Goal: Information Seeking & Learning: Check status

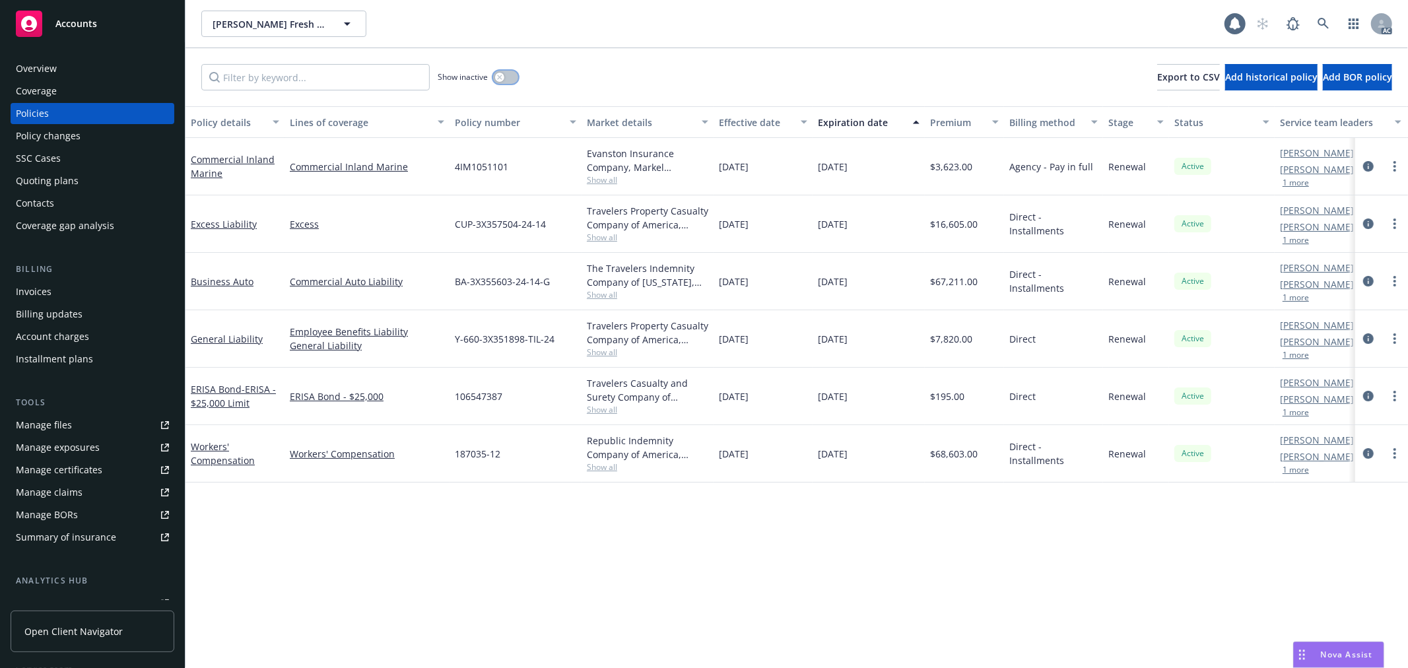
click at [509, 73] on button "button" at bounding box center [505, 77] width 25 height 13
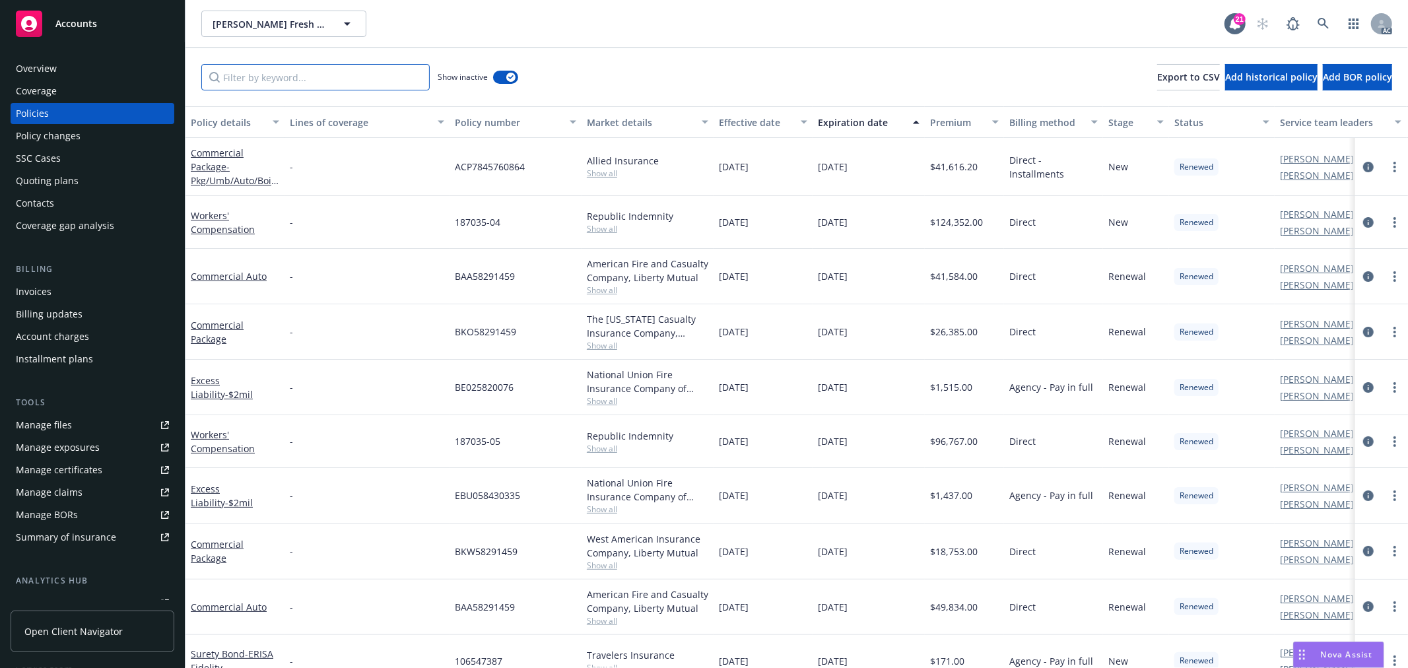
click at [340, 79] on input "Filter by keyword..." at bounding box center [315, 77] width 228 height 26
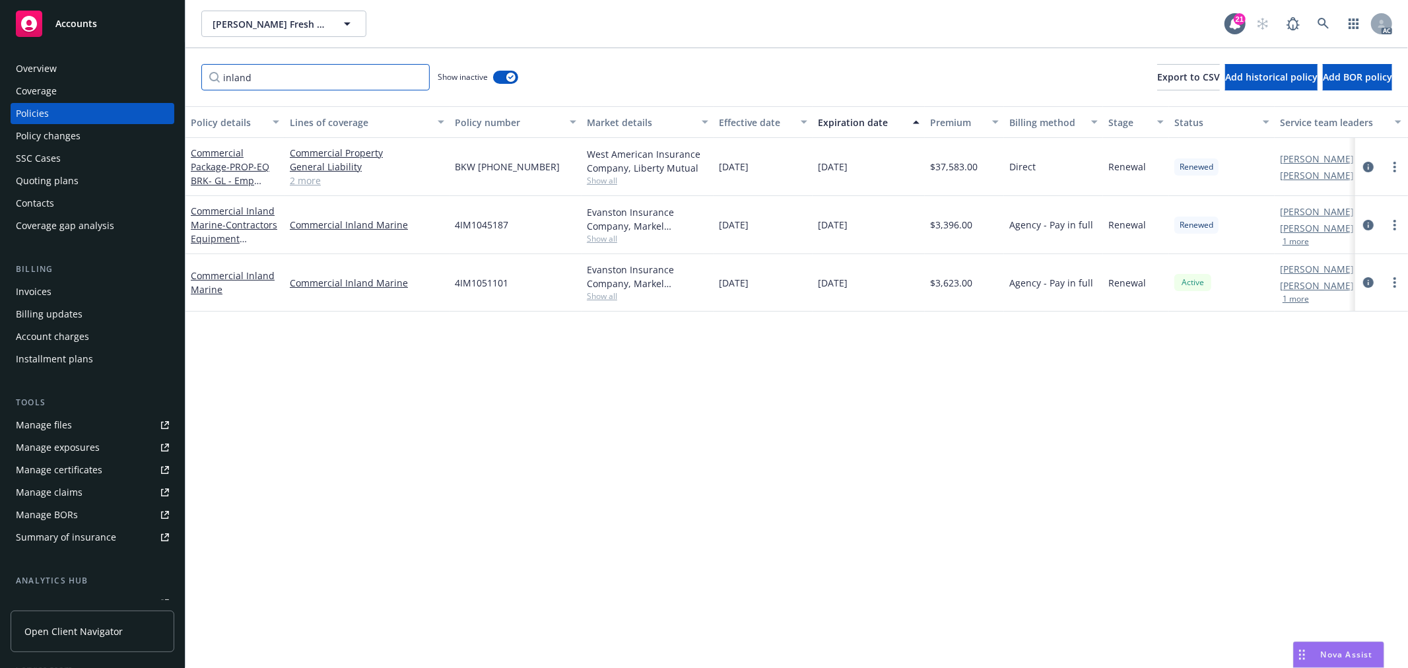
type input "inland"
click at [507, 76] on div "button" at bounding box center [510, 77] width 9 height 9
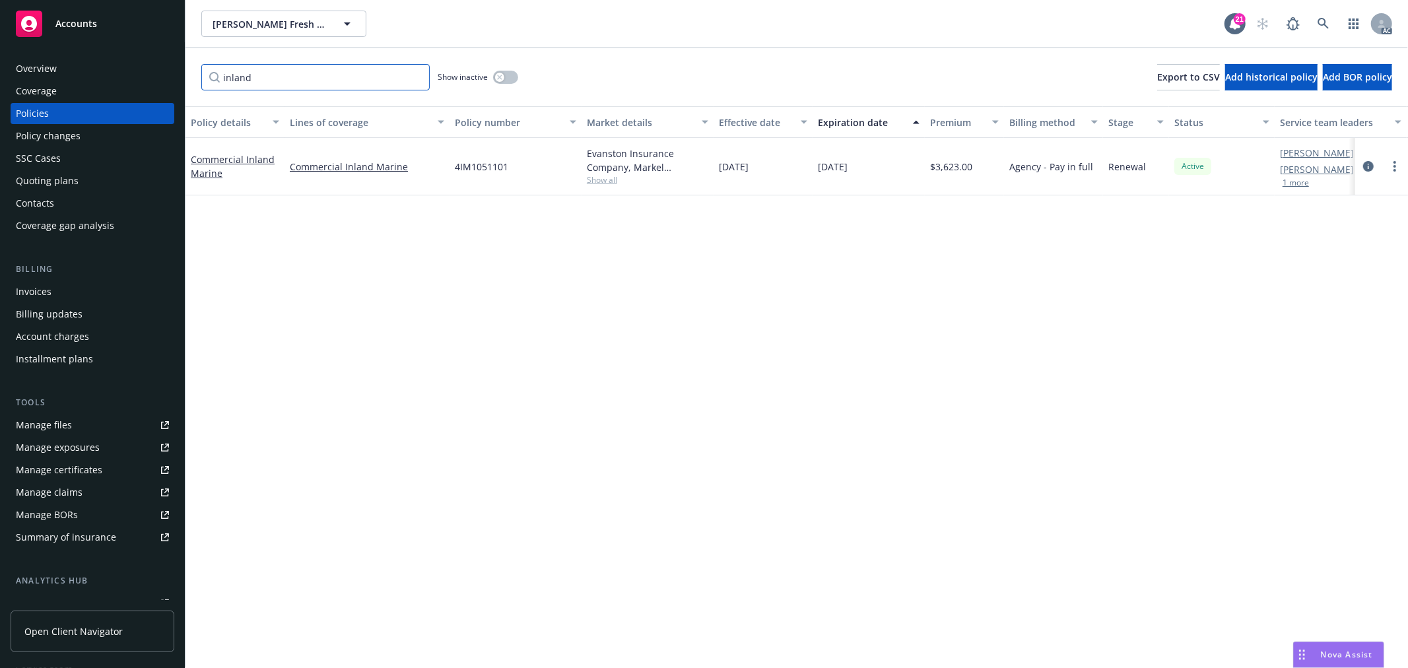
click at [419, 77] on input "inland" at bounding box center [315, 77] width 228 height 26
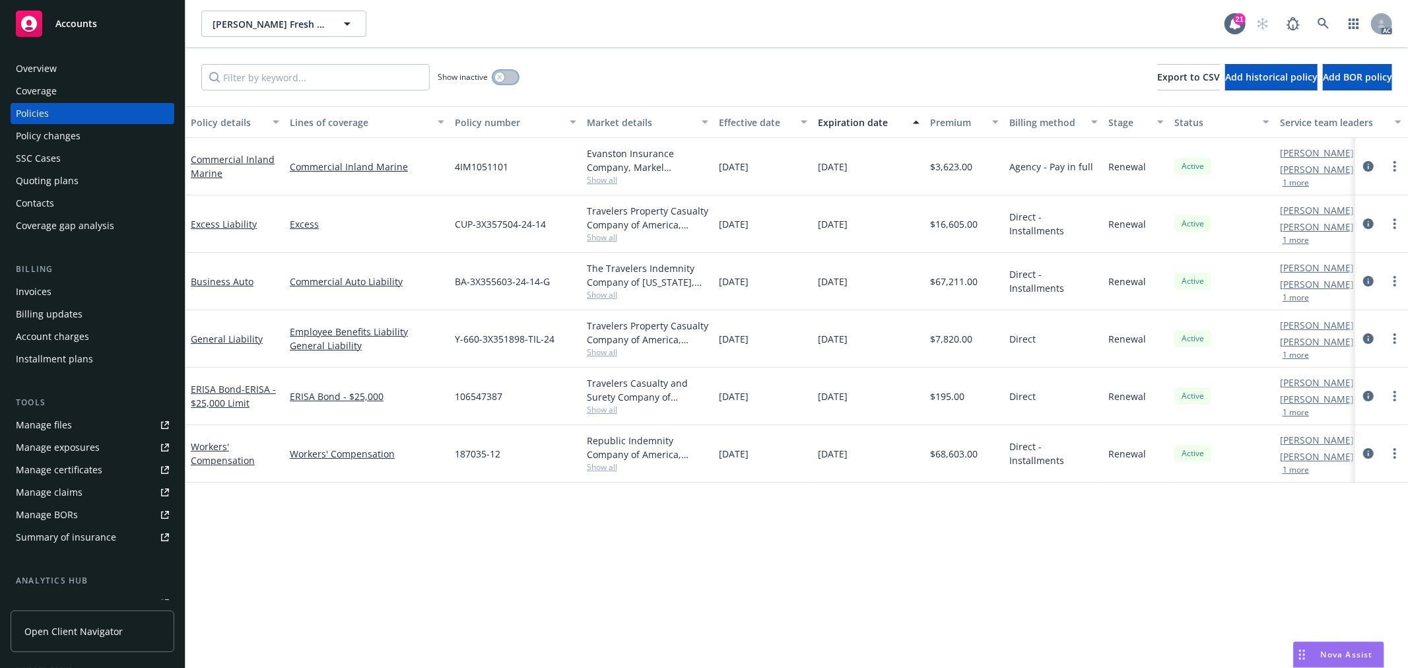
click at [502, 75] on icon "button" at bounding box center [499, 77] width 5 height 5
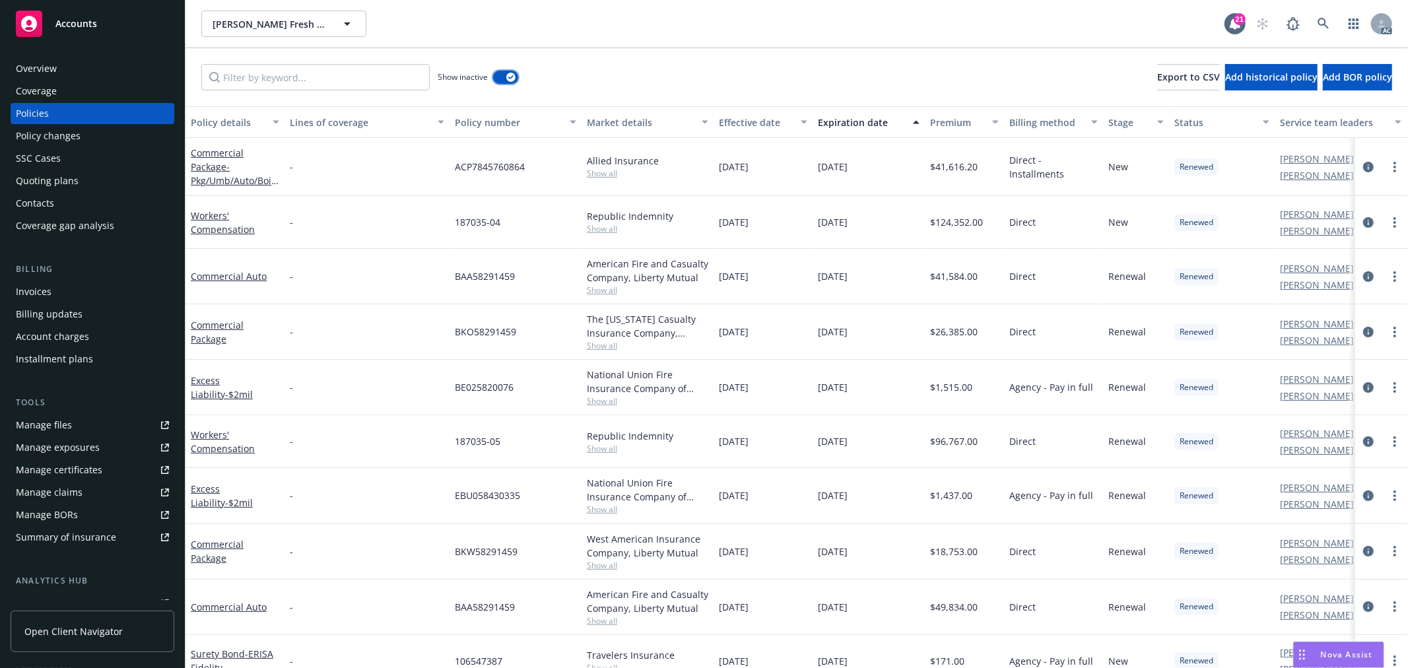
click at [510, 77] on icon "button" at bounding box center [510, 77] width 5 height 4
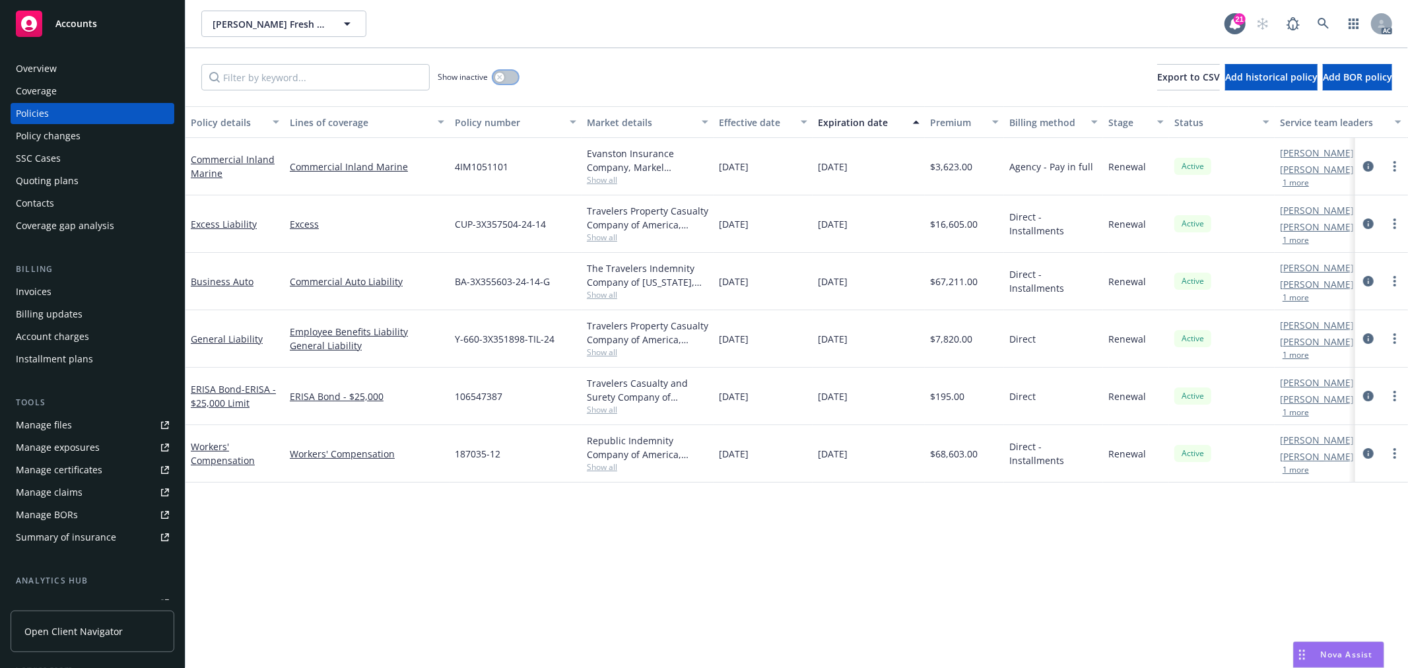
click at [505, 77] on button "button" at bounding box center [505, 77] width 25 height 13
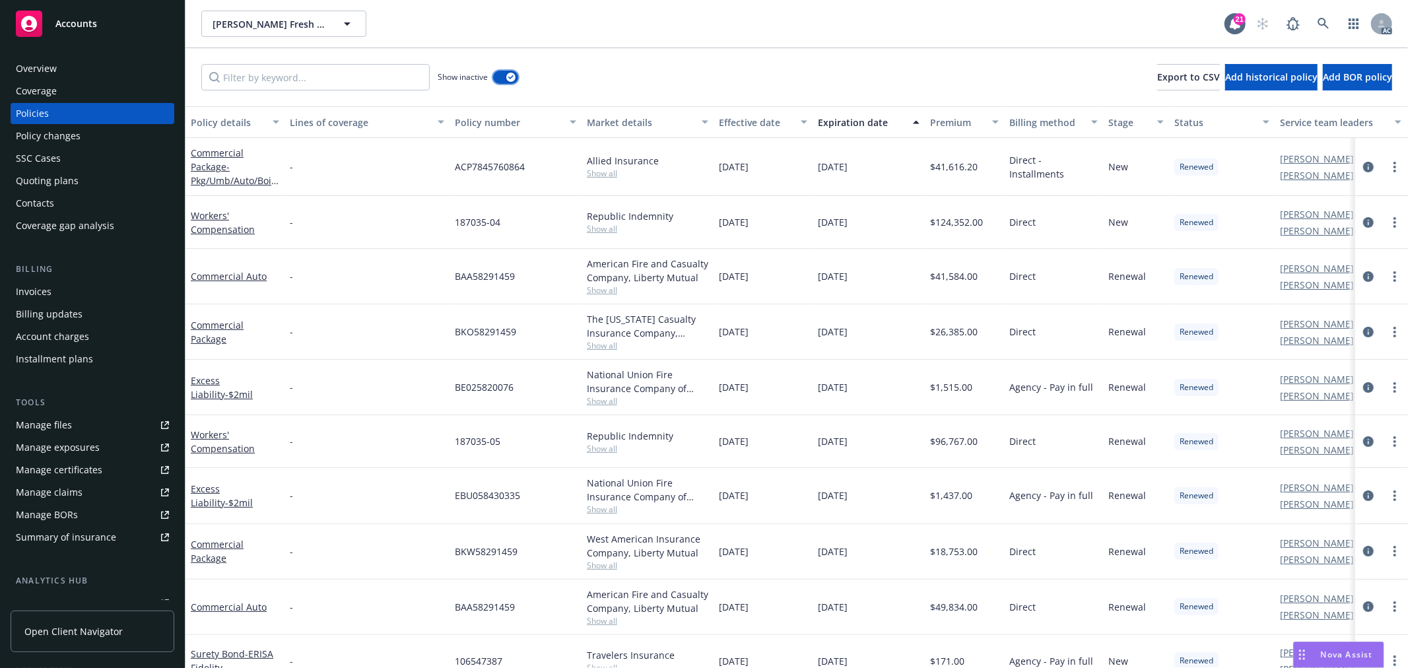
click at [509, 75] on icon "button" at bounding box center [510, 77] width 5 height 4
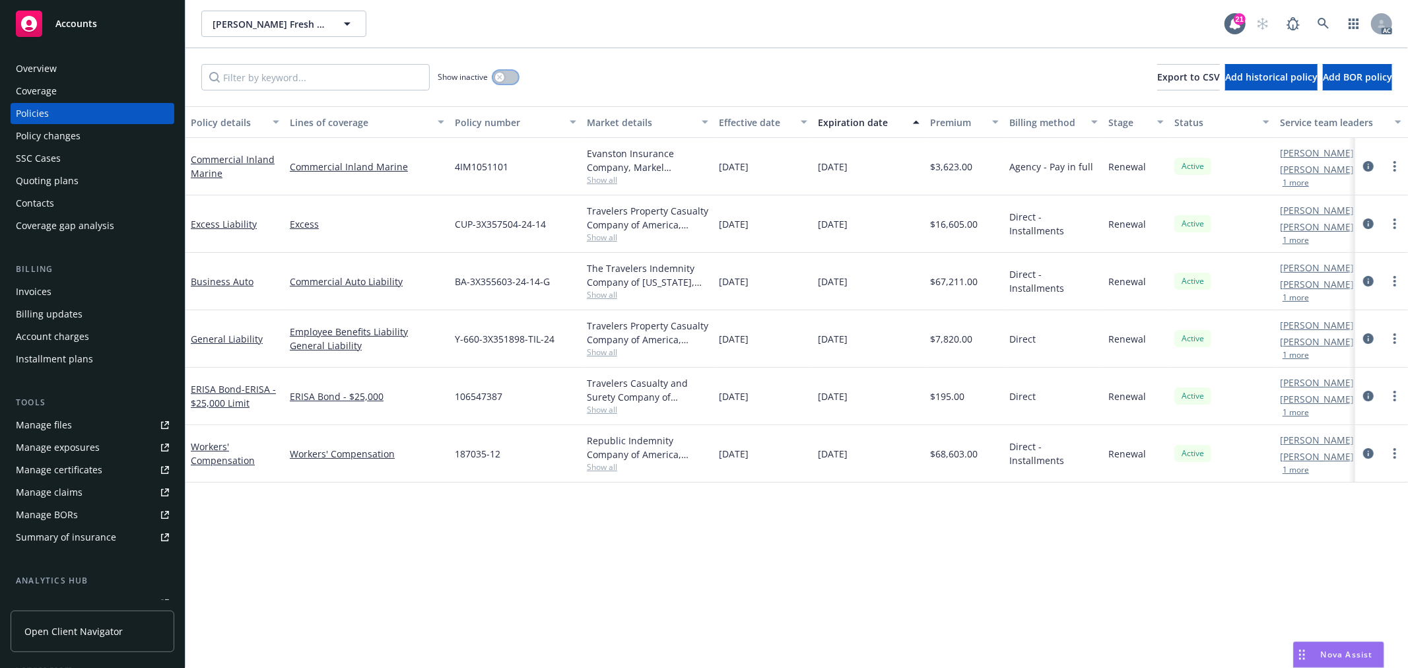
click at [502, 75] on icon "button" at bounding box center [499, 77] width 5 height 5
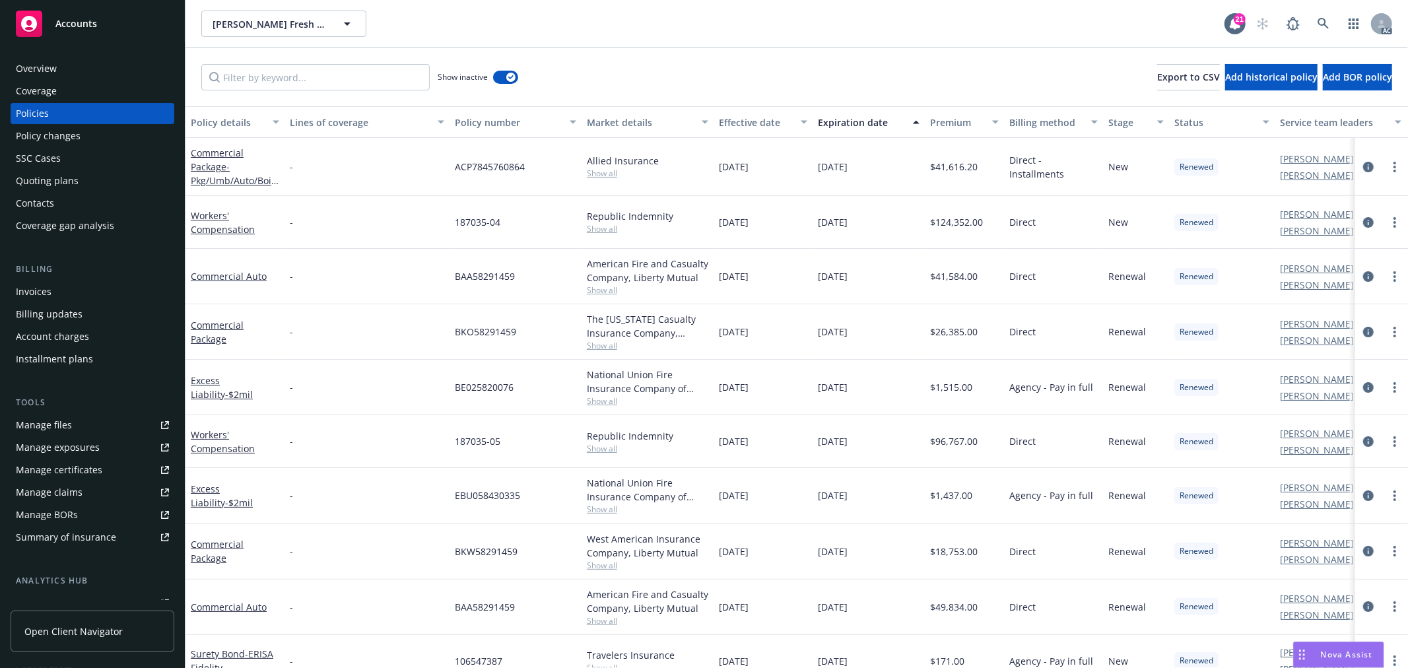
click at [1361, 660] on span "Nova Assist" at bounding box center [1347, 654] width 52 height 11
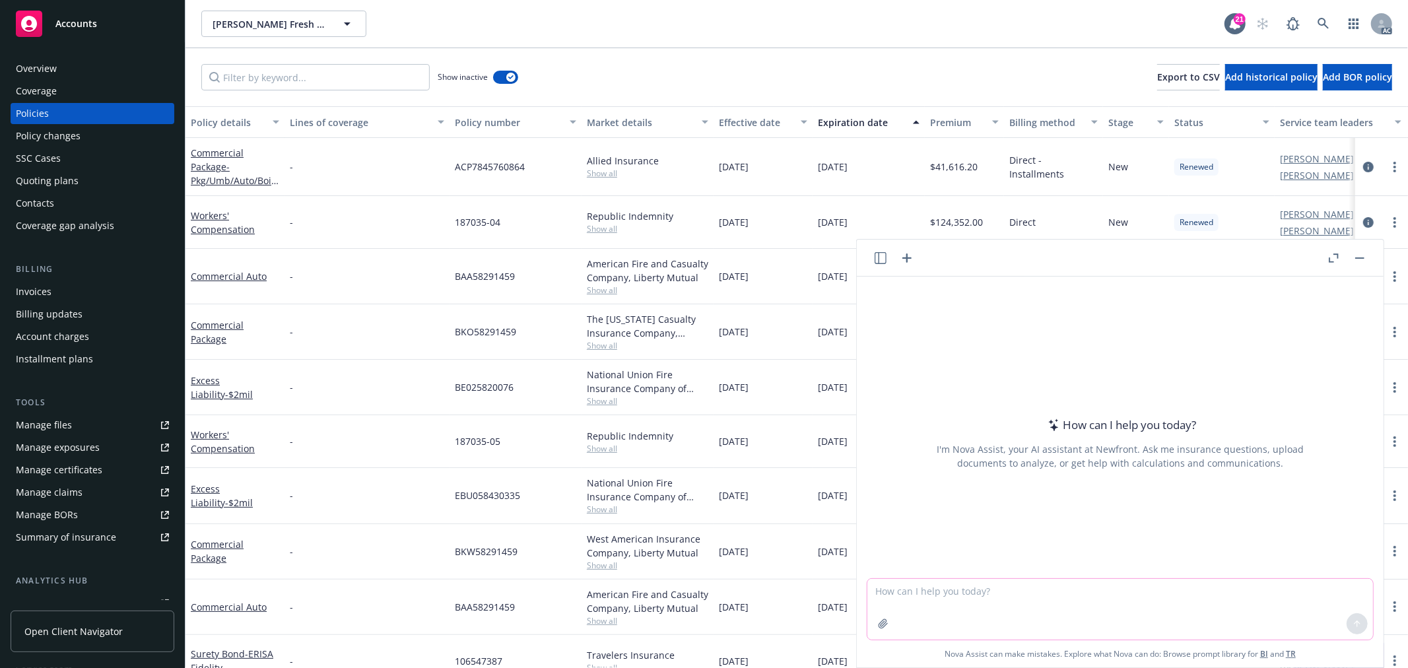
click at [1163, 592] on textarea at bounding box center [1121, 609] width 506 height 61
click at [929, 591] on textarea "producer提醒我跟carrier说的我们从2022才have 这个insured的，所以没有2022之前的lossruns这句话，" at bounding box center [1121, 609] width 506 height 62
click at [1006, 609] on textarea "producer提看到我跟carrier说的我们从2022才have 这个insured的，所以没有2022之前的lossruns这句话，单独给我发了一个信说" at bounding box center [1121, 609] width 506 height 62
paste textarea "We insured Carcione for over 20 years. Thx Steve"
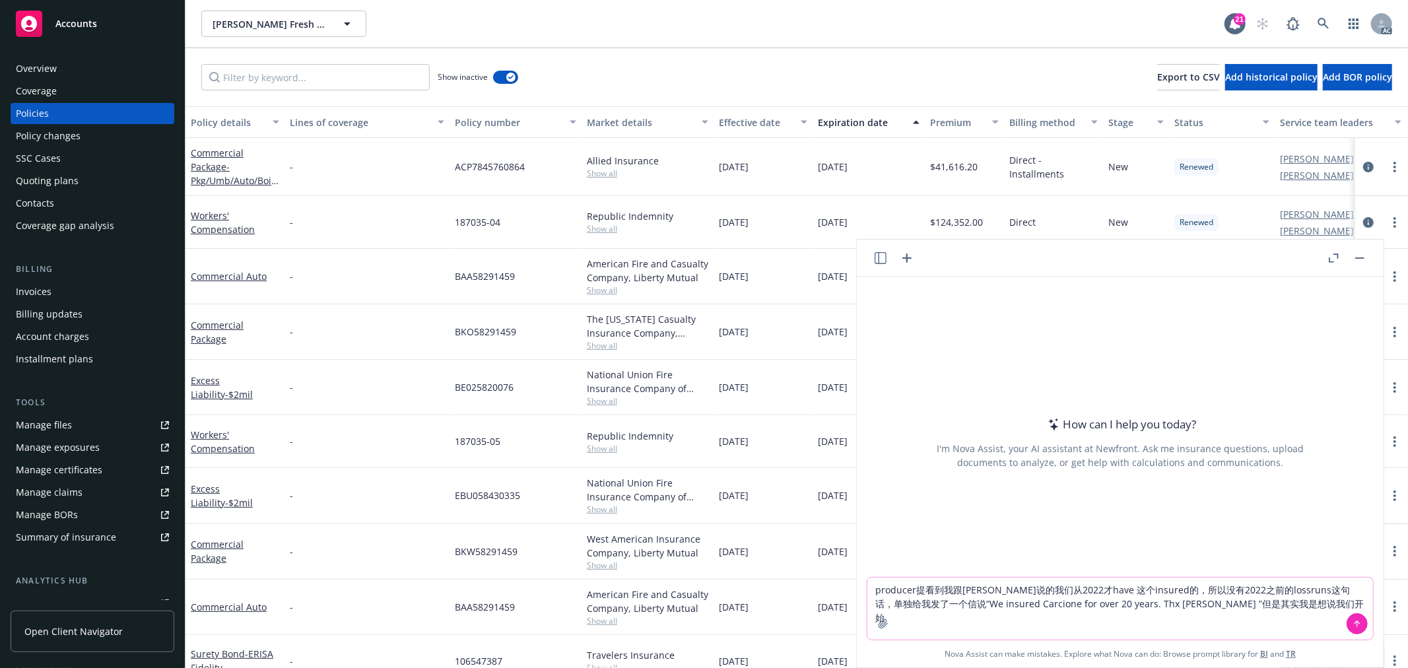
click at [1214, 603] on textarea "producer提看到我跟carrier说的我们从2022才have 这个insured的，所以没有2022之前的lossruns这句话，单独给我发了一个信说…" at bounding box center [1121, 609] width 506 height 62
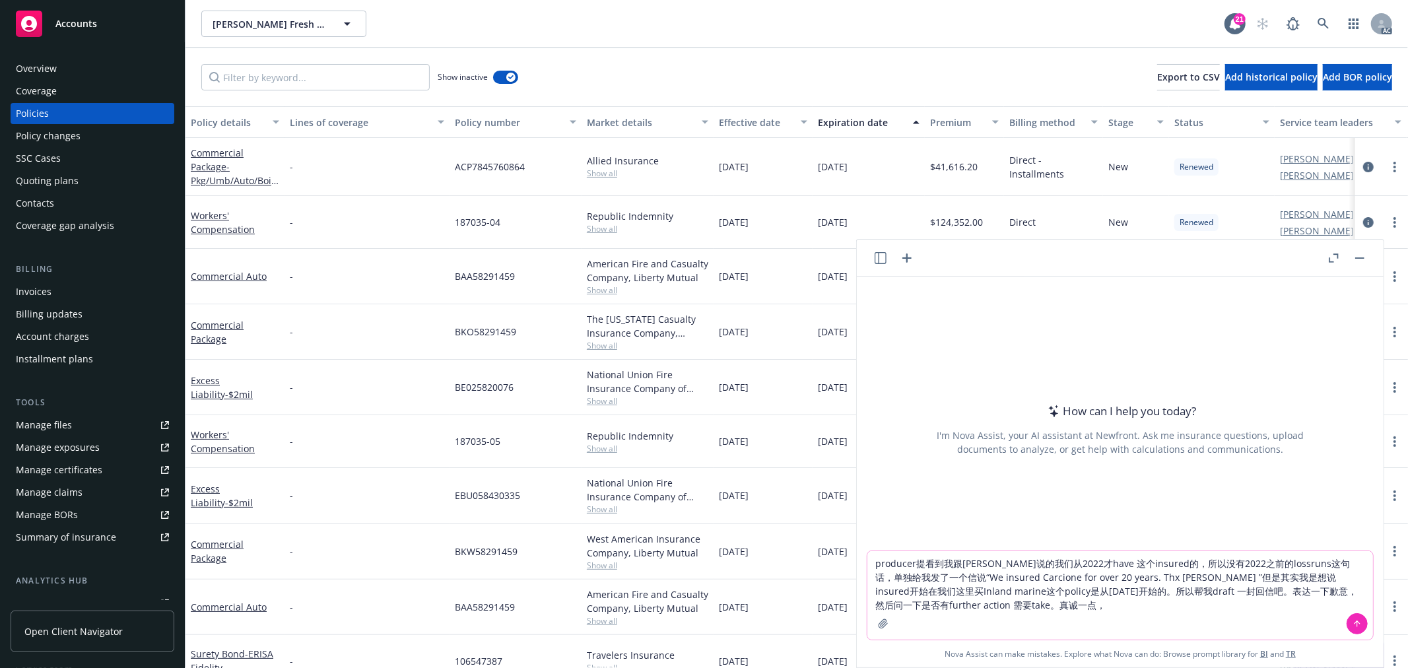
type textarea "producer提看到我跟carrier说的我们从2022才have 这个insured的，所以没有2022之前的lossruns这句话，单独给我发了一个信说…"
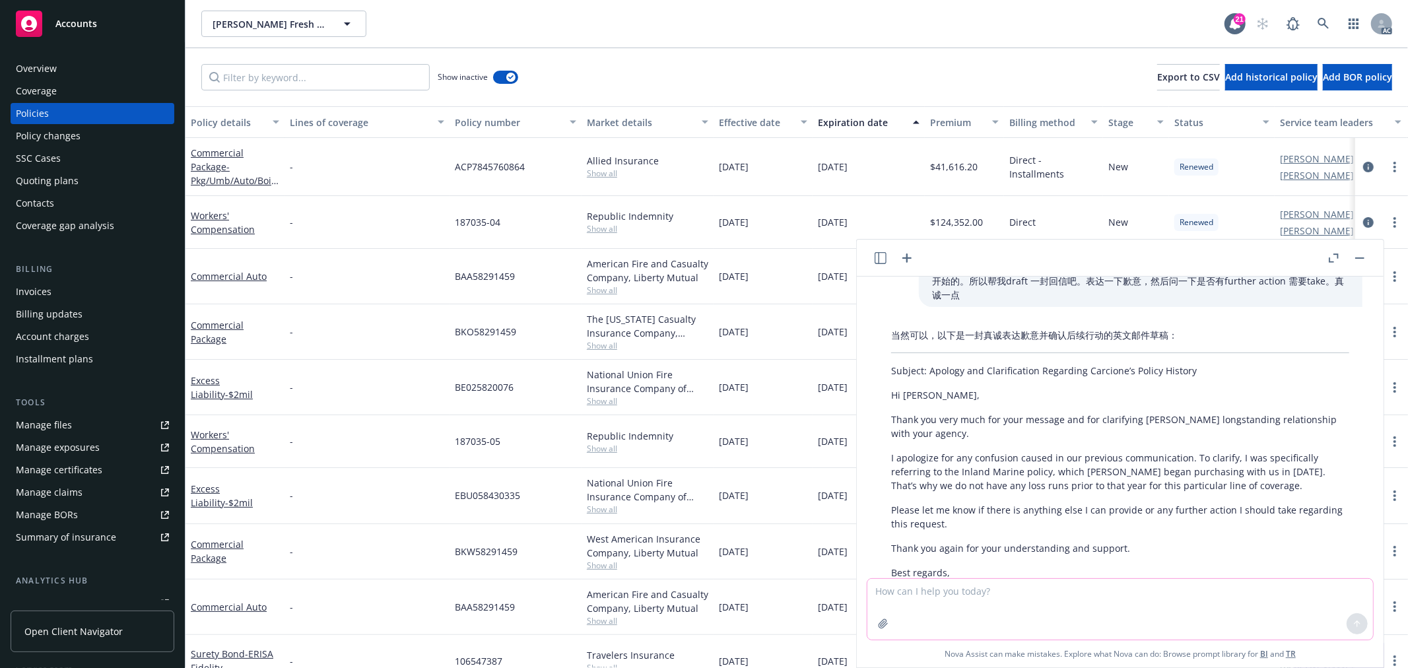
scroll to position [134, 0]
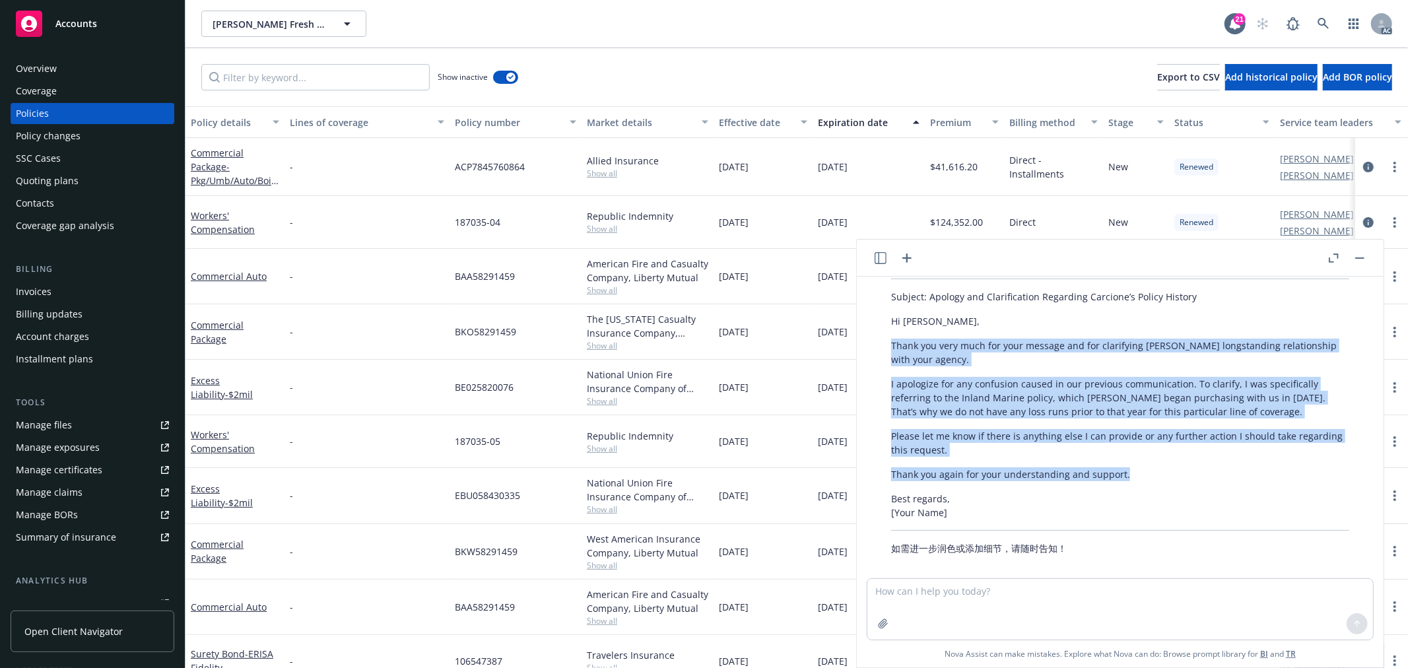
drag, startPoint x: 1129, startPoint y: 458, endPoint x: 887, endPoint y: 337, distance: 270.2
click at [887, 337] on div "当然可以，以下是一封真诚表达歉意并确认后续行动的英文邮件草稿： Subject: Apology and Clarification Regarding Ca…" at bounding box center [1120, 405] width 485 height 312
copy div "Thank you very much for your message and for clarifying Carcione’s longstanding…"
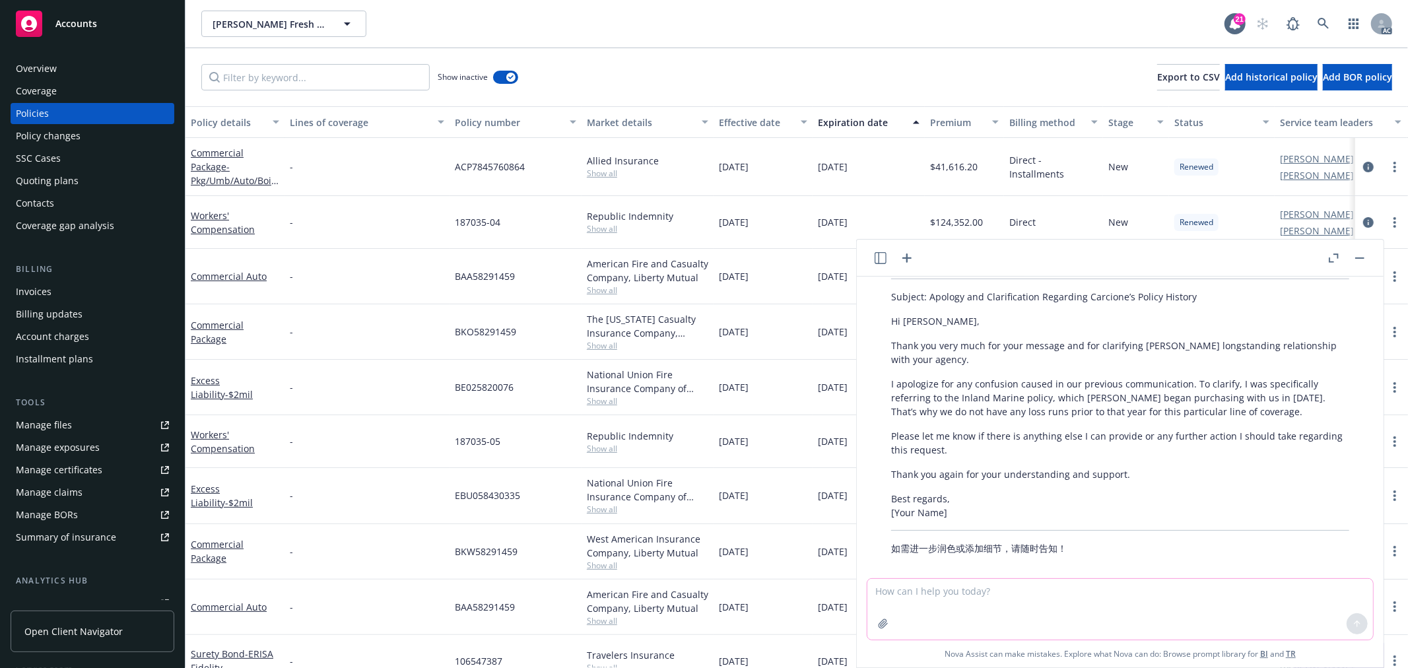
click at [907, 602] on textarea at bounding box center [1121, 609] width 506 height 61
type textarea "z"
type textarea "任"
type textarea "y"
type textarea "人物关系不对哈，这是我们公司的producer我们是助理角色"
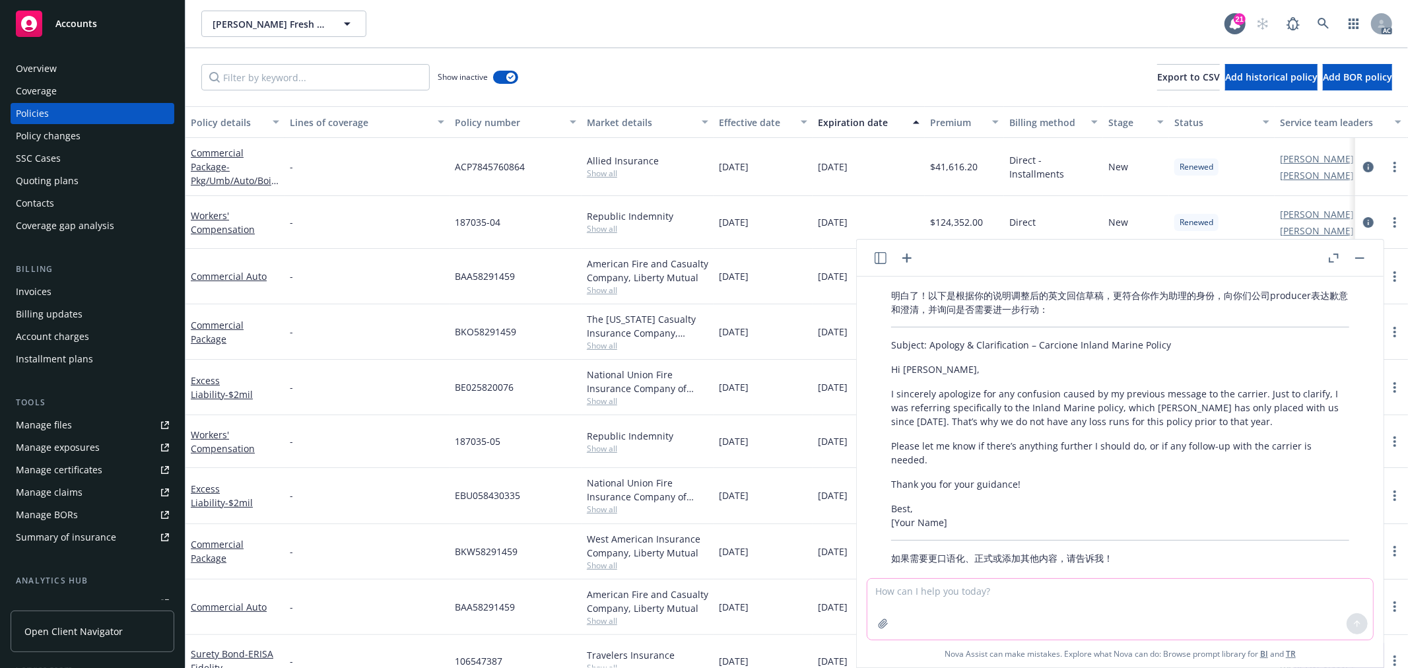
scroll to position [477, 0]
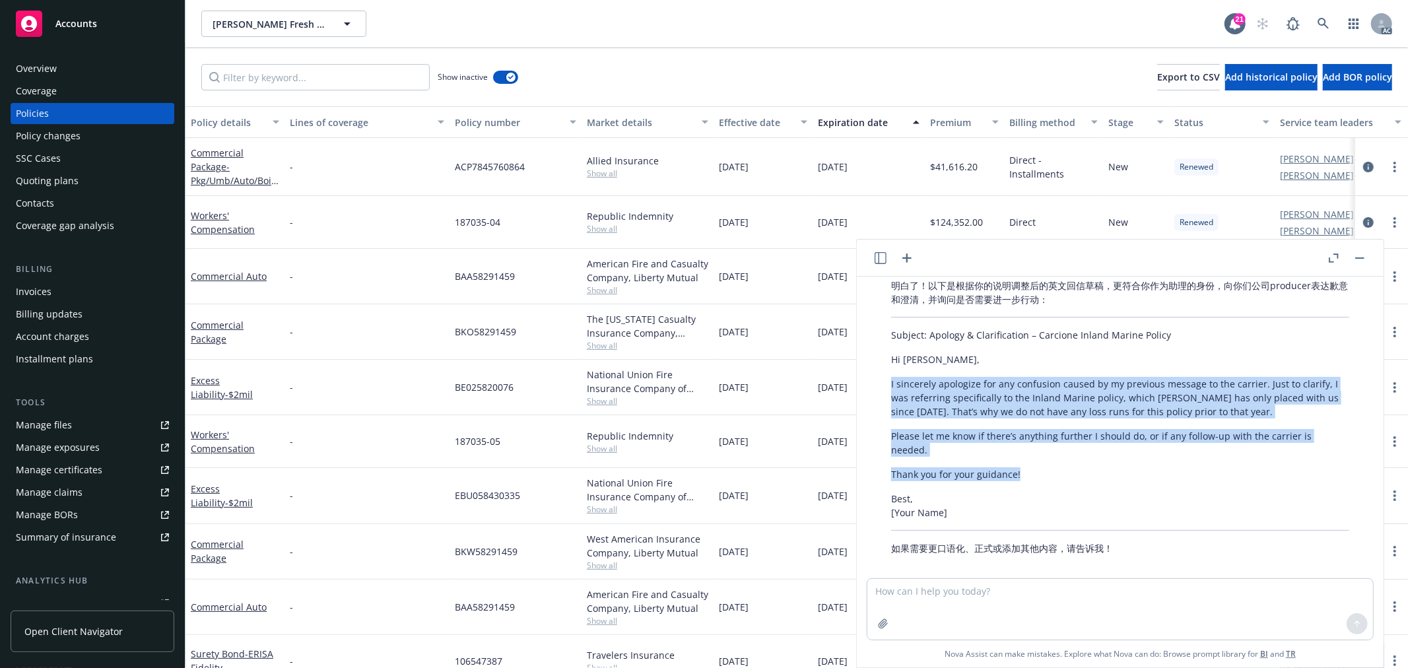
drag, startPoint x: 1020, startPoint y: 458, endPoint x: 887, endPoint y: 372, distance: 157.5
click at [887, 372] on div "明白了！以下是根据你的说明调整后的英文回信草稿，更符合你作为助理的身份，向你们公司producer表达歉意和澄清，并询问是否需要进一步行动： Subject:…" at bounding box center [1120, 416] width 485 height 287
copy div "I sincerely apologize for any confusion caused by my previous message to the ca…"
click at [1054, 589] on textarea at bounding box center [1121, 609] width 506 height 61
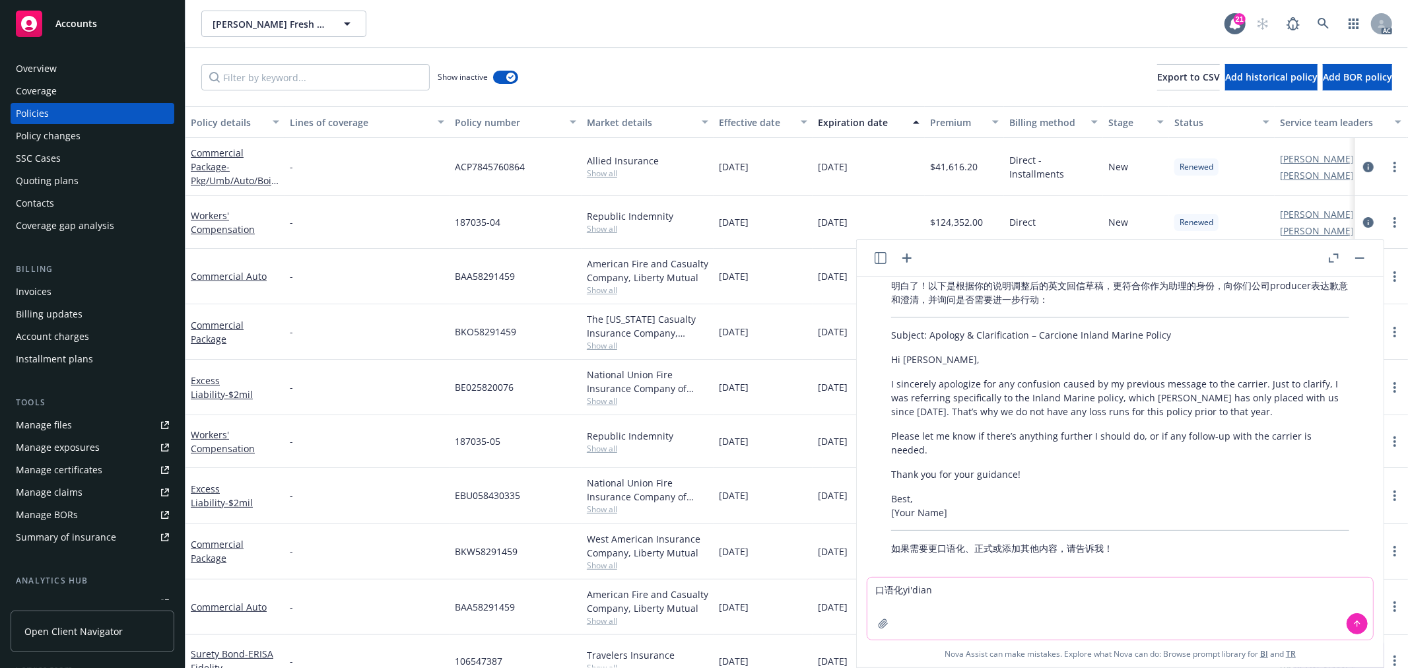
type textarea "口语化一点"
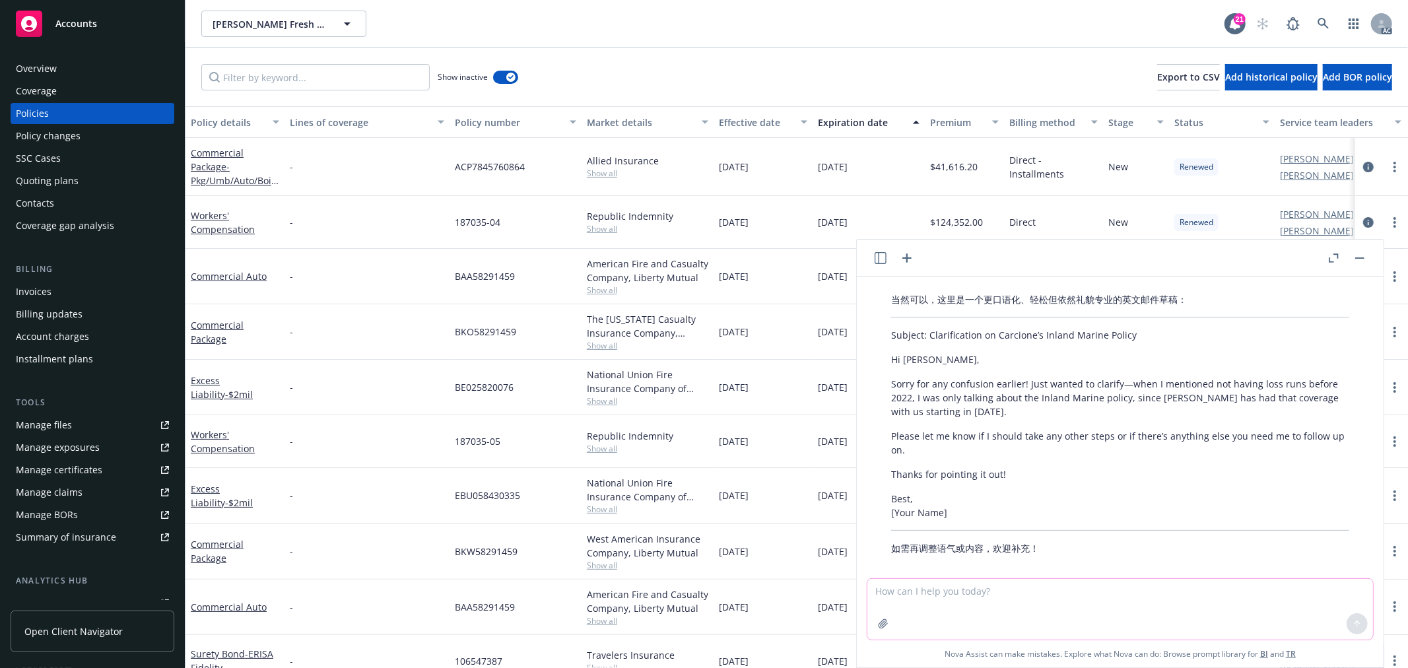
scroll to position [807, 0]
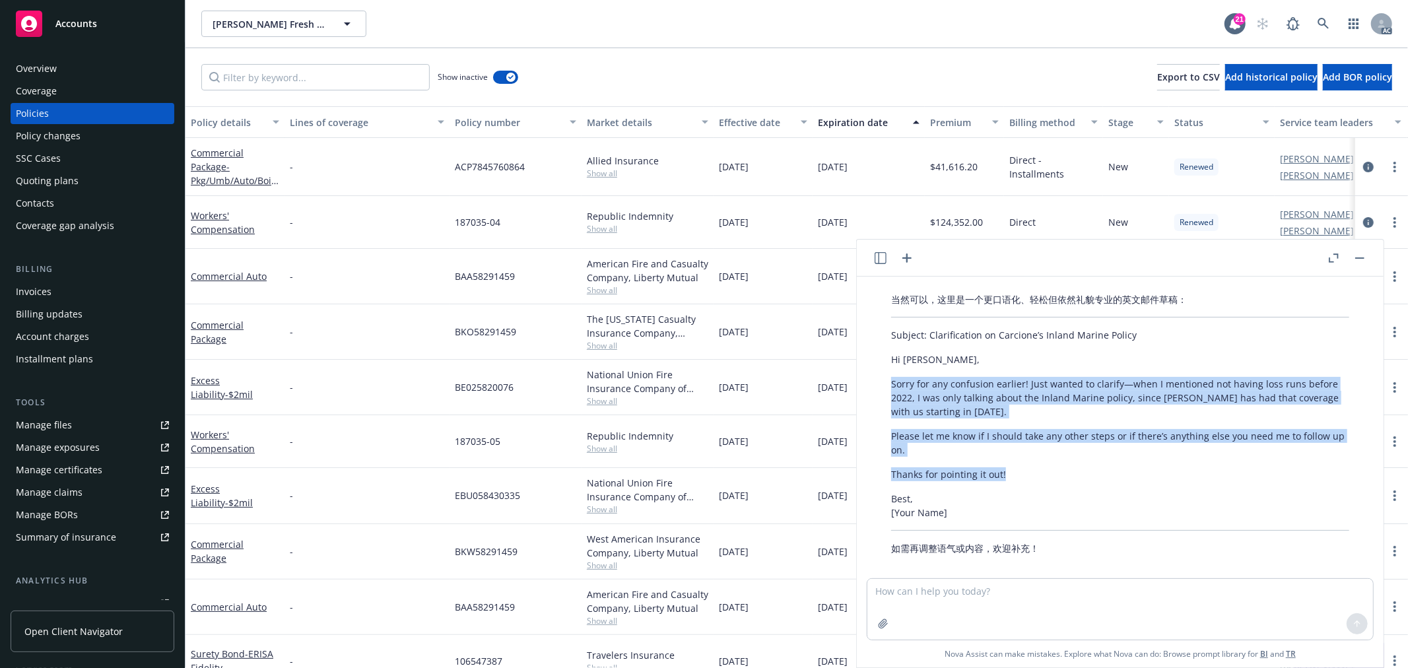
drag, startPoint x: 892, startPoint y: 368, endPoint x: 1006, endPoint y: 456, distance: 144.1
click at [1006, 456] on div "当然可以，这里是一个更口语化、轻松但依然礼貌专业的英文邮件草稿： Subject: Clarification on Carcione’s Inland Ma…" at bounding box center [1120, 423] width 485 height 273
copy div "Sorry for any confusion earlier! Just wanted to clarify—when I mentioned not ha…"
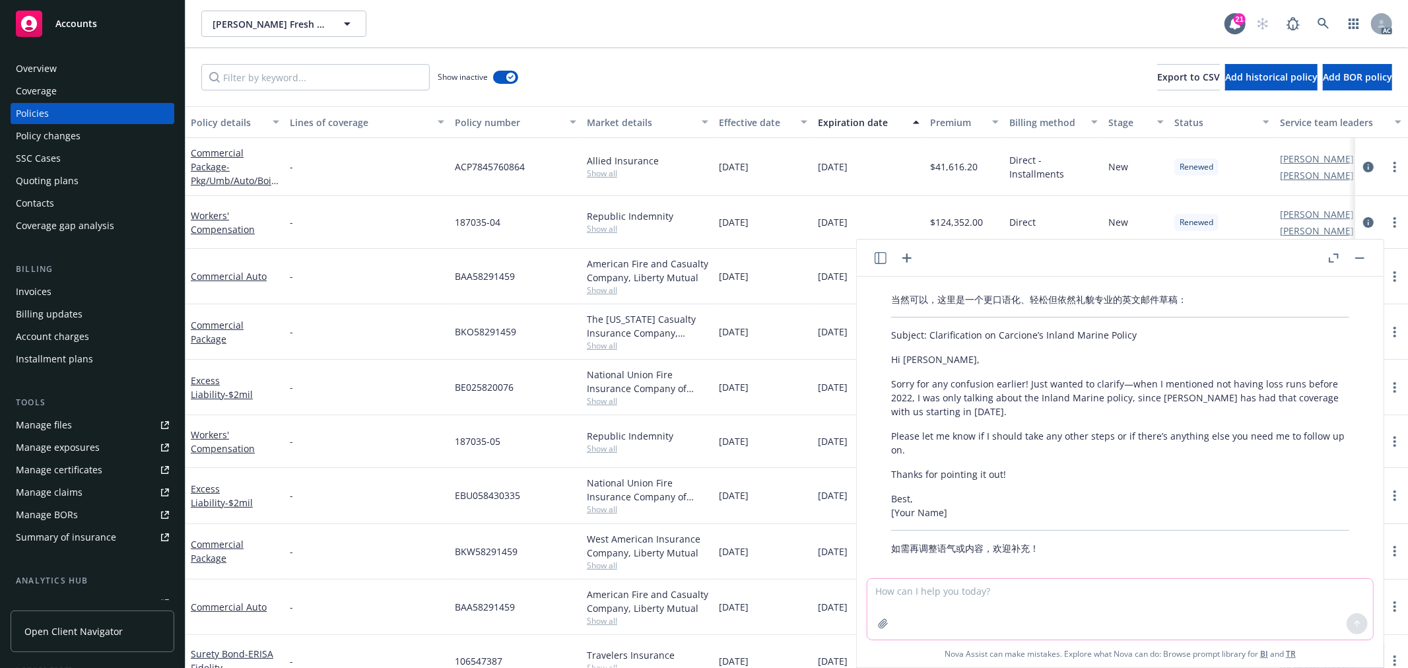
click at [960, 598] on textarea at bounding box center [1121, 609] width 506 height 61
type textarea "q"
click at [994, 600] on textarea "其实我确实是表达错误，" at bounding box center [1121, 609] width 506 height 62
paste textarea "We have the insured on file since 2022, so we do not have the 2021-2022 loss ru…"
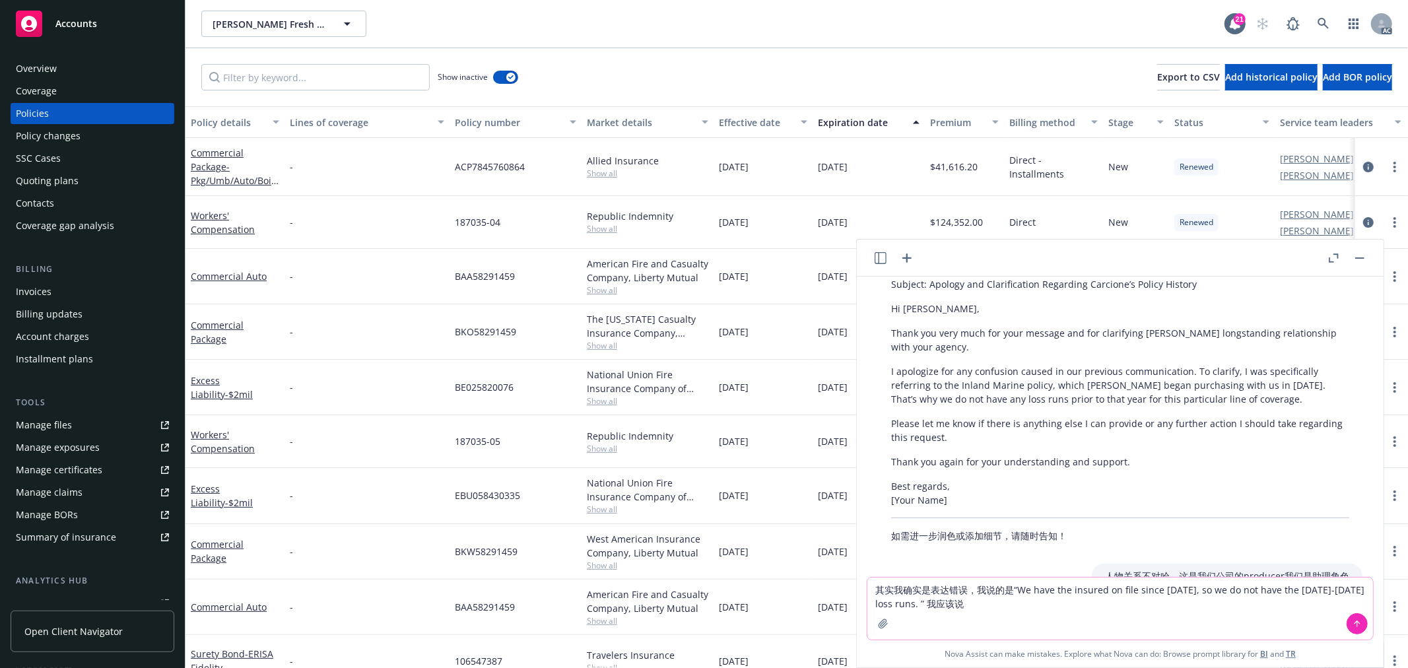
scroll to position [0, 0]
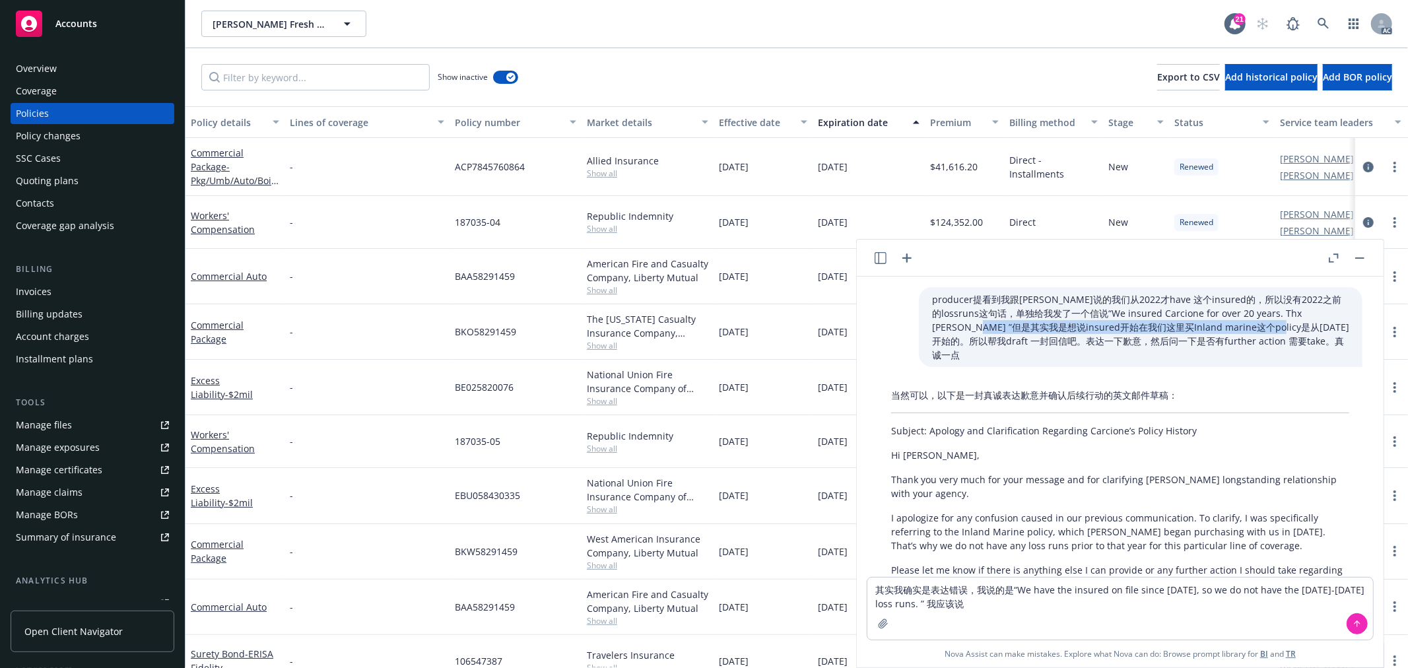
drag, startPoint x: 909, startPoint y: 327, endPoint x: 1197, endPoint y: 329, distance: 288.6
click at [1197, 329] on div "producer提看到我跟carrier说的我们从2022才have 这个insured的，所以没有2022之前的lossruns这句话，单独给我发了一个信说…" at bounding box center [1141, 327] width 444 height 80
copy p "insured开始在我们这里买Inland marine这个policy是从2022年开始的"
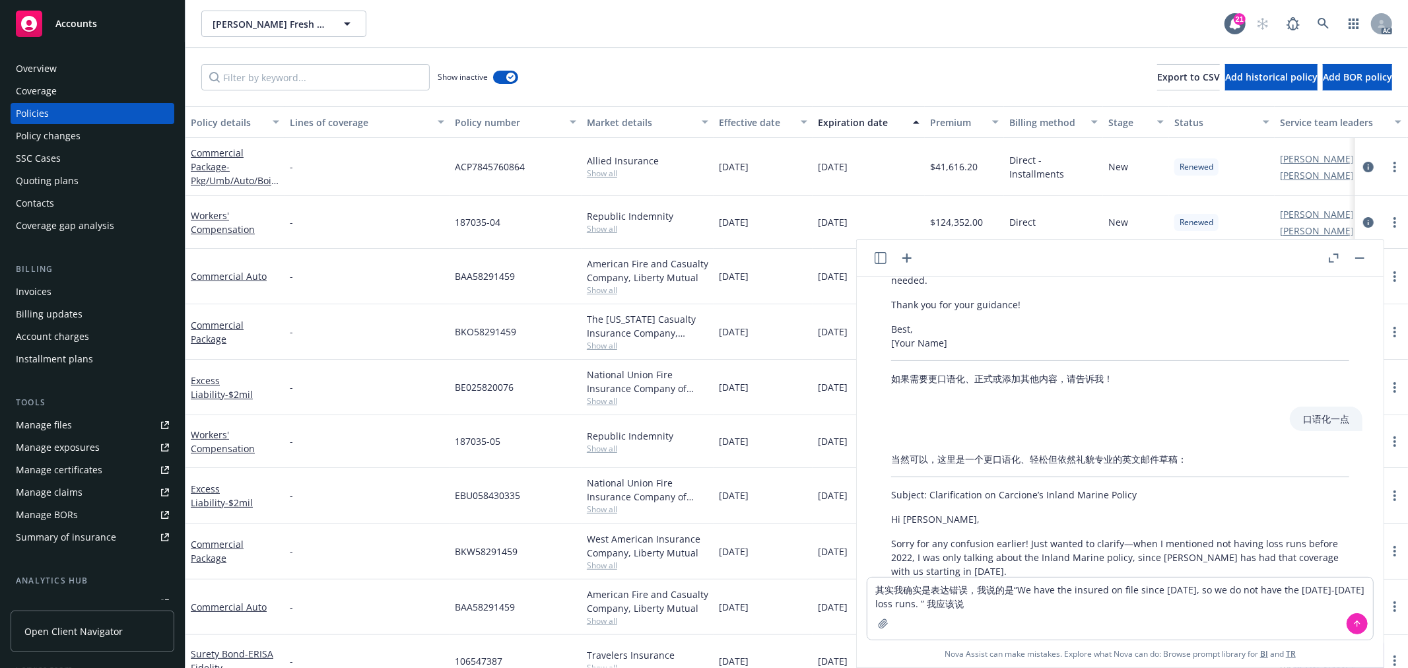
scroll to position [734, 0]
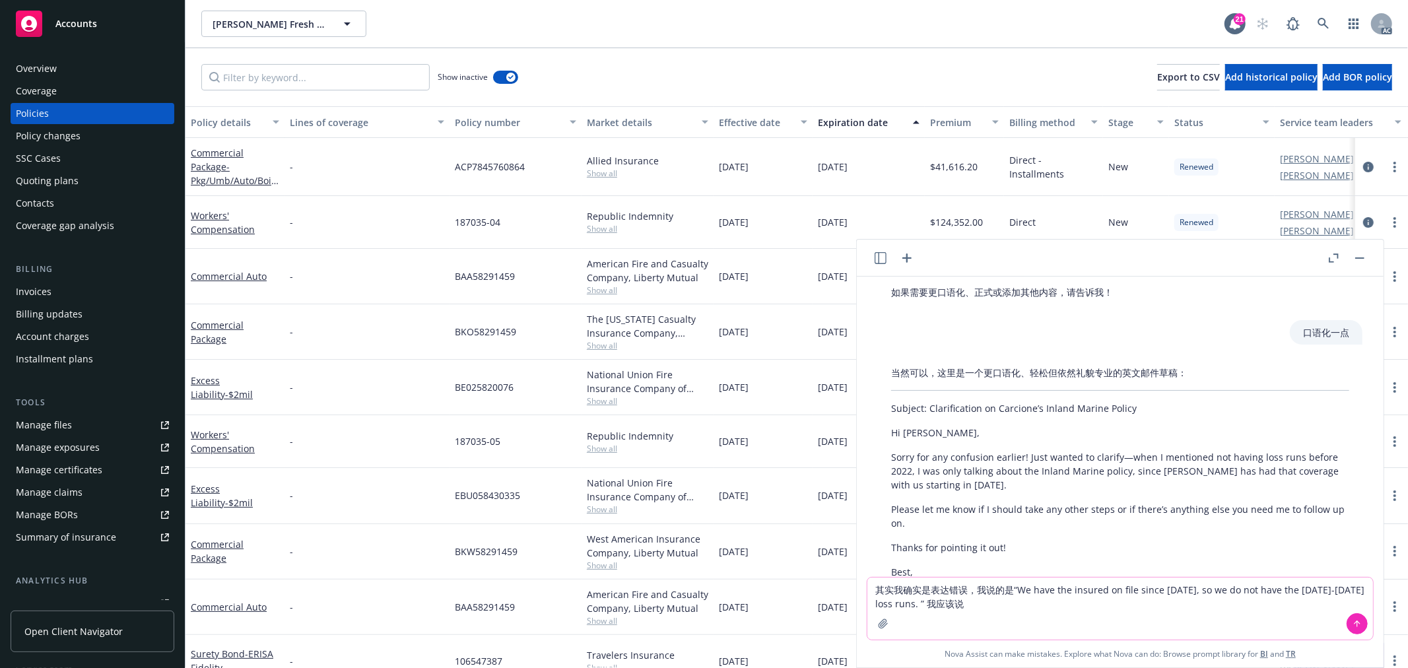
click at [987, 604] on textarea "其实我确实是表达错误，我说的是“We have the insured on file since 2022, so we do not have the 2…" at bounding box center [1121, 609] width 506 height 62
paste textarea "insured开始在我们这里买Inland marine这个policy是从2022年开始的"
type textarea "其实我确实是表达错误，我说的是“We have the insured on file since 2022, so we do not have the 2…"
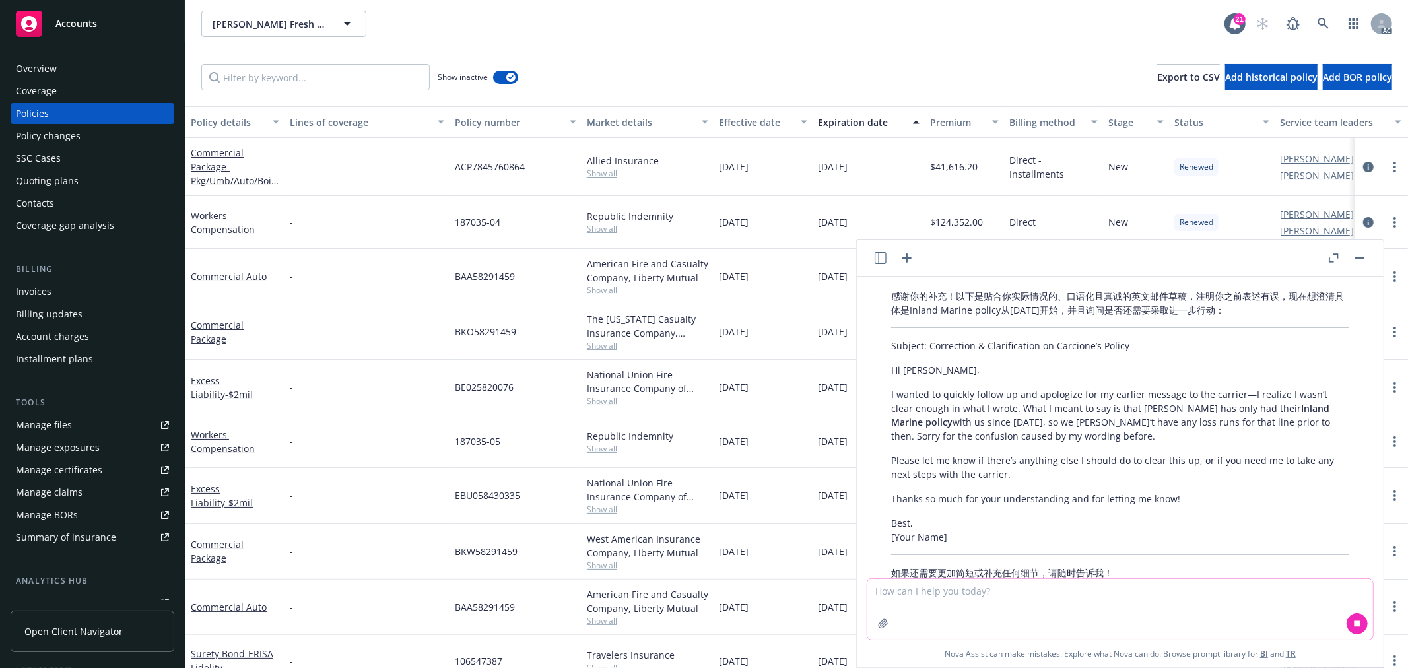
scroll to position [1191, 0]
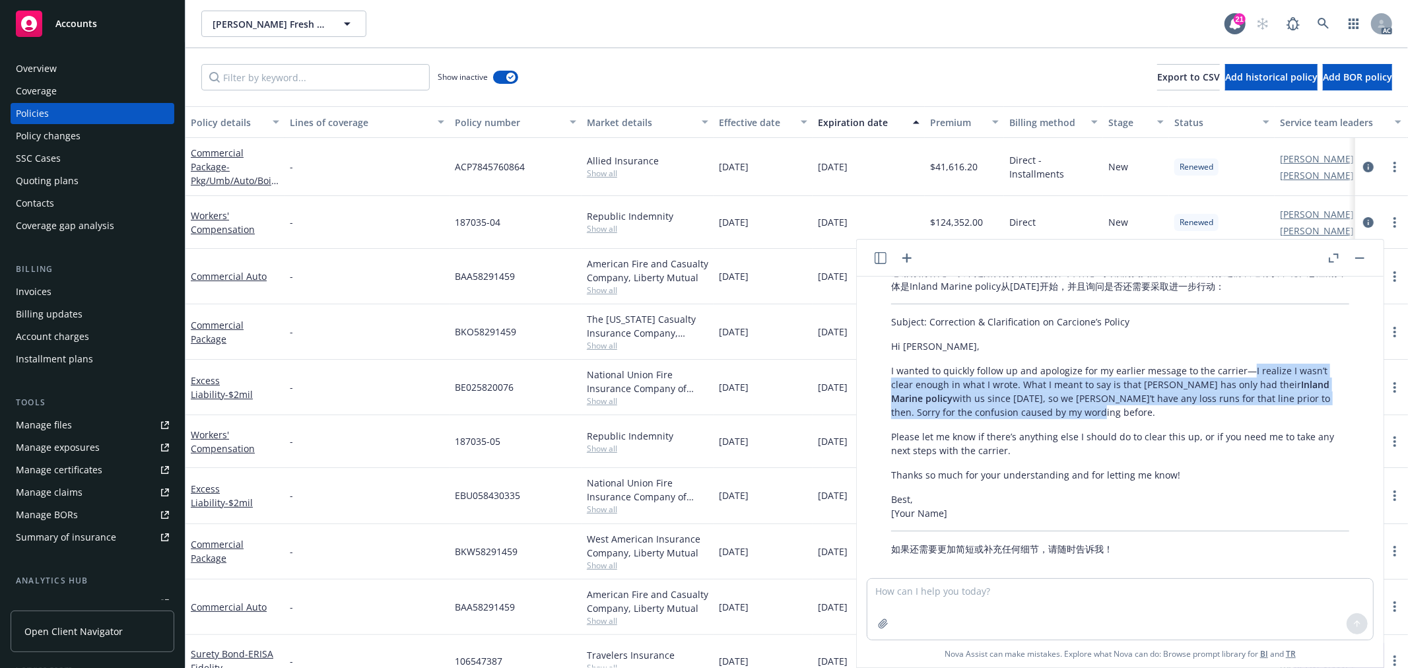
drag, startPoint x: 1246, startPoint y: 357, endPoint x: 1158, endPoint y: 394, distance: 95.9
click at [1158, 394] on p "I wanted to quickly follow up and apologize for my earlier message to the carri…" at bounding box center [1120, 391] width 458 height 55
copy p "I realize I wasn’t clear enough in what I wrote. What I meant to say is that Ca…"
click at [1014, 364] on p "I wanted to quickly follow up and apologize for my earlier message to the carri…" at bounding box center [1120, 391] width 458 height 55
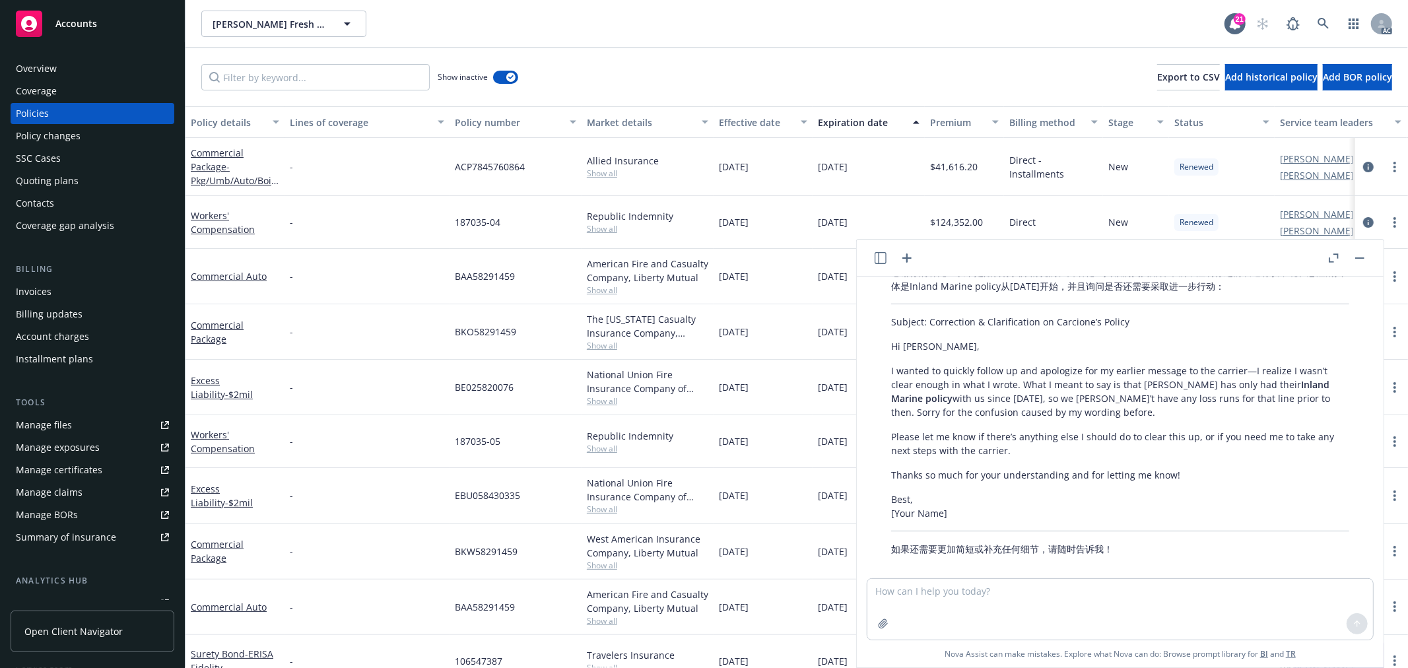
click at [1050, 434] on p "Please let me know if there’s anything else I should do to clear this up, or if…" at bounding box center [1120, 444] width 458 height 28
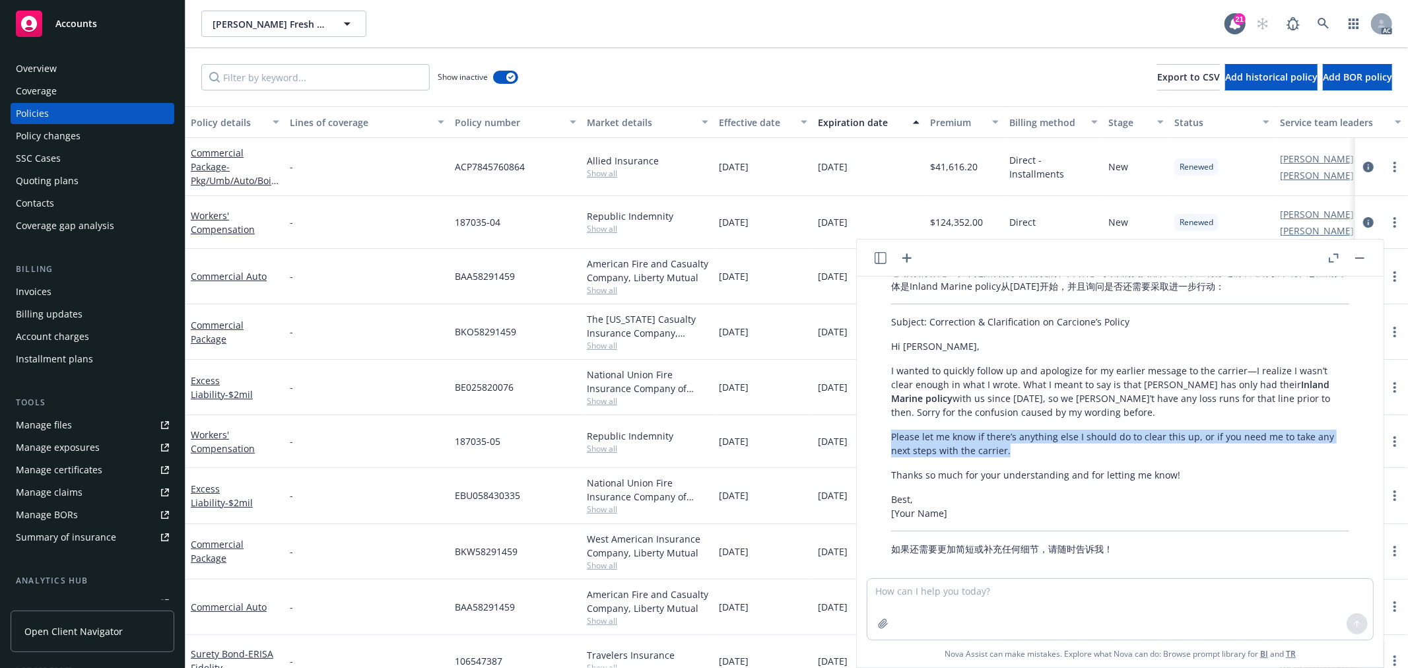
drag, startPoint x: 1023, startPoint y: 434, endPoint x: 889, endPoint y: 419, distance: 135.0
click at [889, 419] on div "感谢你的补充！以下是贴合你实际情况的、口语化且真诚的英文邮件草稿，注明你之前表述有误，现在想澄清具体是Inland Marine policy从2022年开始…" at bounding box center [1120, 410] width 485 height 301
copy p "Please let me know if there’s anything else I should do to clear this up, or if…"
click at [984, 593] on textarea at bounding box center [1121, 609] width 506 height 61
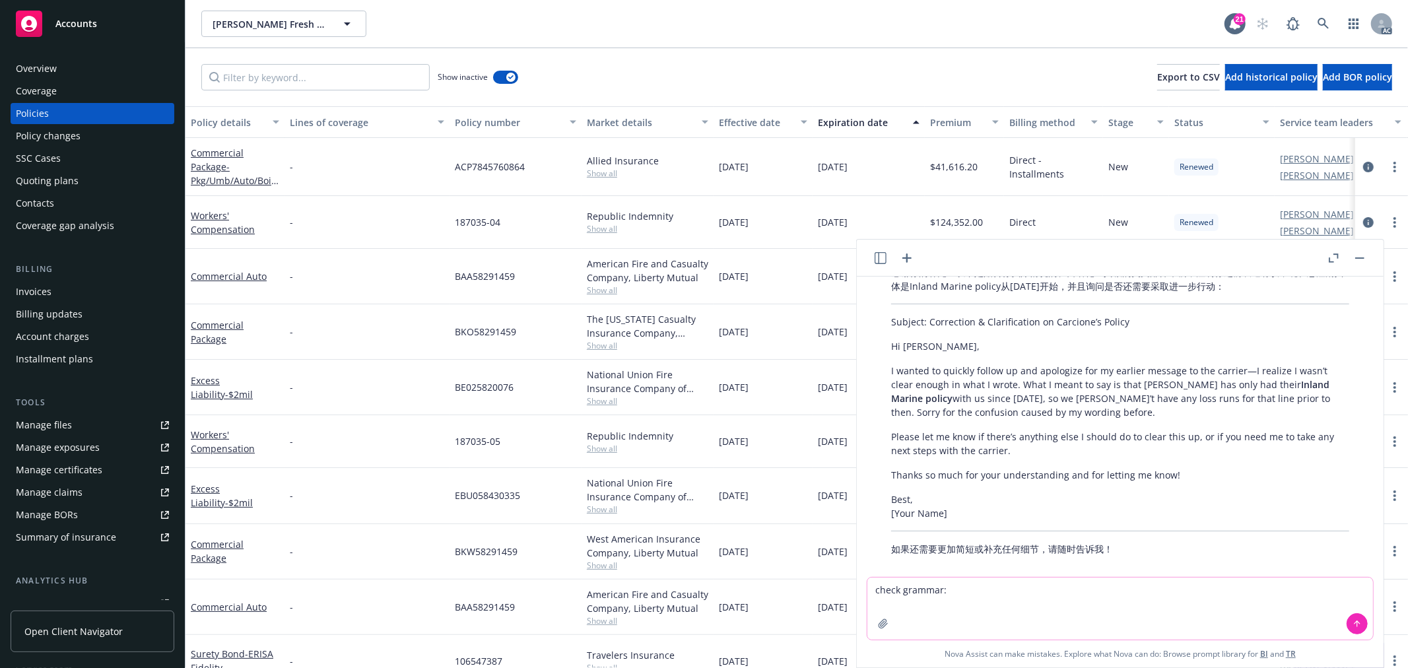
paste textarea "Apologies for any confusion earlier! I realize I wasn’t clear enough in my emai…"
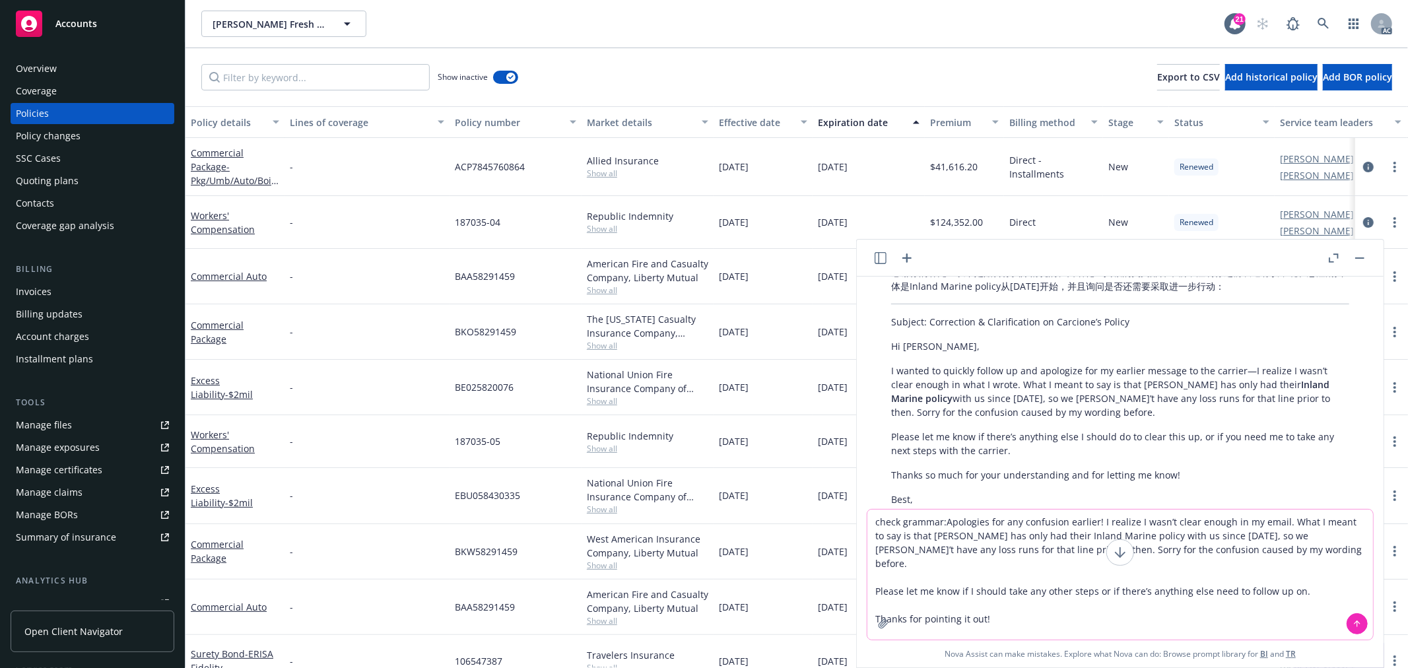
click at [942, 524] on textarea "check grammar:Apologies for any confusion earlier! I realize I wasn’t clear eno…" at bounding box center [1121, 575] width 506 height 130
type textarea "check grammar: Apologies for any confusion earlier! I realize I wasn’t clear en…"
click at [936, 522] on textarea "check grammar: Apologies for any confusion earlier! I realize I wasn’t clear en…" at bounding box center [1121, 575] width 506 height 130
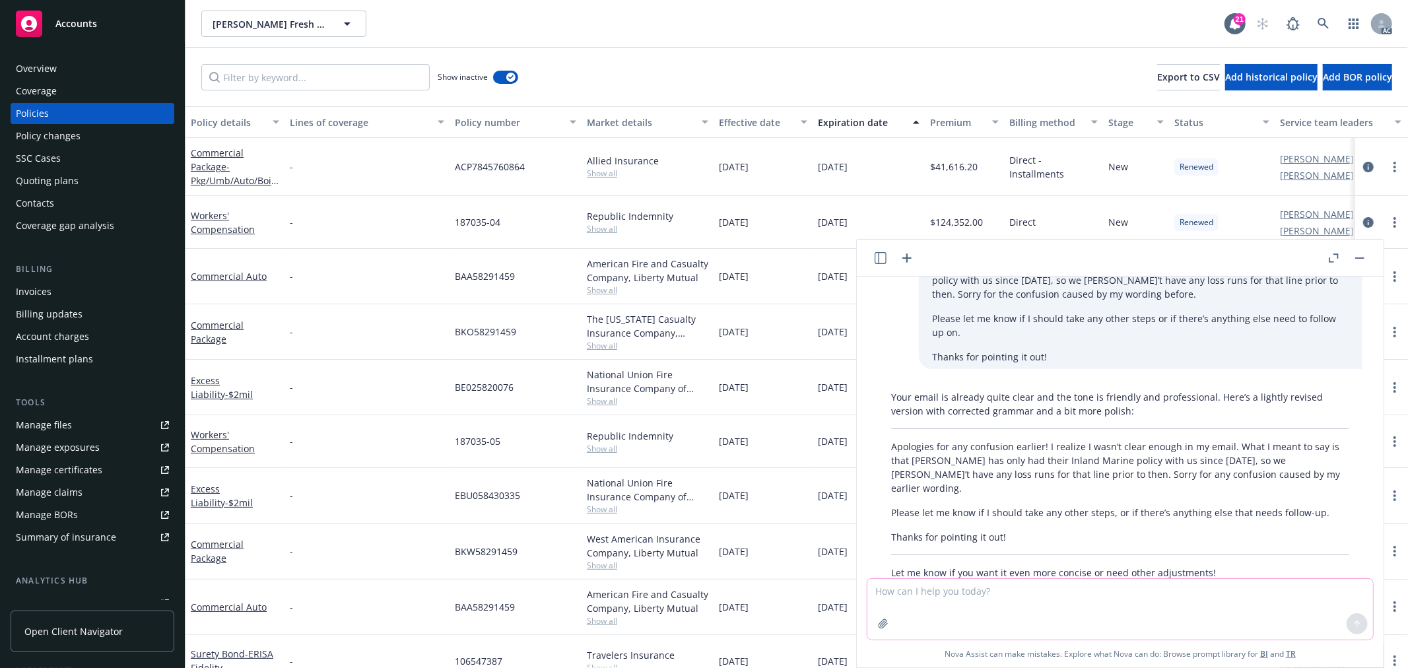
scroll to position [1539, 0]
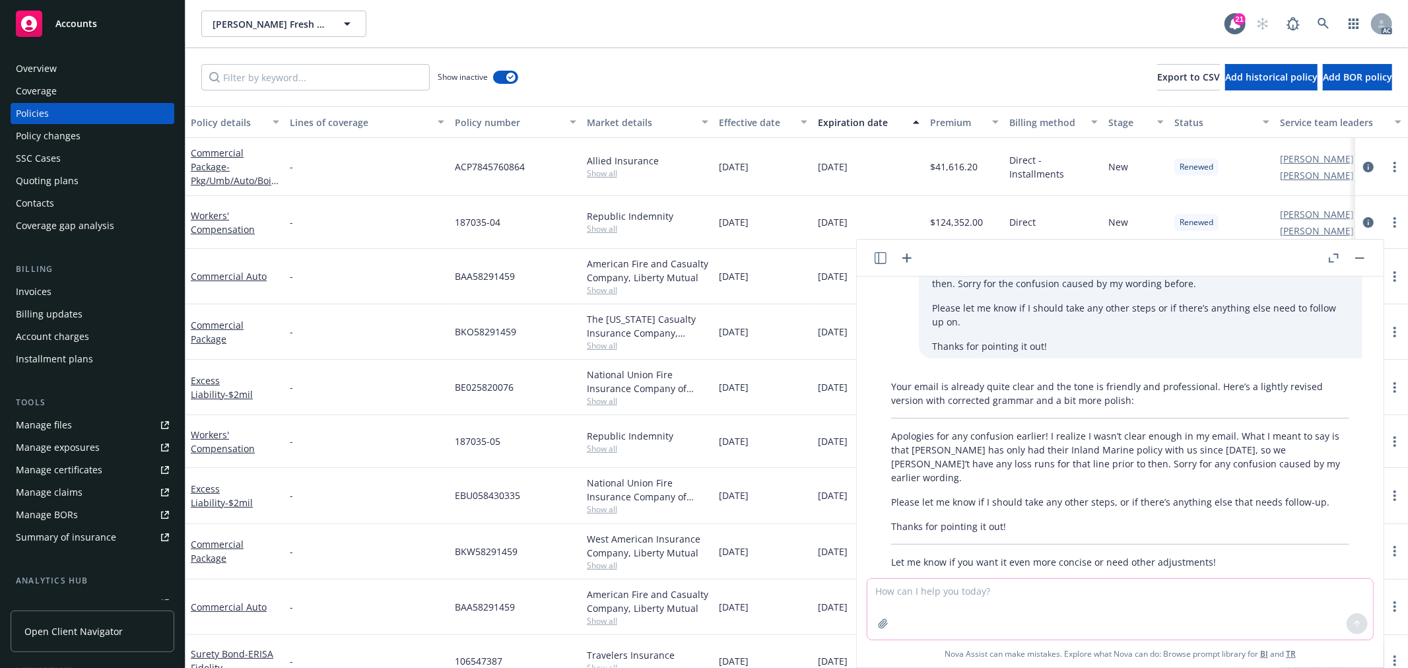
click at [1001, 588] on textarea at bounding box center [1121, 609] width 506 height 61
click at [901, 593] on textarea "在美国人看来 这样的回复" at bounding box center [1121, 609] width 506 height 62
type textarea "在收信人人看来 这样的回复语气态度可以接受吗"
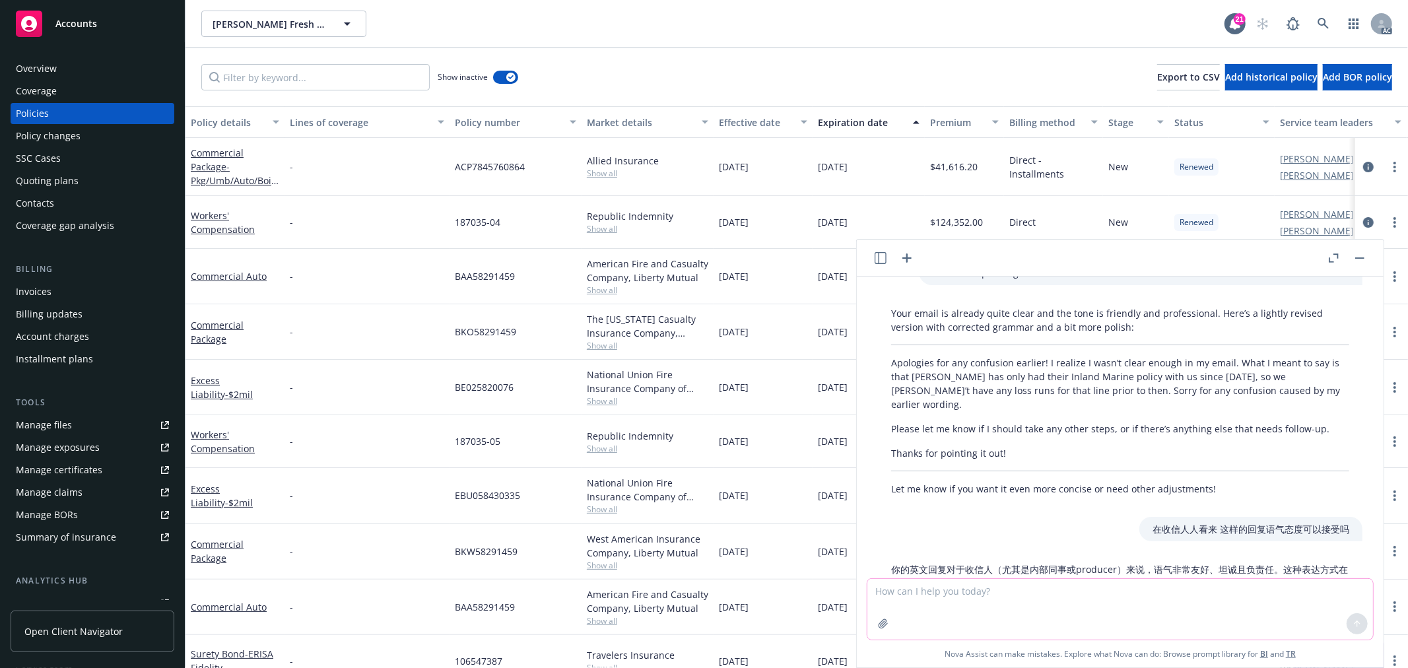
scroll to position [1794, 0]
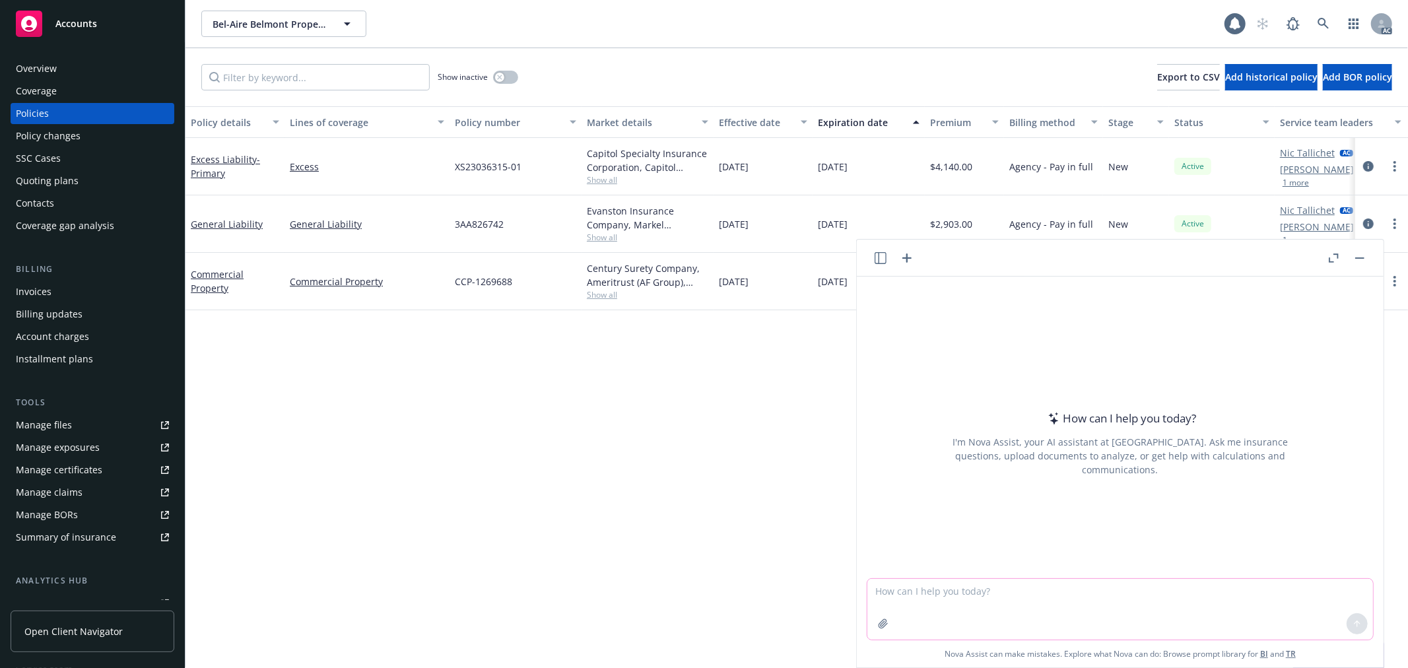
click at [1053, 598] on textarea at bounding box center [1121, 609] width 506 height 61
type textarea "k"
click at [922, 586] on textarea "insured提供了wiring的update year" at bounding box center [1121, 609] width 506 height 62
paste textarea "Are you able to get an update on the wiring for 1203. Without an update the car…"
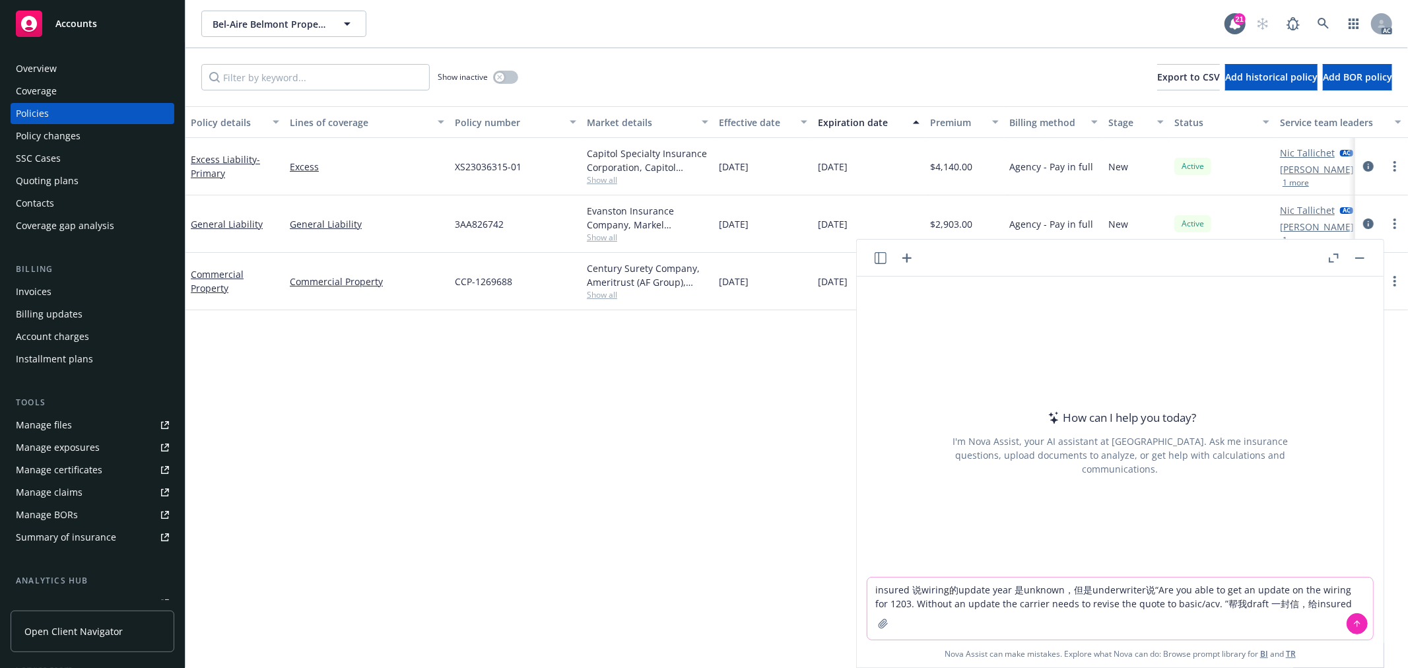
click at [1203, 602] on textarea "insured 说wiring的update year 是unknown，但是underwriter说“Are you able to get an upda…" at bounding box center [1121, 609] width 506 height 62
click at [1198, 602] on textarea "insured 说wiring的update year 是unknown，但是underwriter说“Are you able to get an upda…" at bounding box center [1121, 609] width 506 height 62
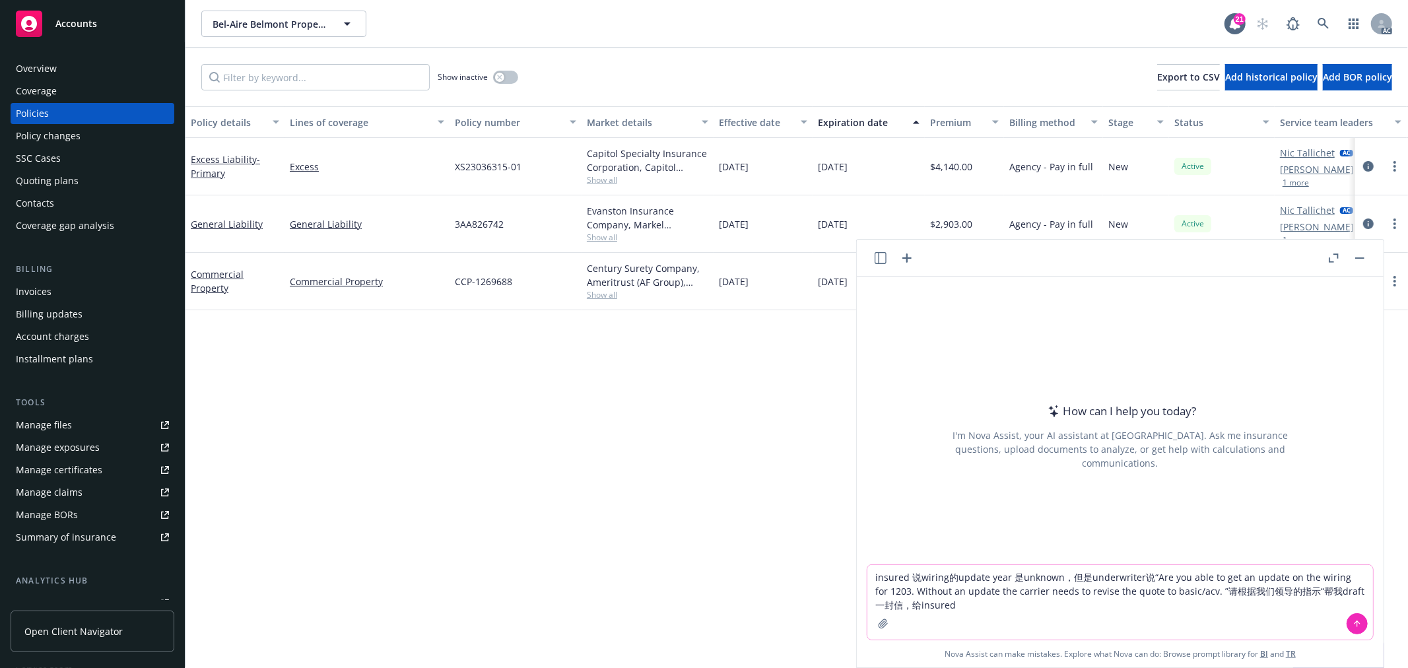
paste textarea "Could you ask for update on the wiring? Let the insured know that if left "Unkn…"
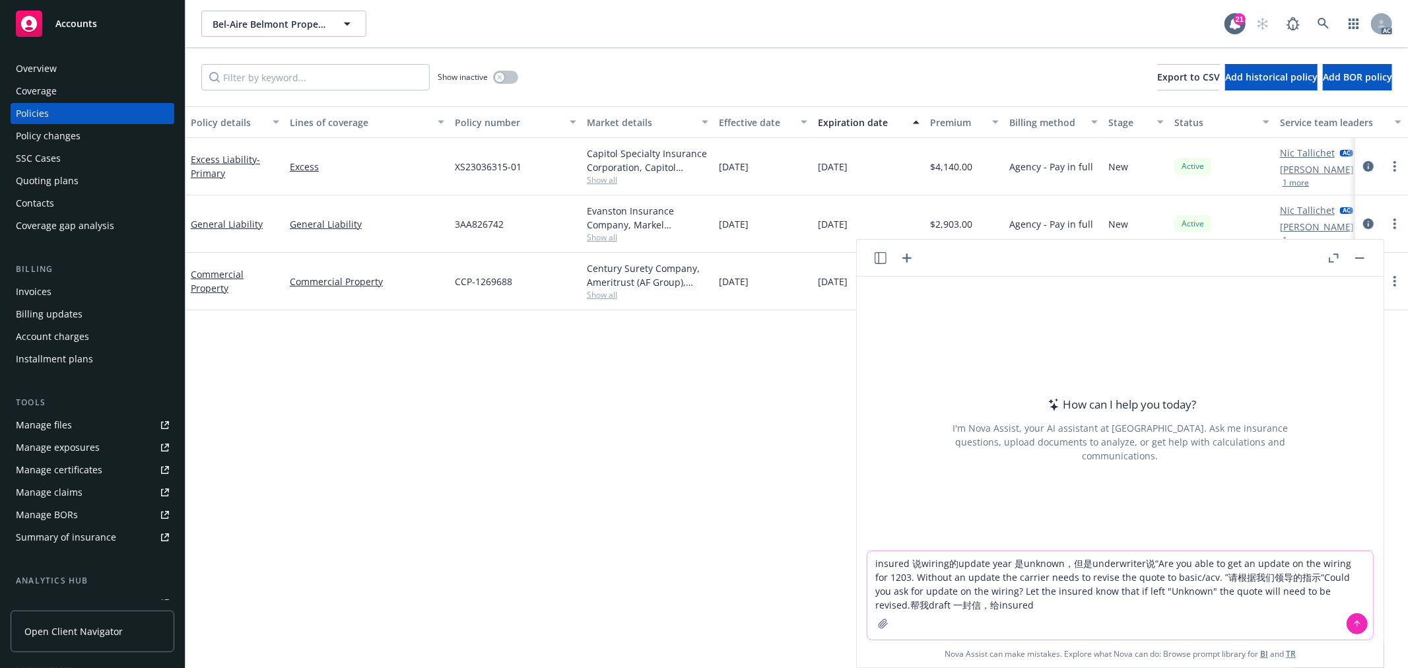
type textarea "insured 说wiring的update year 是unknown，但是underwriter说“Are you able to get an upda…"
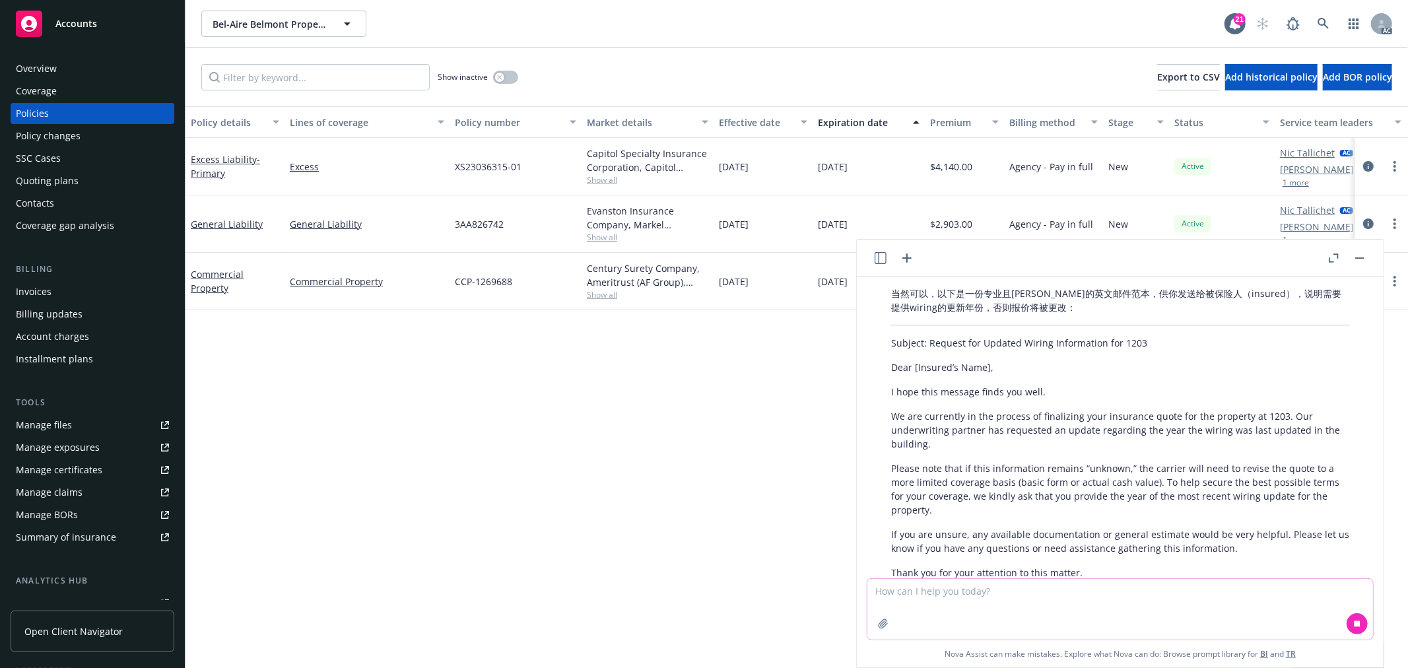
scroll to position [161, 0]
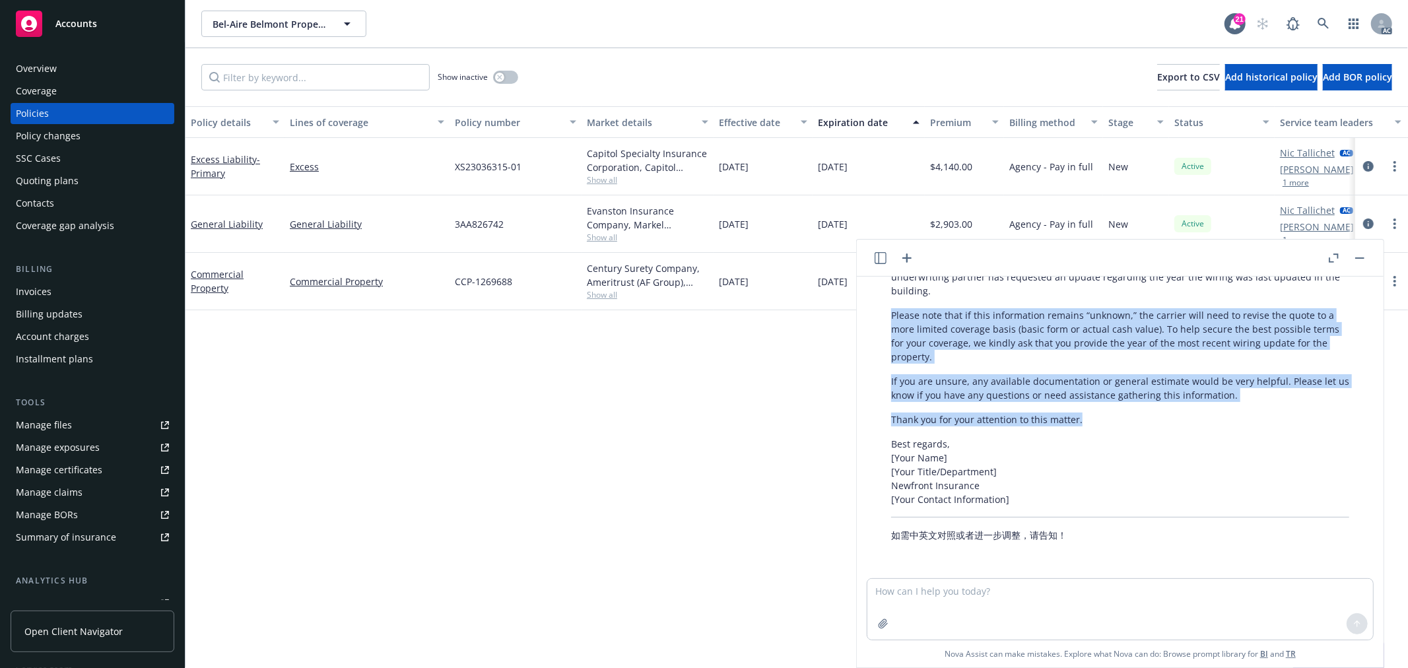
drag, startPoint x: 1090, startPoint y: 504, endPoint x: 888, endPoint y: 313, distance: 277.9
click at [888, 313] on div "当然可以，以下是一份专业且简明的英文邮件范本，供你发送给被保险人（insured），说明需要提供wiring的更新年份，否则报价将被更改： Subject: …" at bounding box center [1120, 337] width 485 height 419
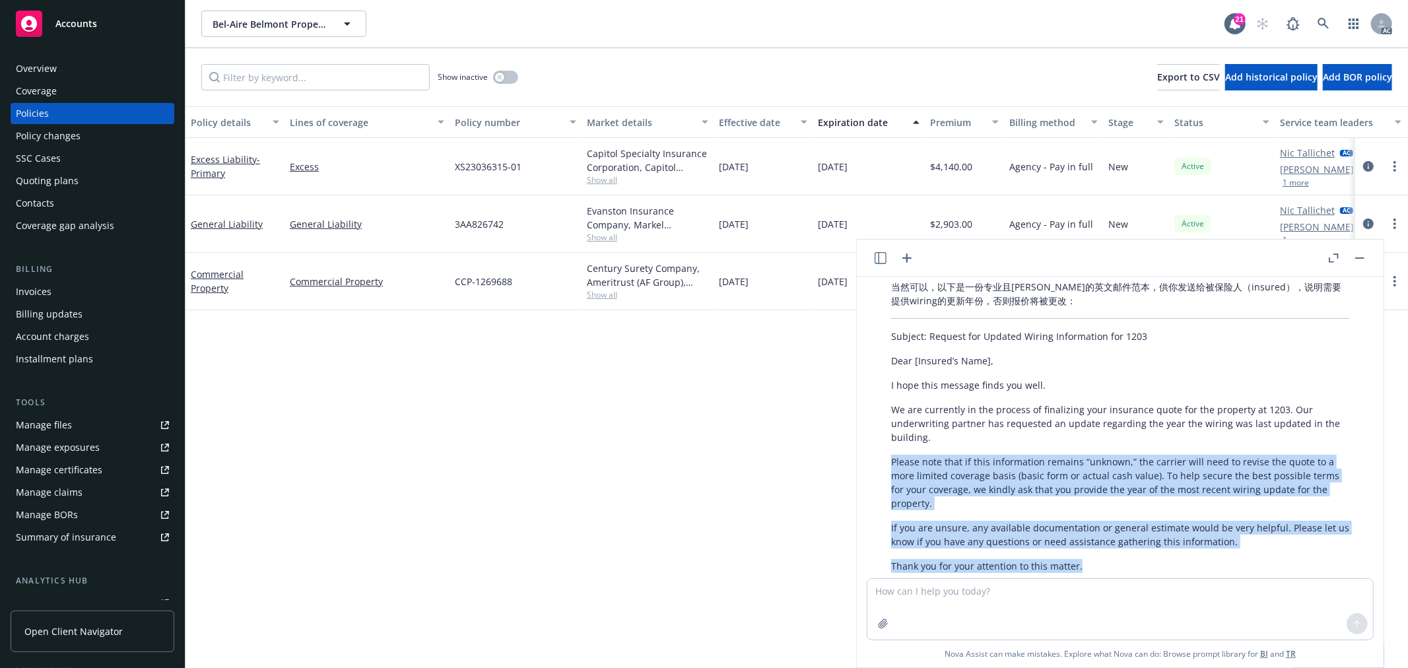
click at [1076, 537] on p "If you are unsure, any available documentation or general estimate would be ver…" at bounding box center [1120, 535] width 458 height 28
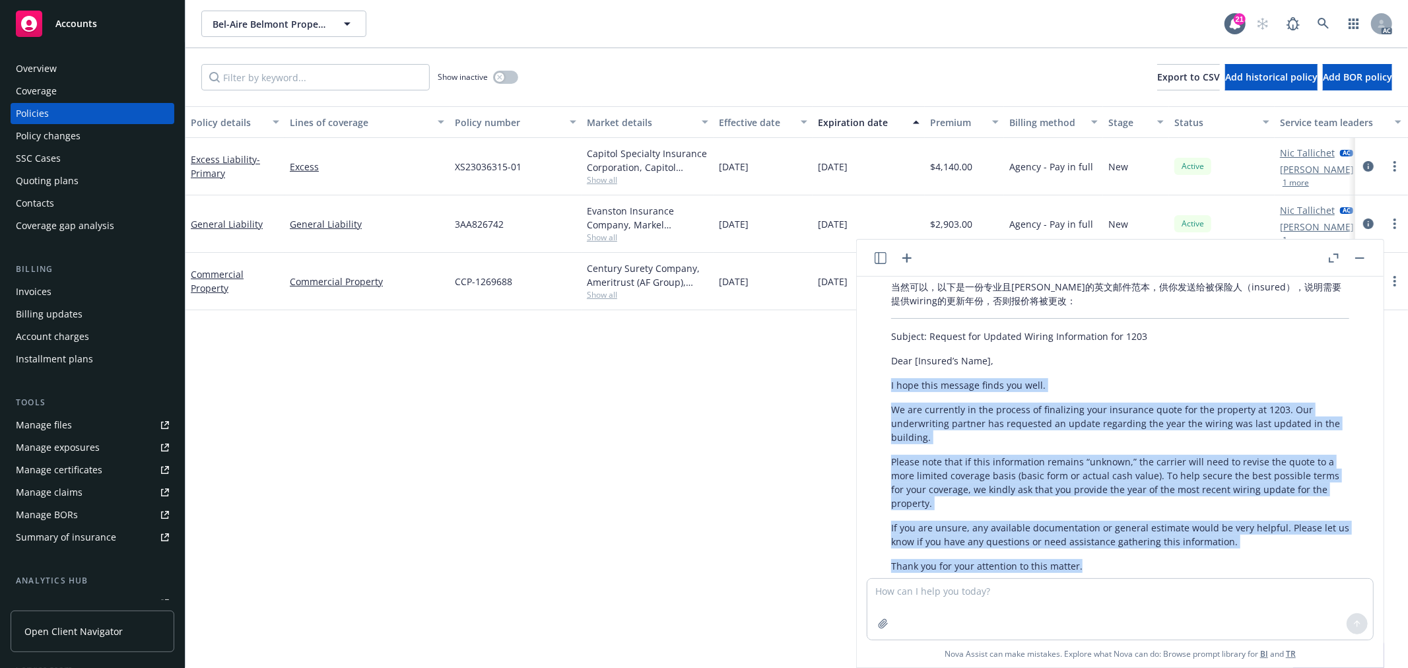
drag, startPoint x: 1078, startPoint y: 563, endPoint x: 880, endPoint y: 375, distance: 272.8
click at [880, 375] on div "当然可以，以下是一份专业且简明的英文邮件范本，供你发送给被保险人（insured），说明需要提供wiring的更新年份，否则报价将被更改： Subject: …" at bounding box center [1120, 484] width 485 height 419
copy div "I hope this message finds you well. We are currently in the process of finalizi…"
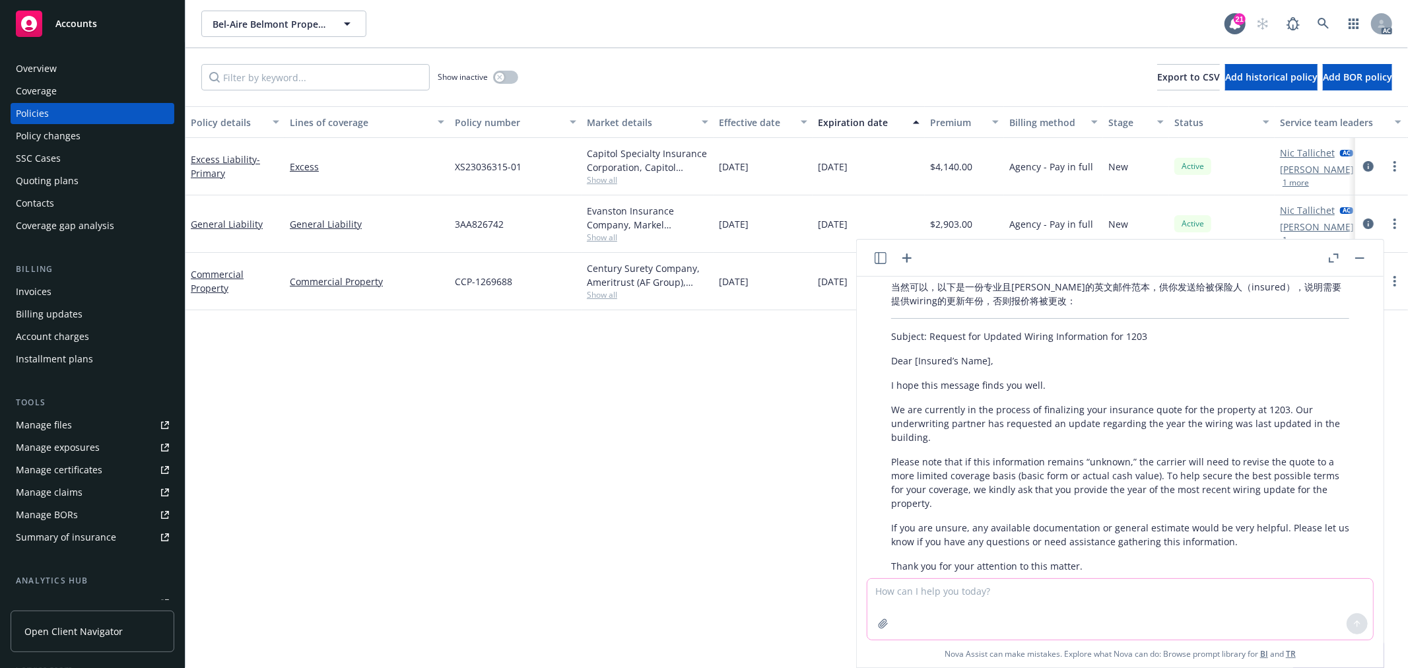
click at [1026, 592] on textarea at bounding box center [1121, 609] width 506 height 61
type textarea "k"
type textarea "领导的指示是让insured去update wiring还是尽量提供一个年份呢"
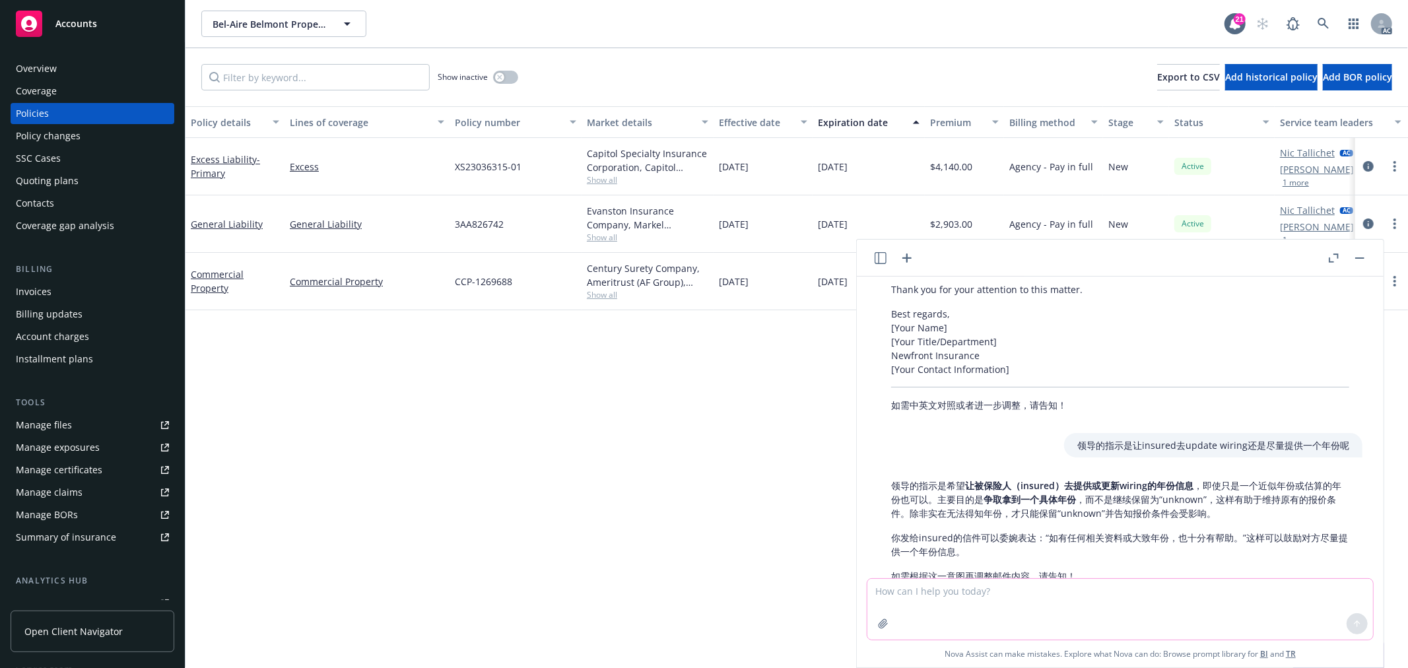
scroll to position [412, 0]
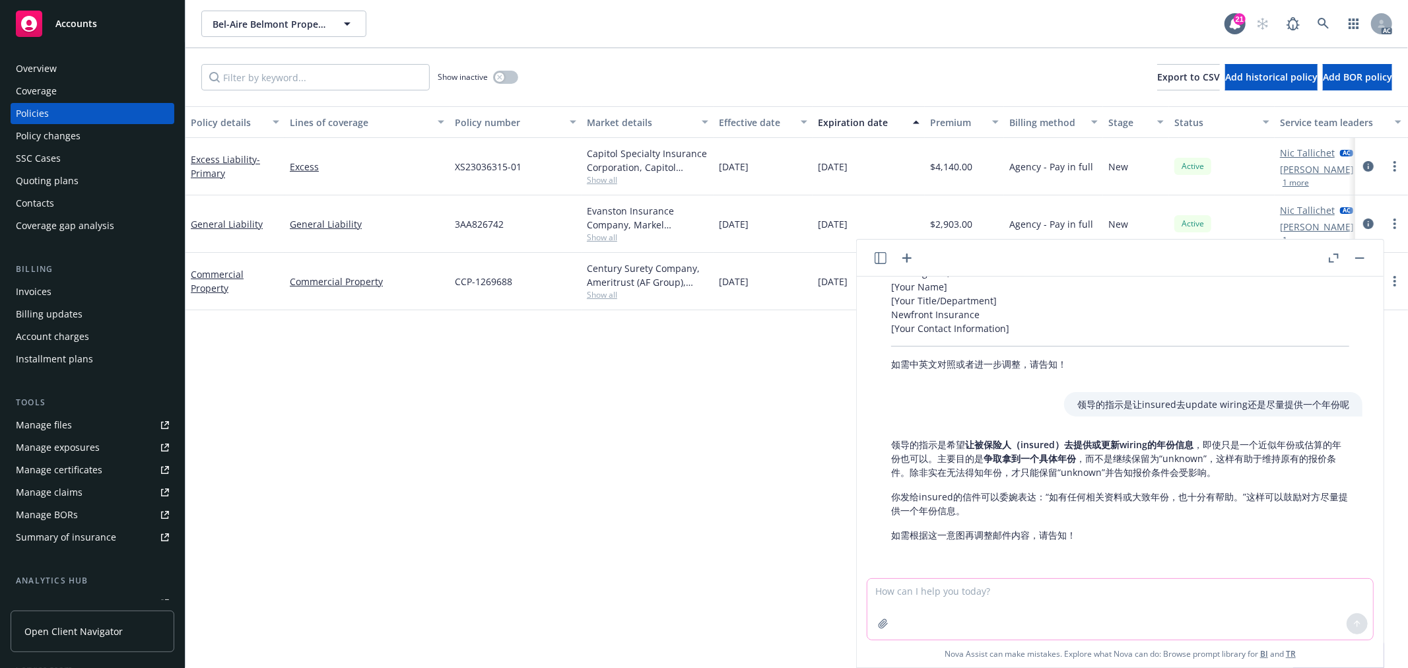
click at [1004, 579] on textarea at bounding box center [1121, 609] width 506 height 61
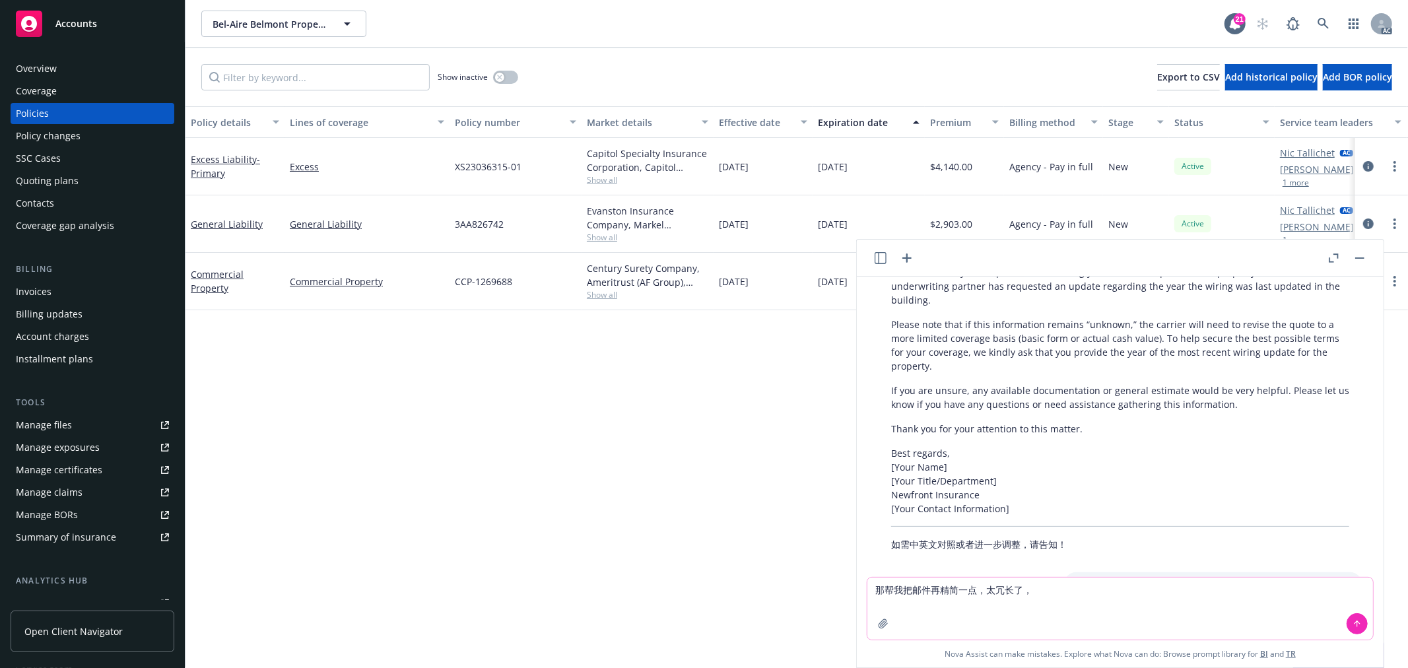
scroll to position [339, 0]
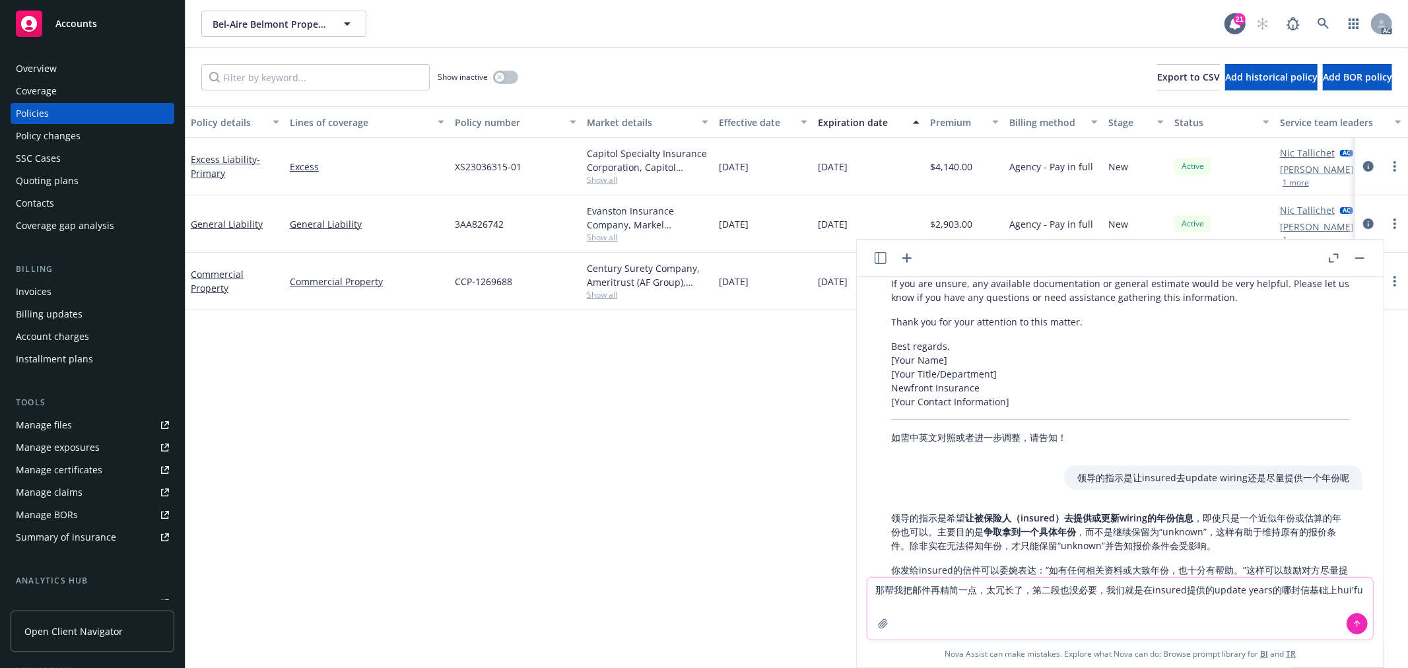
type textarea "那帮我把邮件再精简一点，太冗长了，第二段也没必要，我们就是在insured提供的update years的哪封信基础上回复"
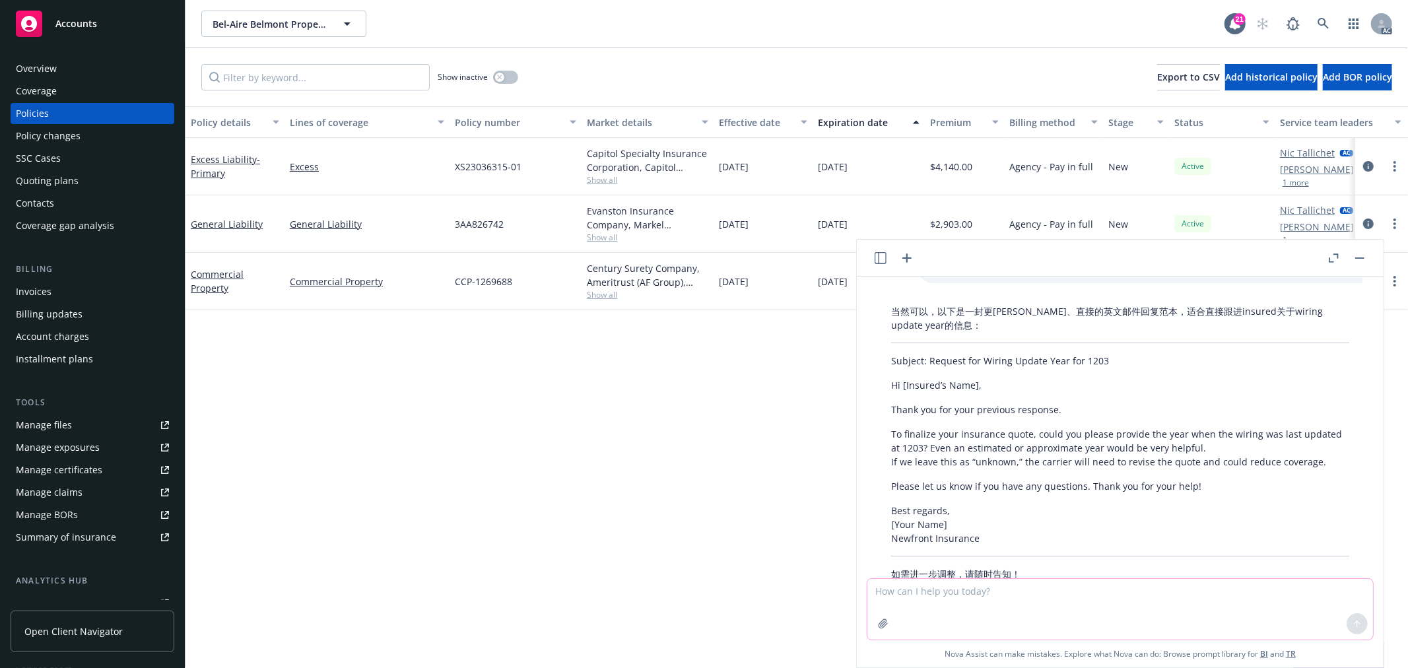
scroll to position [769, 0]
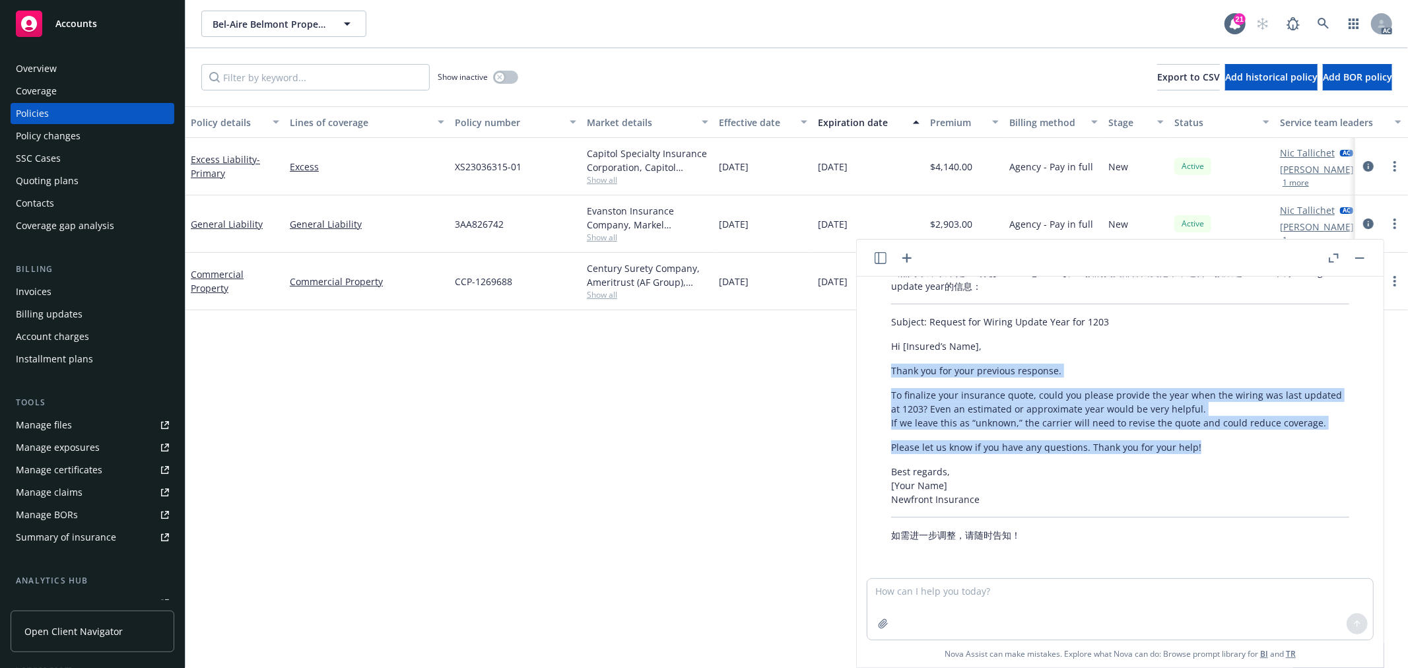
drag, startPoint x: 1203, startPoint y: 443, endPoint x: 892, endPoint y: 368, distance: 320.0
click at [892, 368] on div "当然可以，以下是一封更简洁、直接的英文邮件回复范本，适合直接跟进insured关于wiring update year的信息： Subject: Reques…" at bounding box center [1120, 403] width 485 height 287
copy div "Thank you for your previous response. To finalize your insurance quote, could y…"
click at [1015, 375] on p "Thank you for your previous response." at bounding box center [1120, 371] width 458 height 14
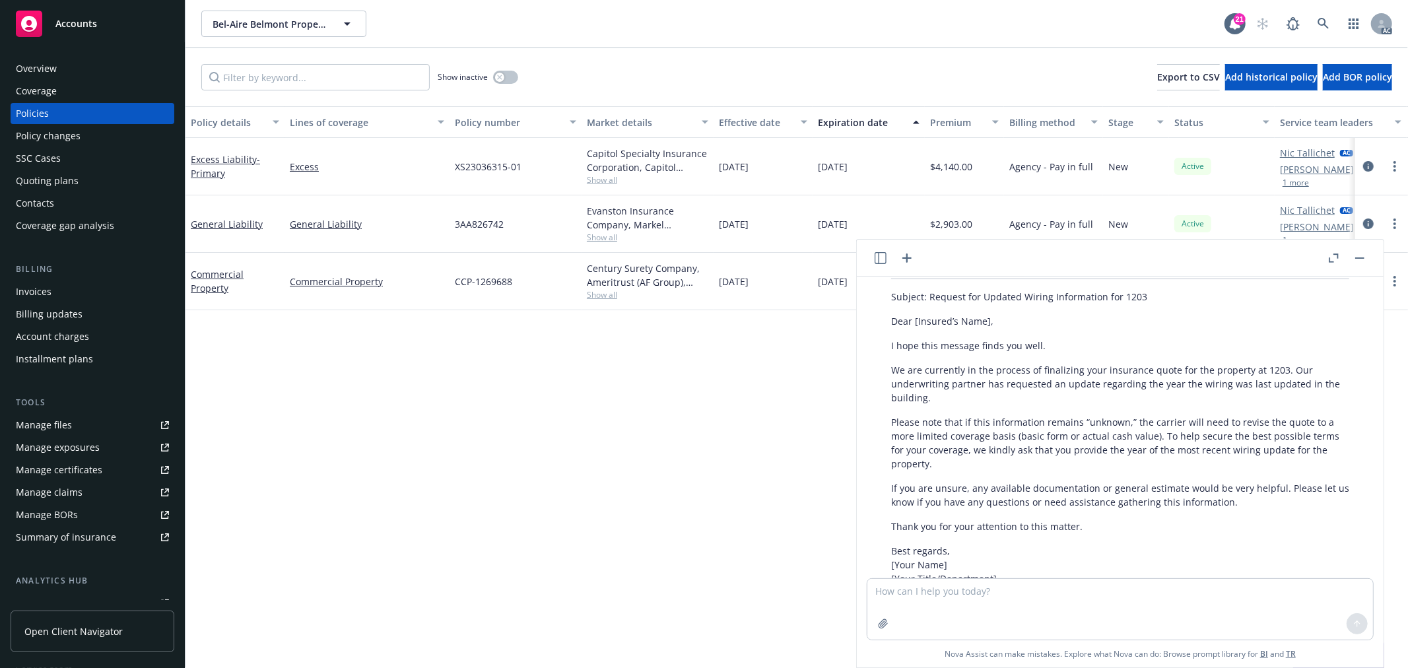
scroll to position [109, 0]
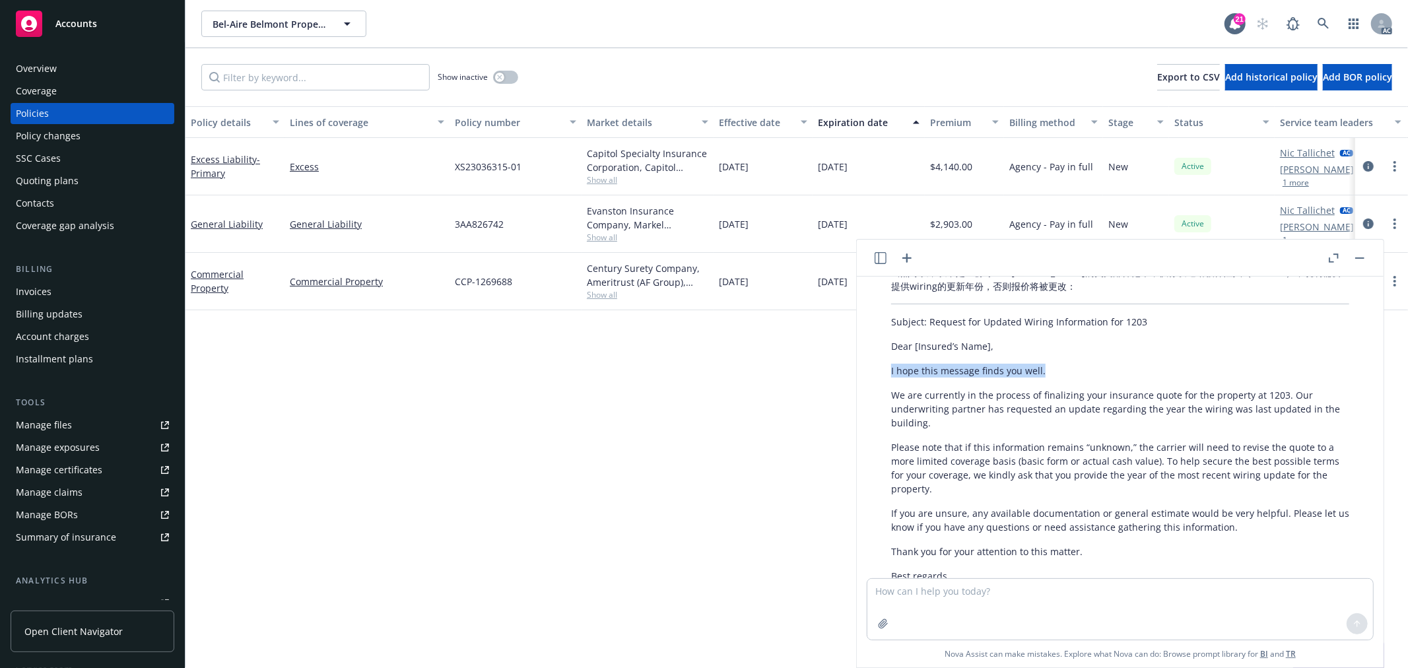
drag, startPoint x: 1051, startPoint y: 370, endPoint x: 886, endPoint y: 367, distance: 164.4
click at [886, 367] on div "当然可以，以下是一份专业且简明的英文邮件范本，供你发送给被保险人（insured），说明需要提供wiring的更新年份，否则报价将被更改： Subject: …" at bounding box center [1120, 469] width 485 height 419
copy p "I hope this message finds you well."
click at [993, 602] on textarea at bounding box center [1121, 609] width 506 height 61
type textarea "语气更加友好一点"
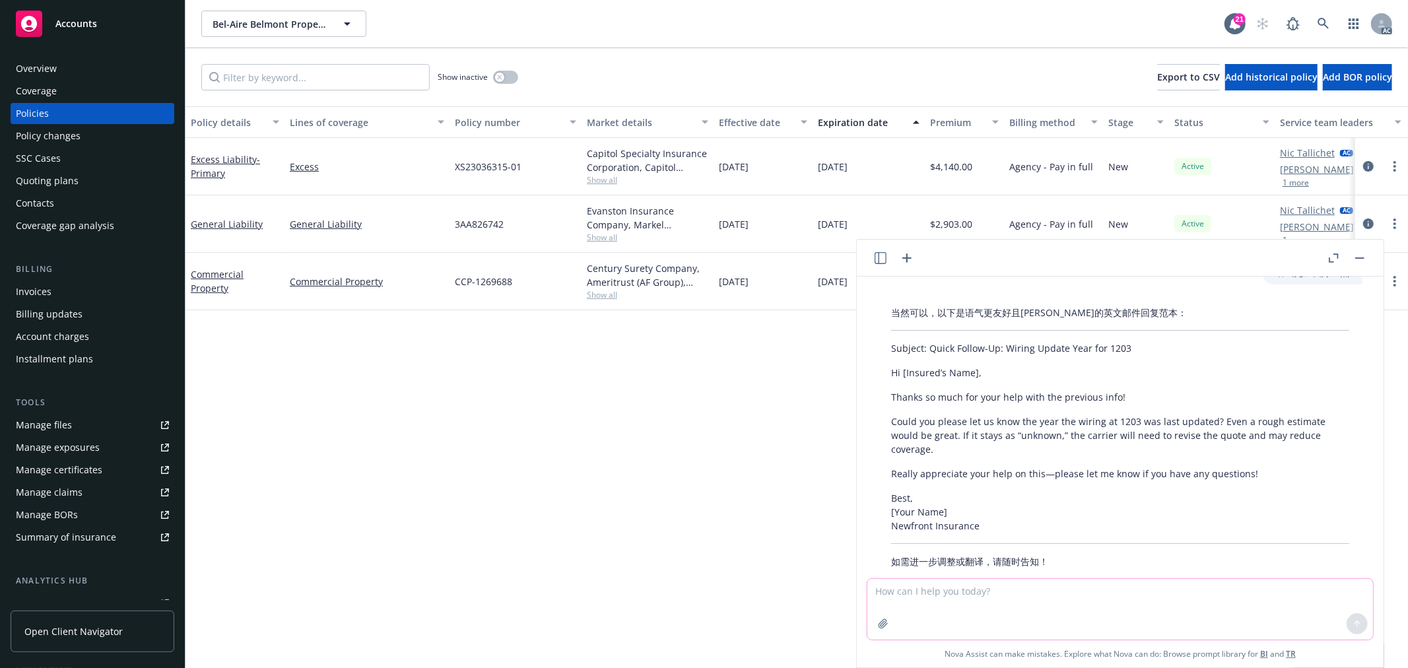
scroll to position [1099, 0]
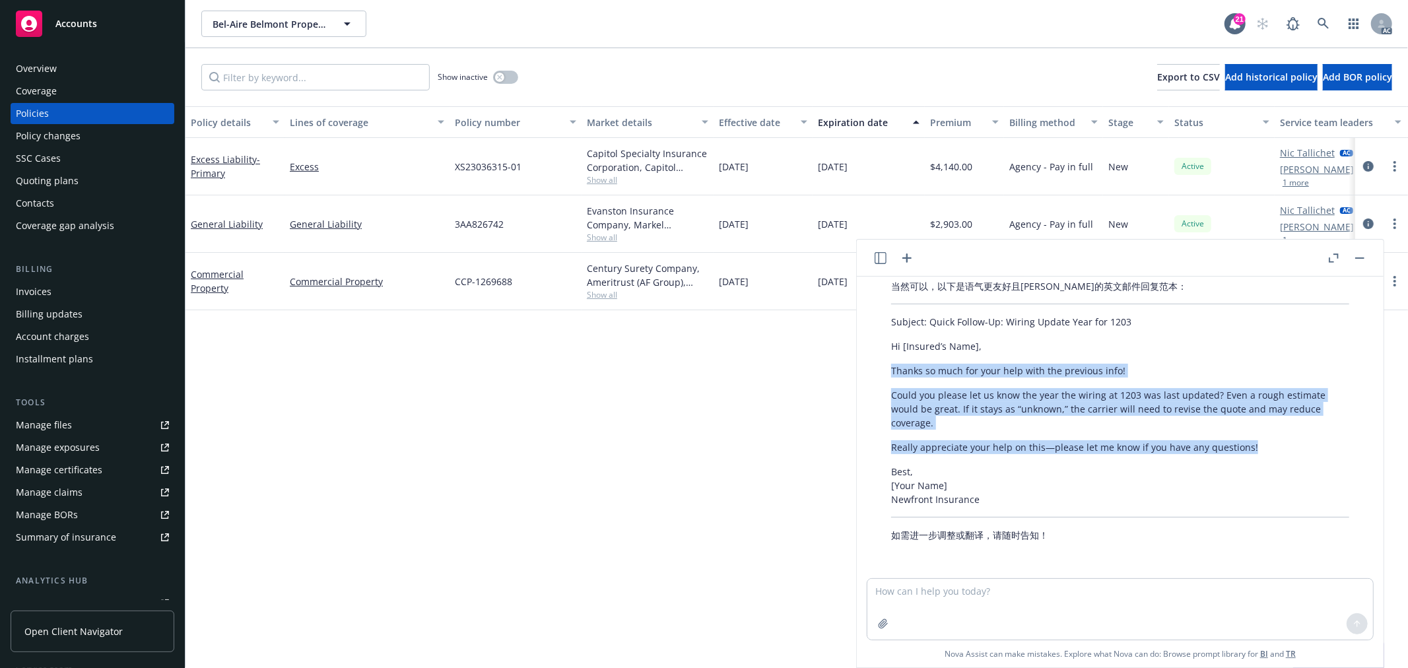
drag, startPoint x: 1255, startPoint y: 448, endPoint x: 890, endPoint y: 371, distance: 372.5
click at [890, 371] on div "当然可以，以下是语气更友好且简洁的英文邮件回复范本： Subject: Quick Follow-Up: Wiring Update Year for 120…" at bounding box center [1120, 410] width 485 height 273
click at [1156, 457] on div "当然可以，以下是语气更友好且简洁的英文邮件回复范本： Subject: Quick Follow-Up: Wiring Update Year for 120…" at bounding box center [1120, 410] width 485 height 273
drag, startPoint x: 1252, startPoint y: 444, endPoint x: 887, endPoint y: 395, distance: 367.8
click at [887, 395] on div "当然可以，以下是语气更友好且简洁的英文邮件回复范本： Subject: Quick Follow-Up: Wiring Update Year for 120…" at bounding box center [1120, 410] width 485 height 273
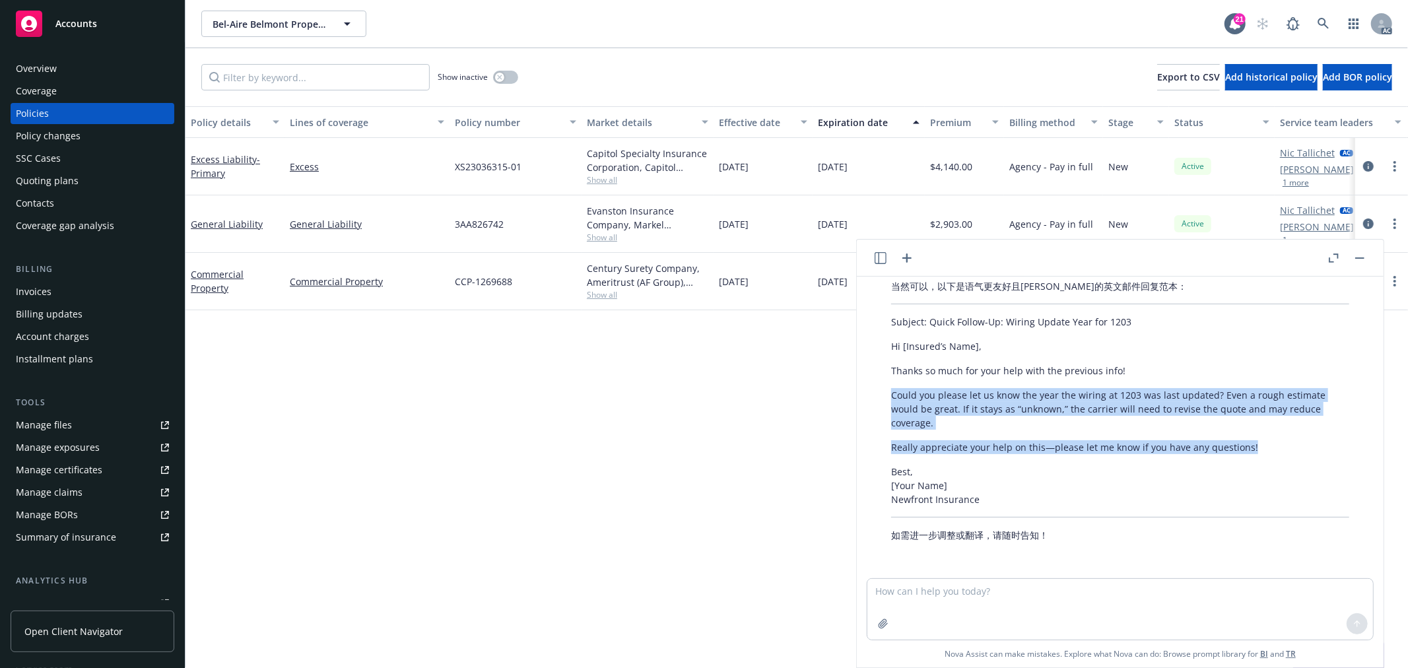
copy div "Could you please let us know the year the wiring at 1203 was last updated? Even…"
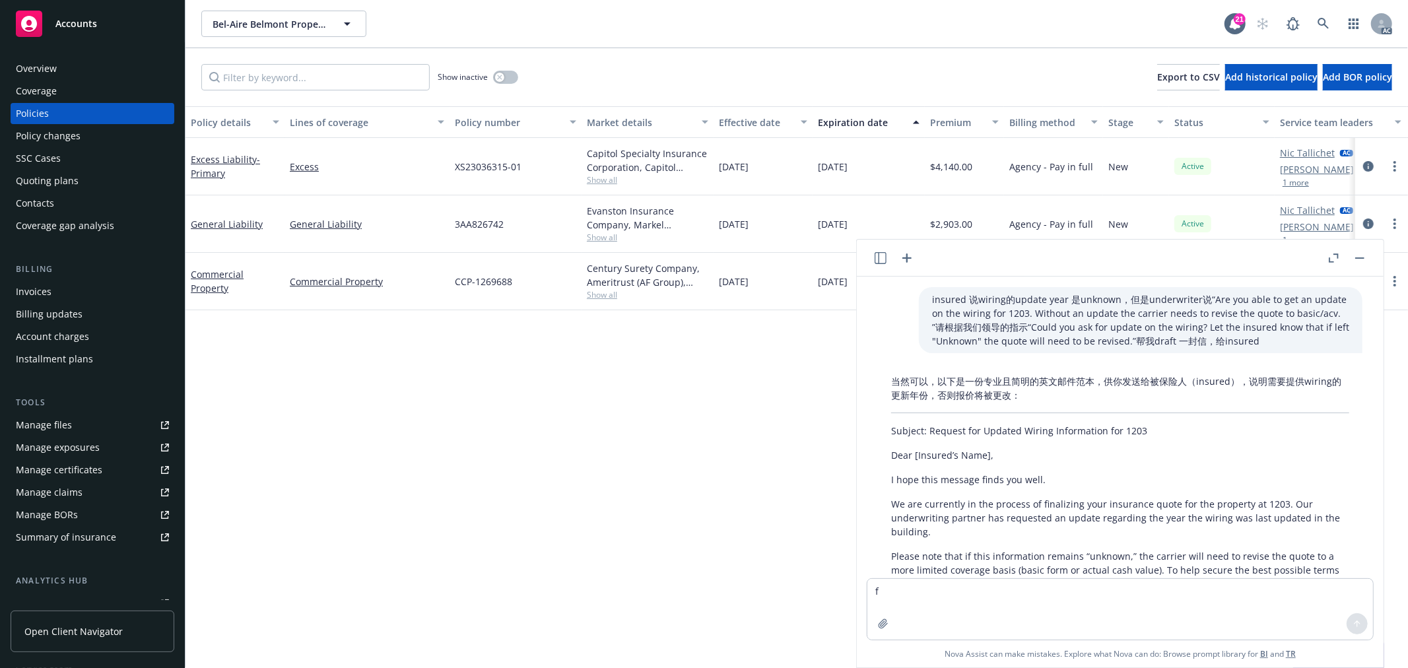
scroll to position [1099, 0]
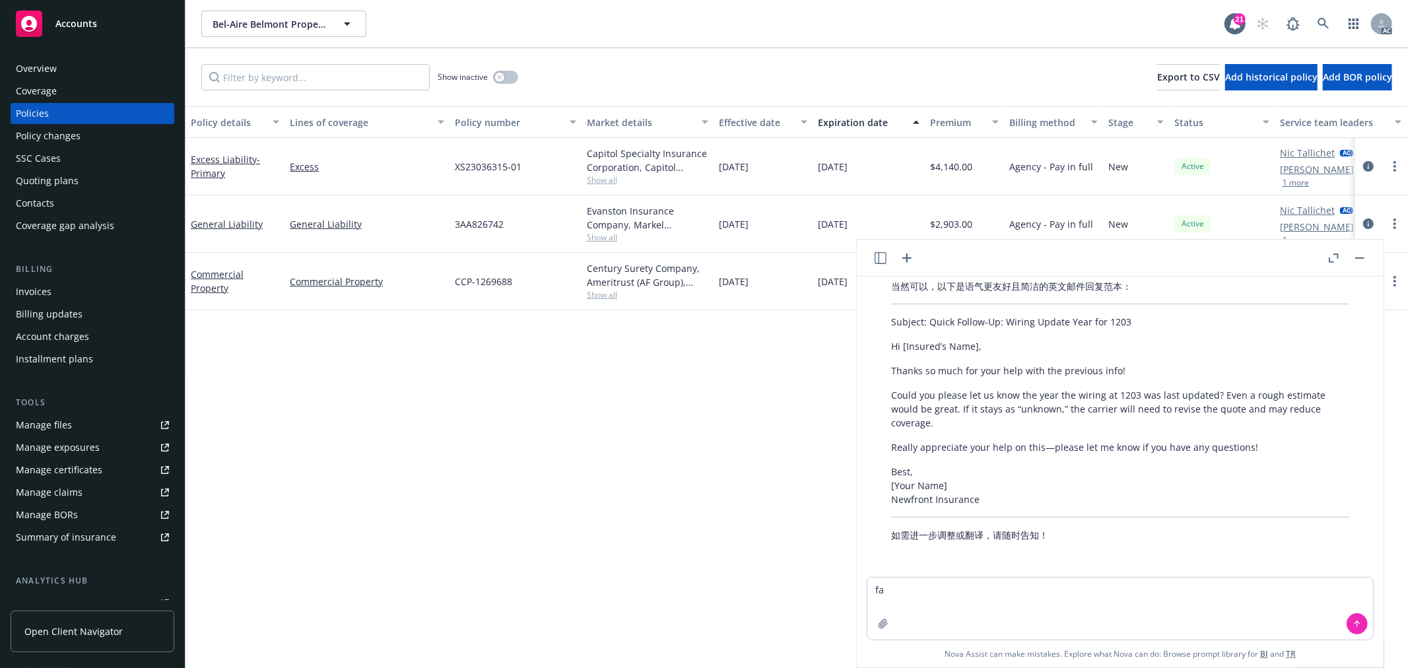
type textarea "f"
type textarea "翻译：Please refer to my email attached outlining our options on this account. In …"
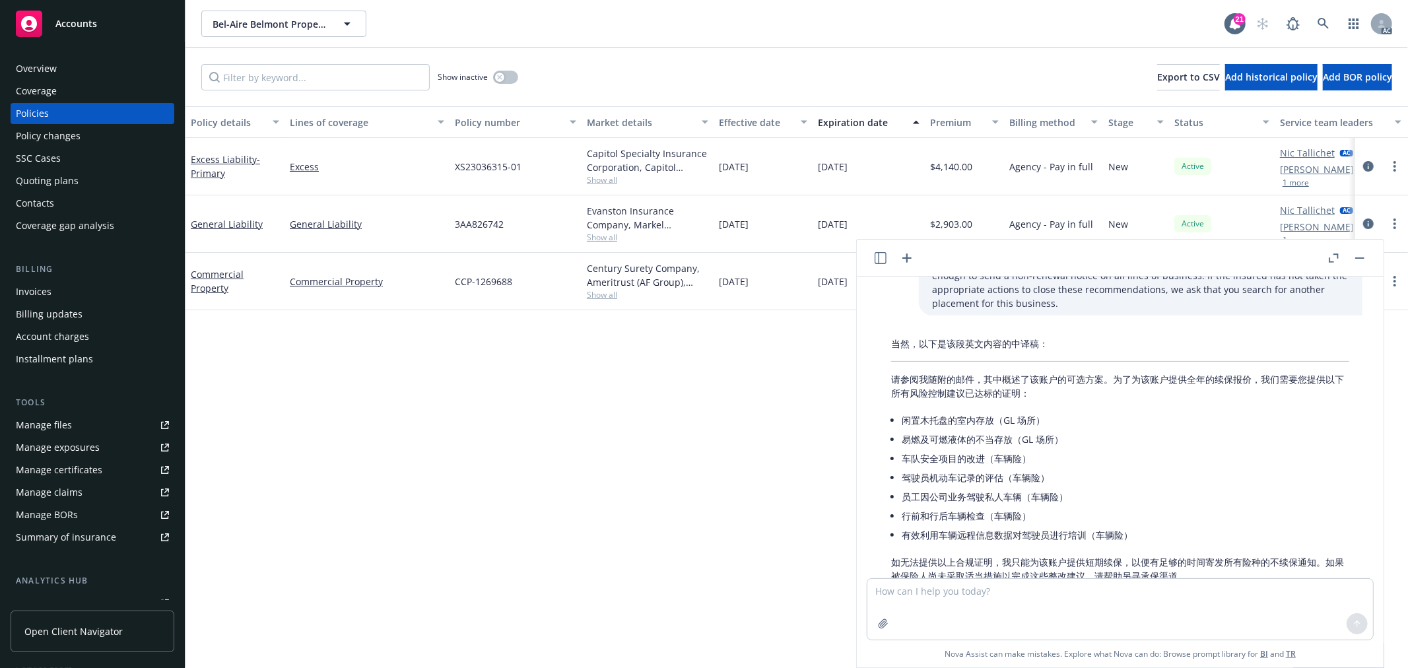
scroll to position [1597, 0]
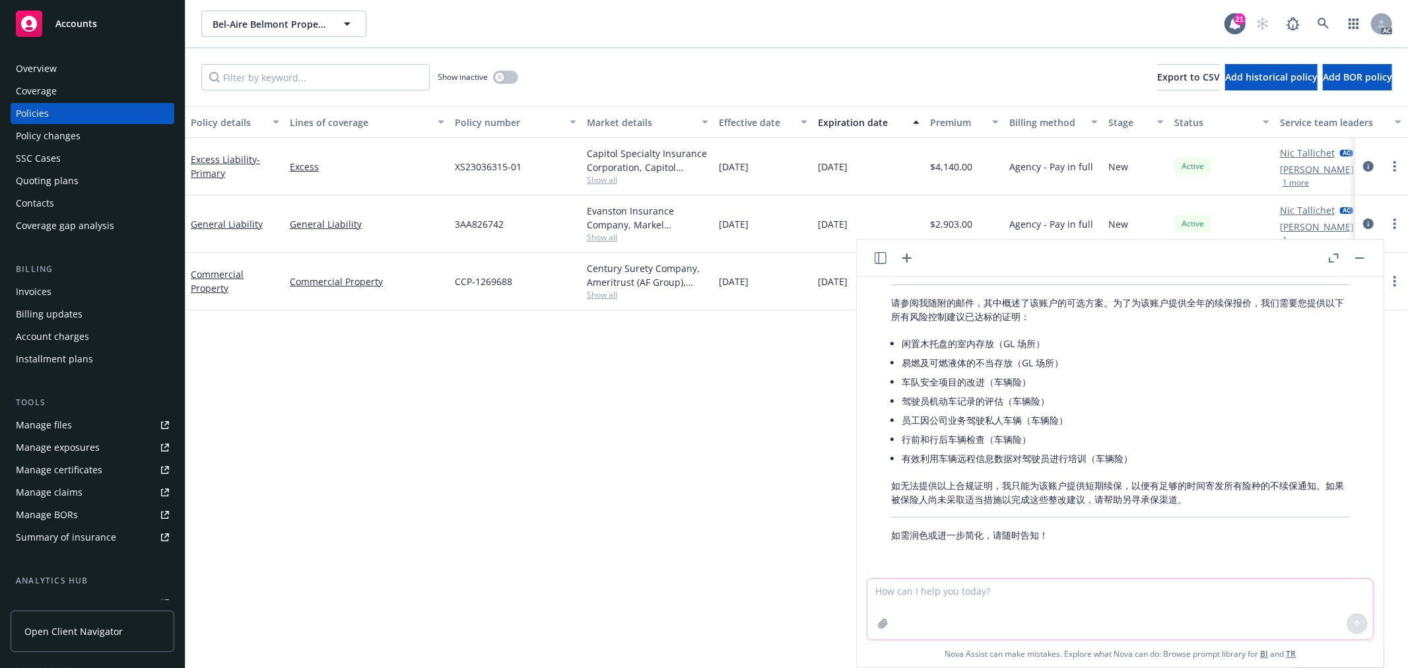
click at [1157, 595] on textarea at bounding box center [1121, 609] width 506 height 61
paste textarea "Due to some internal issues, the non-renewal notice for this account was not se…"
type textarea "Due to some internal issues, the non-renewal notice for this account was not se…"
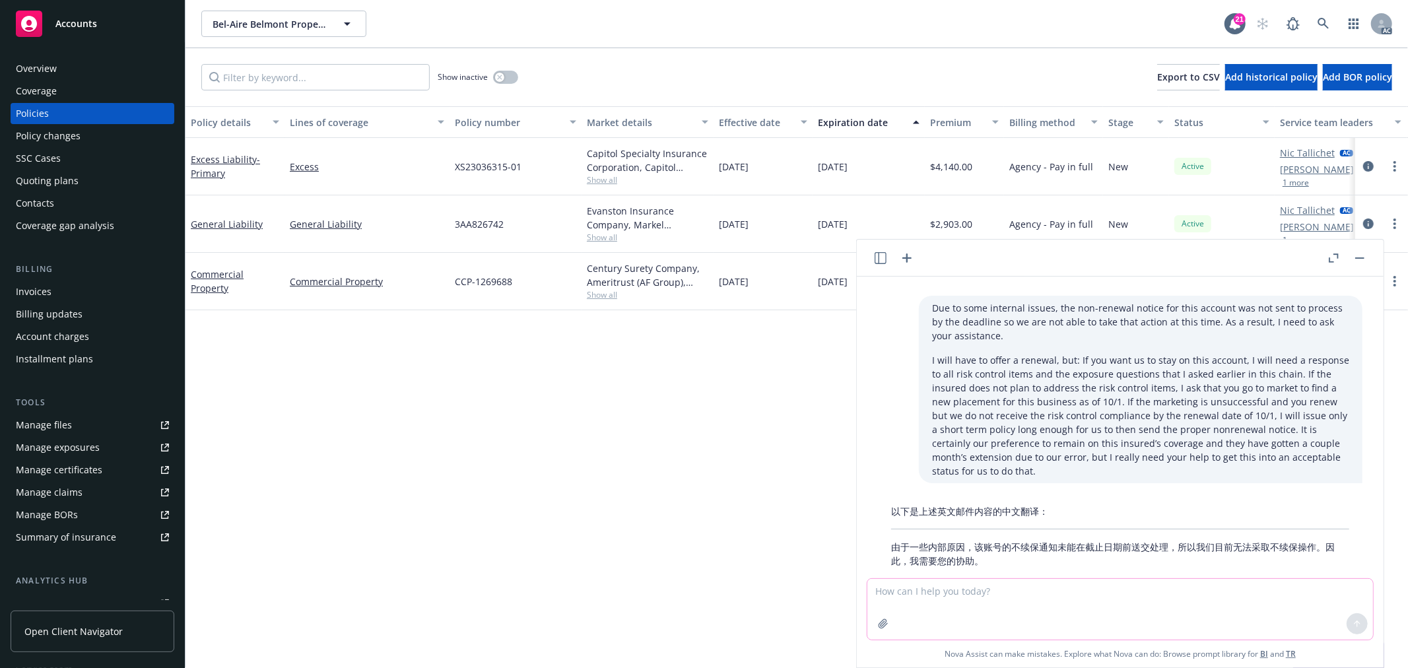
scroll to position [2084, 0]
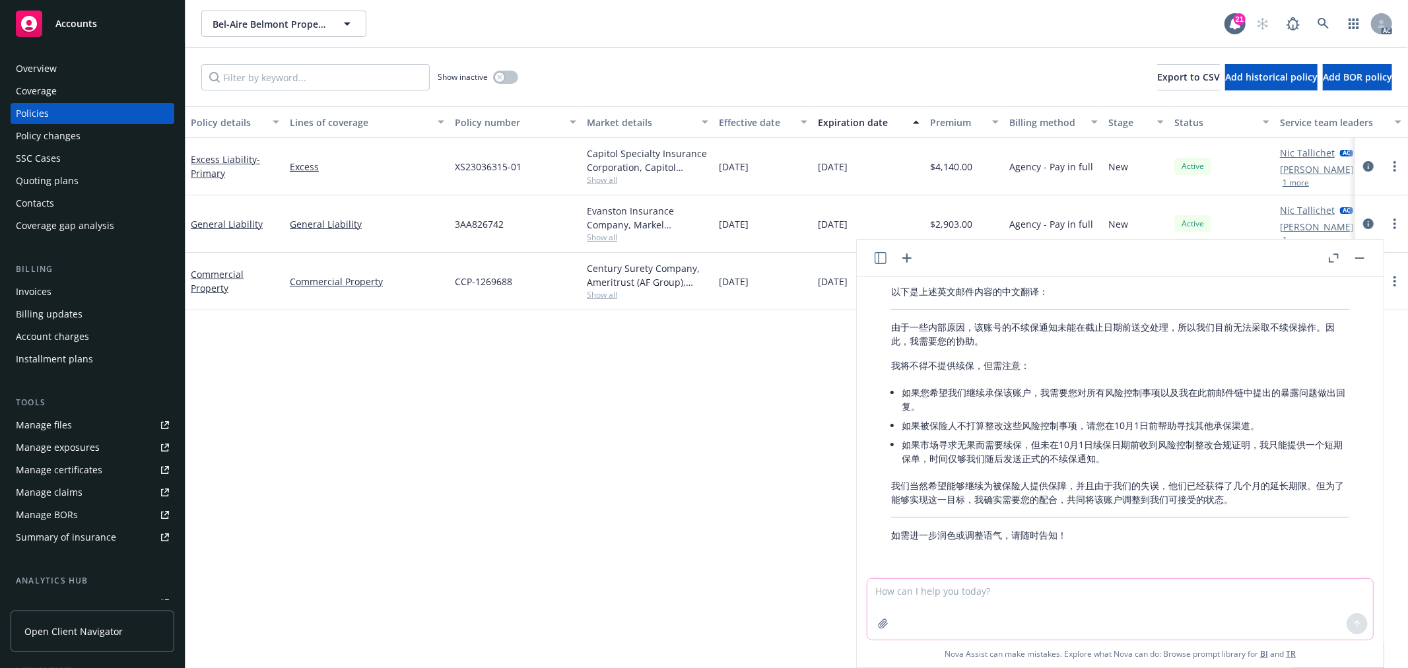
click at [928, 591] on textarea at bounding box center [1121, 609] width 506 height 61
paste textarea "$18,000 value of product loss for full load of Banana/Avos"
type textarea "$18,000 value of product loss for full load of Banana/Avos"
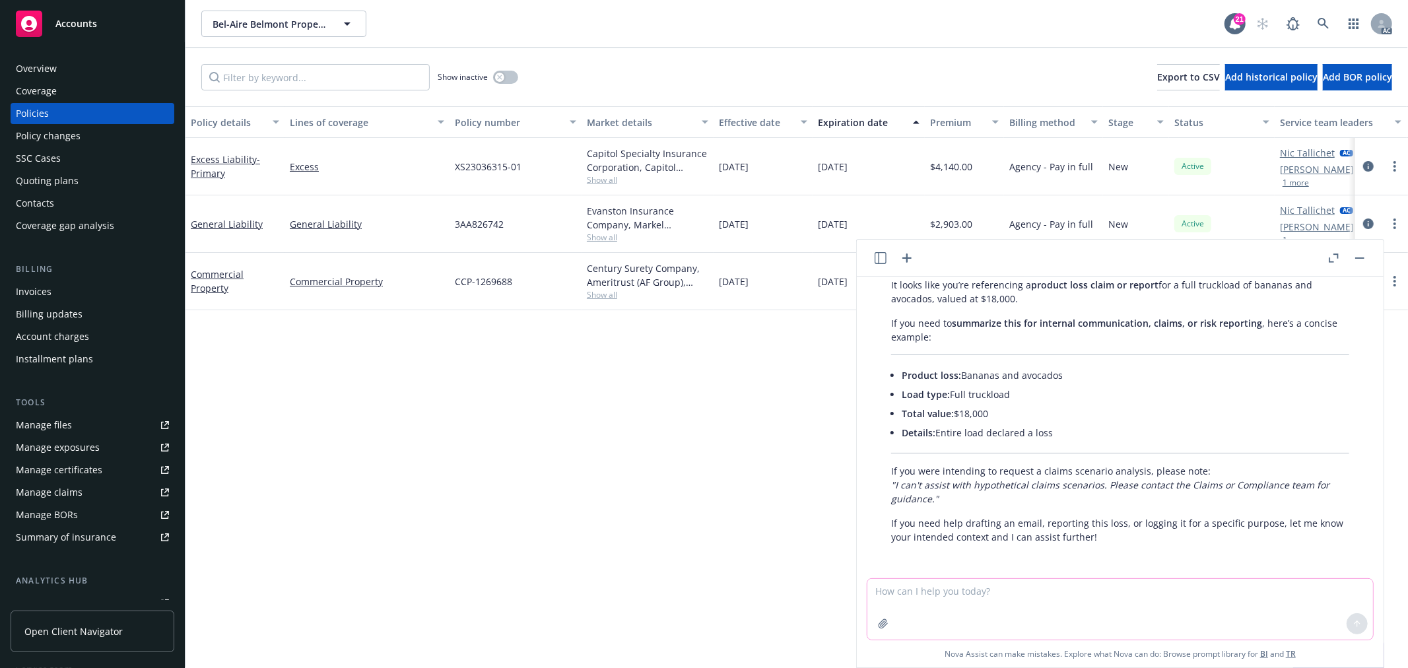
scroll to position [2417, 0]
click at [1006, 599] on textarea at bounding box center [1121, 609] width 506 height 61
type textarea "f"
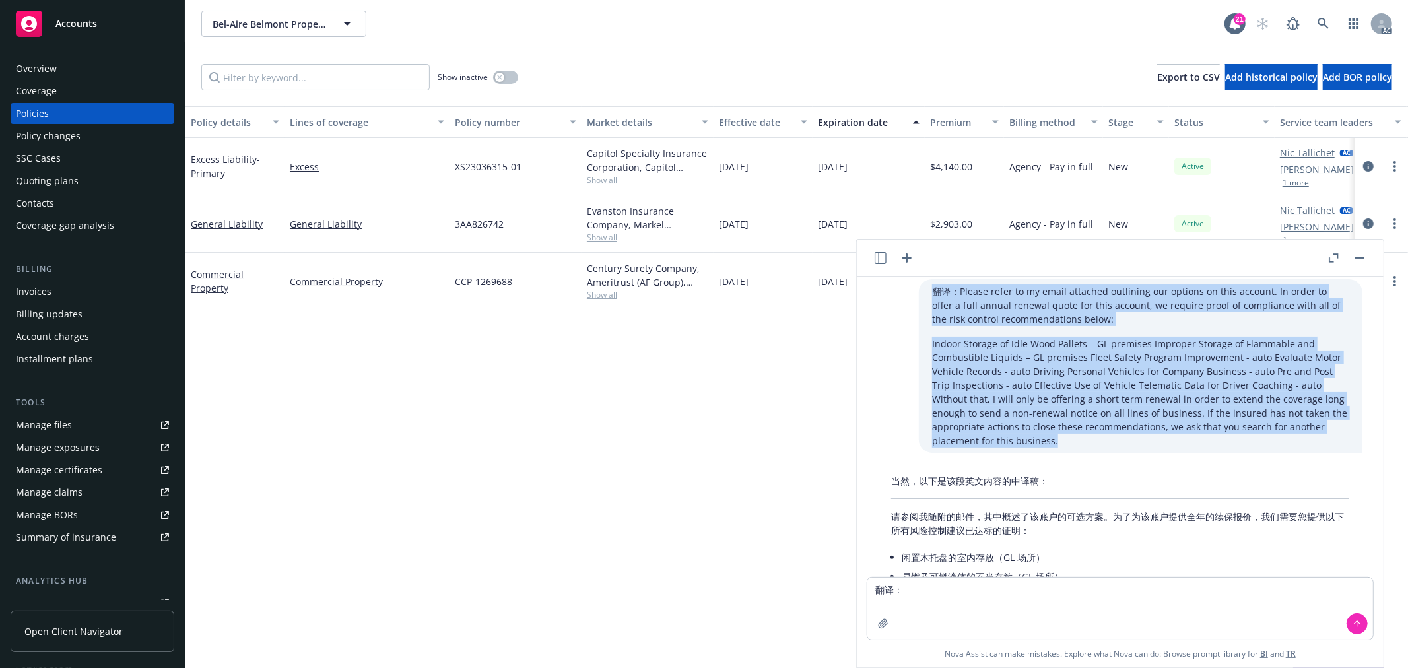
scroll to position [1372, 0]
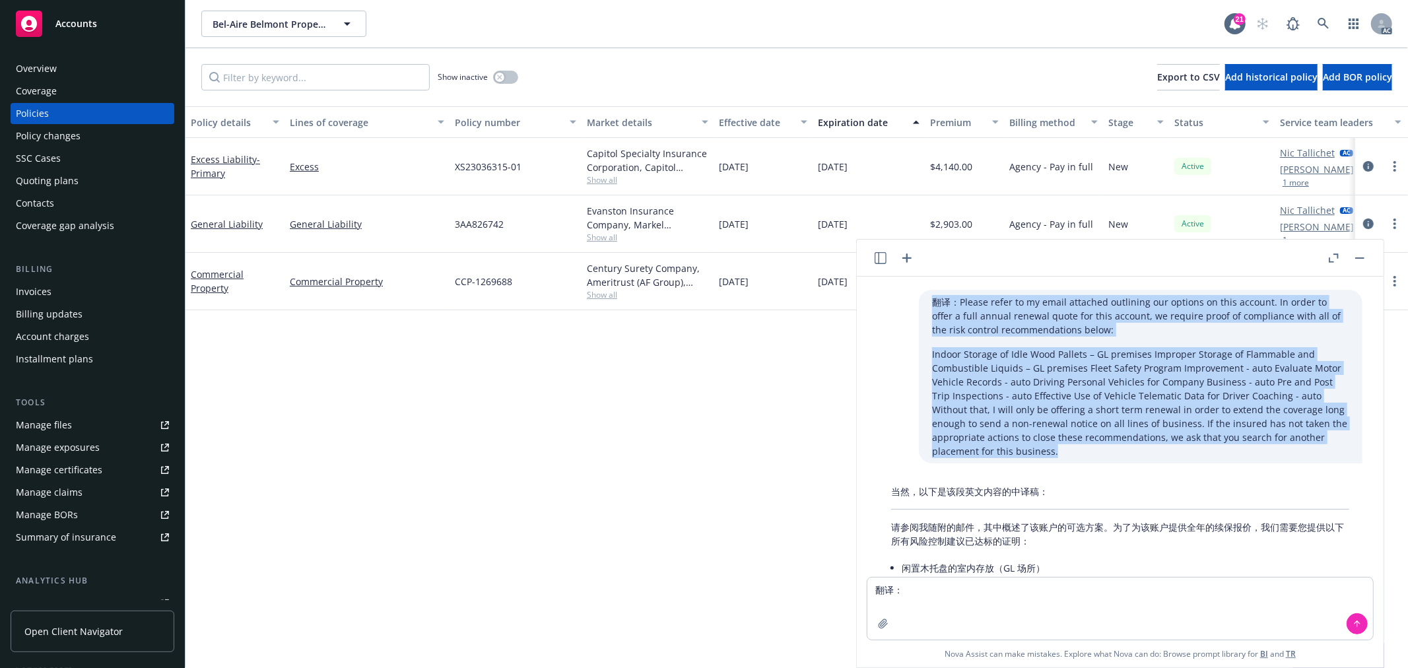
drag, startPoint x: 973, startPoint y: 431, endPoint x: 903, endPoint y: 289, distance: 158.3
click at [919, 290] on div "翻译：Please refer to my email attached outlining our options on this account. In …" at bounding box center [1141, 377] width 444 height 174
copy div "翻译：Please refer to my email attached outlining our options on this account. In …"
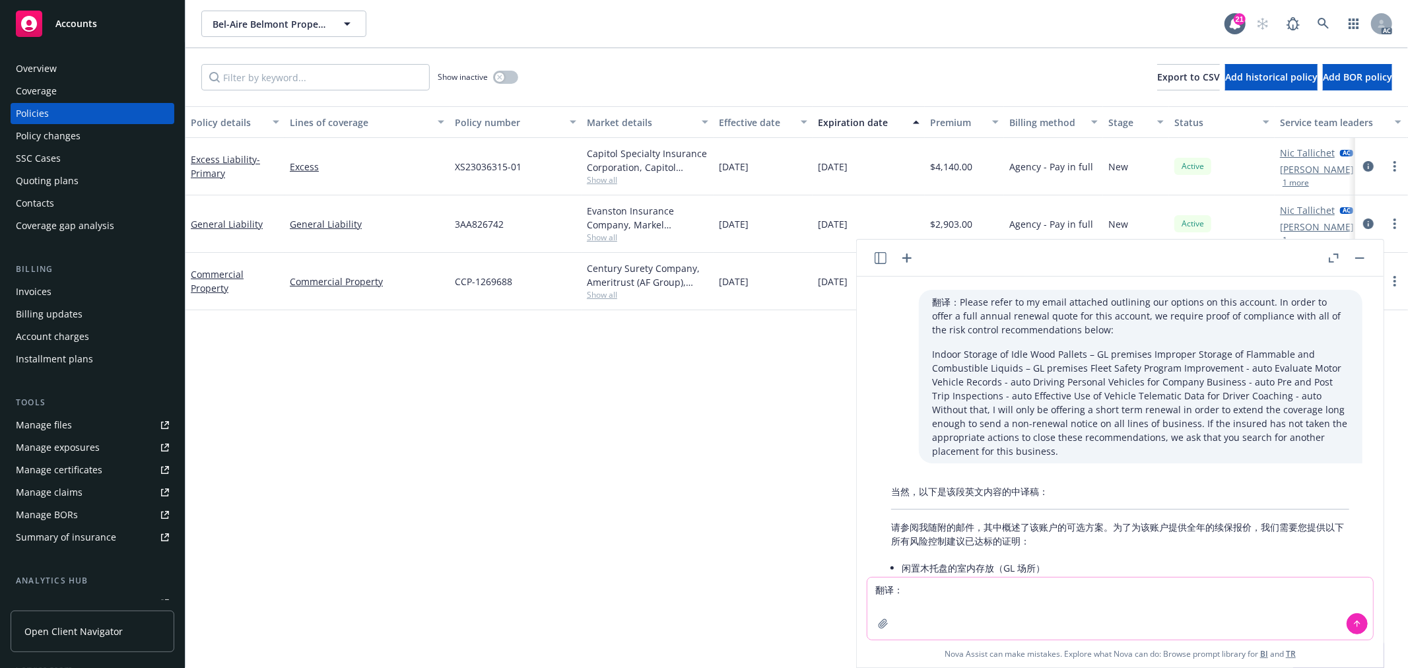
click at [899, 582] on textarea "翻译：" at bounding box center [1121, 609] width 506 height 62
drag, startPoint x: 905, startPoint y: 588, endPoint x: 849, endPoint y: 585, distance: 56.2
click at [849, 585] on body "Accounts Overview Coverage Policies Policy changes SSC Cases Quoting plans Cont…" at bounding box center [704, 334] width 1408 height 668
paste textarea "Please refer to my email attached outlining our options on this account. In ord…"
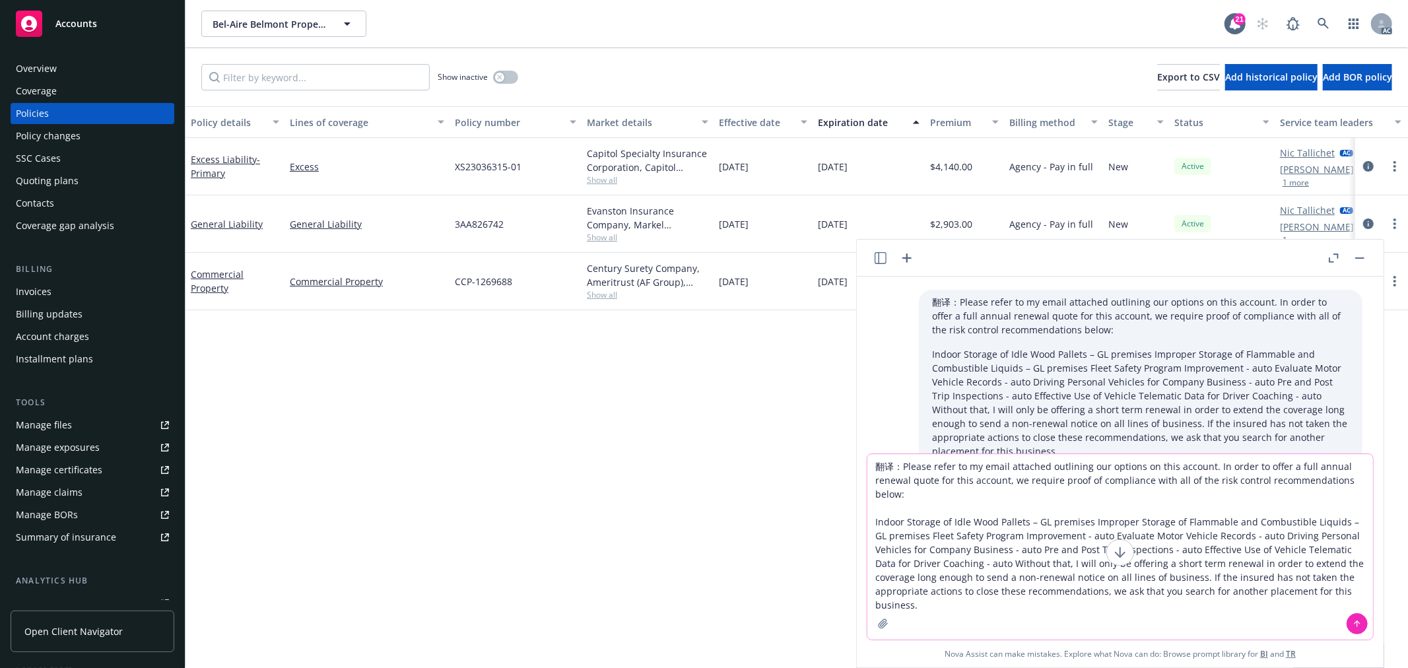
click at [888, 465] on textarea "翻译：Please refer to my email attached outlining our options on this account. In …" at bounding box center [1121, 547] width 506 height 186
type textarea "根据以下收到的内容编辑一条短消息告知我的领导我收到了这样的回复，问一下下步action：Please refer to my email attached o…"
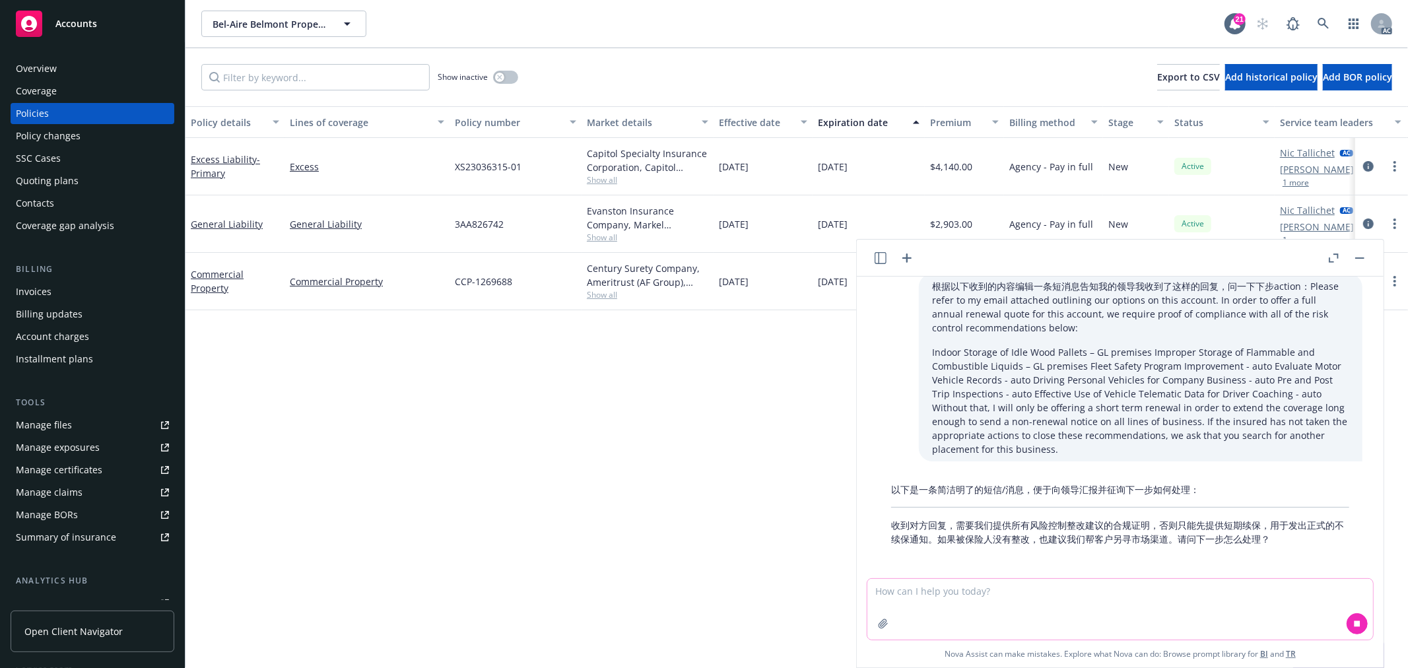
scroll to position [2710, 0]
type textarea "英文的"
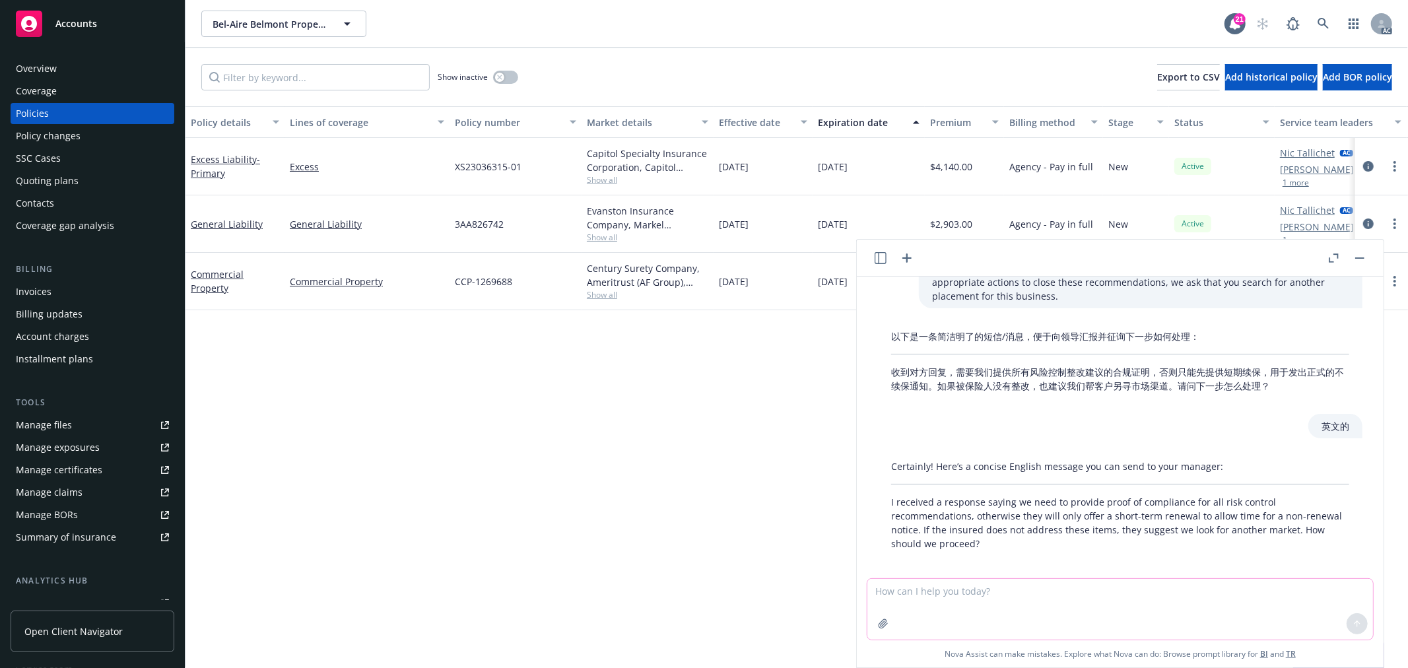
scroll to position [2868, 0]
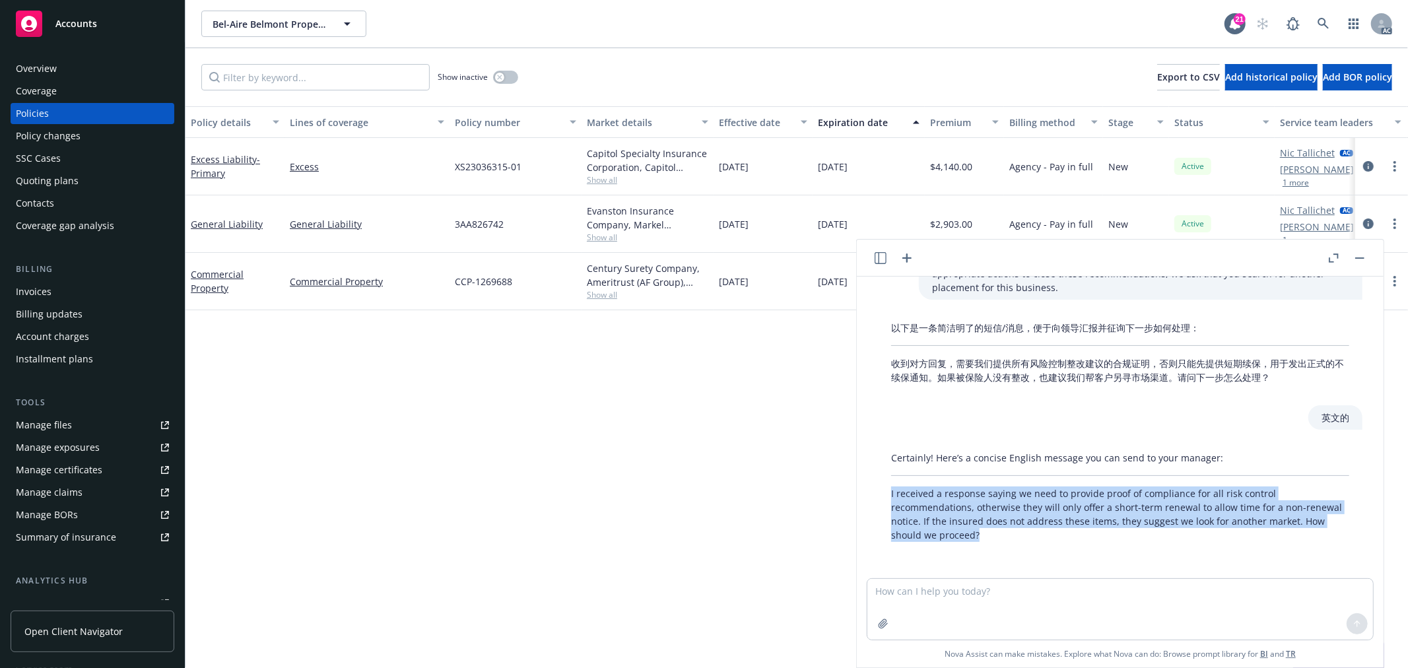
drag, startPoint x: 1030, startPoint y: 533, endPoint x: 888, endPoint y: 487, distance: 149.3
click at [888, 487] on div "Certainly! Here’s a concise English message you can send to your manager: I rec…" at bounding box center [1120, 497] width 485 height 102
copy p "I received a response saying we need to provide proof of compliance for all ris…"
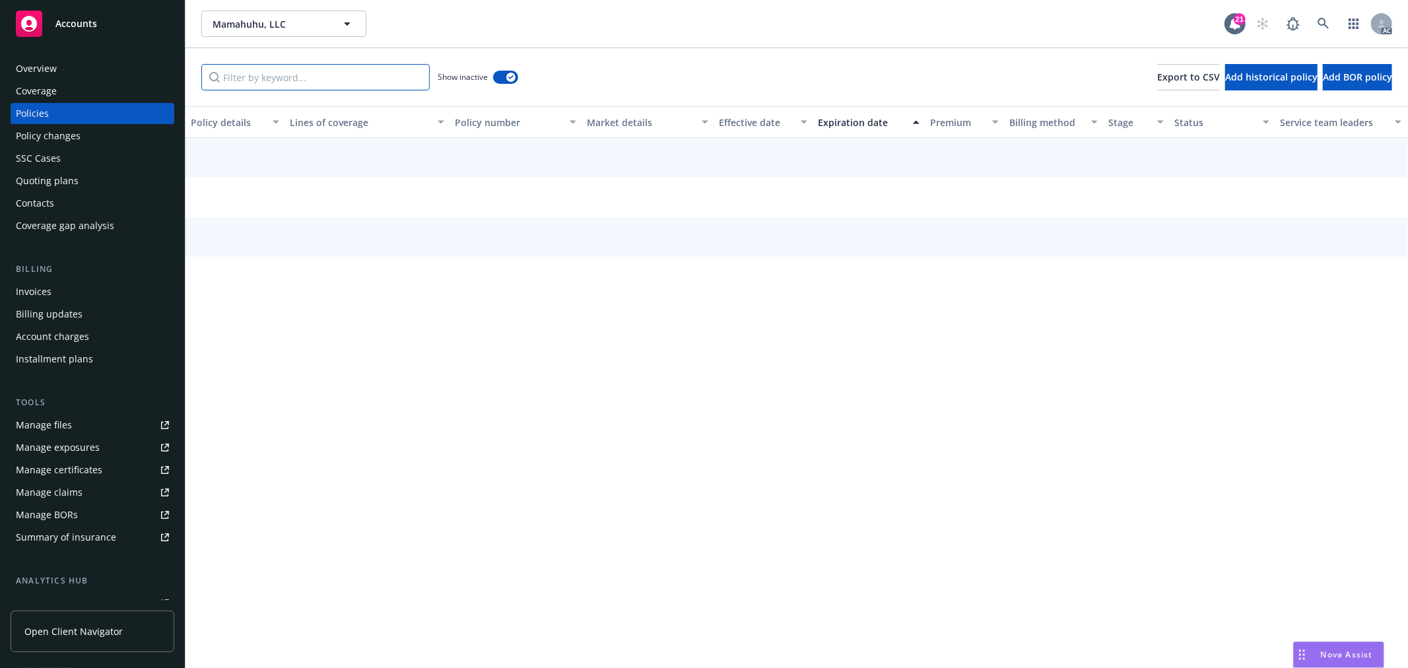
click at [326, 80] on input "Filter by keyword..." at bounding box center [315, 77] width 228 height 26
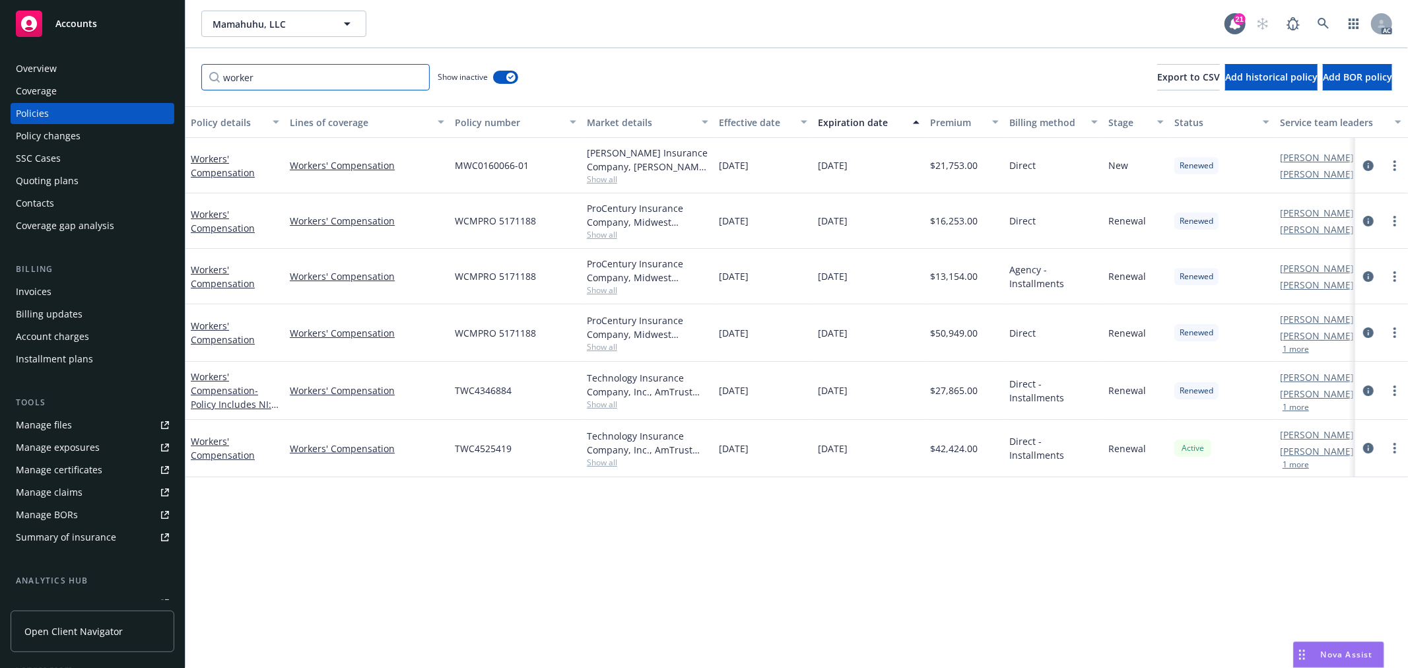
type input "worker"
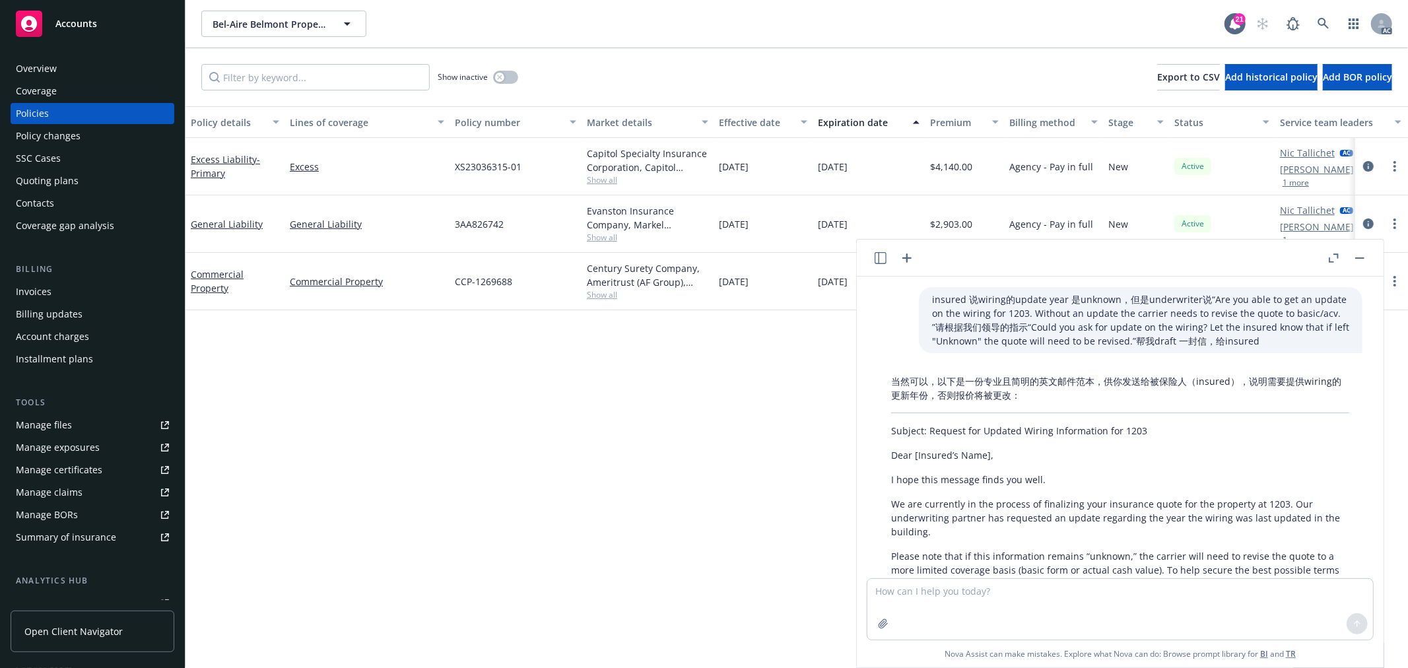
scroll to position [2868, 0]
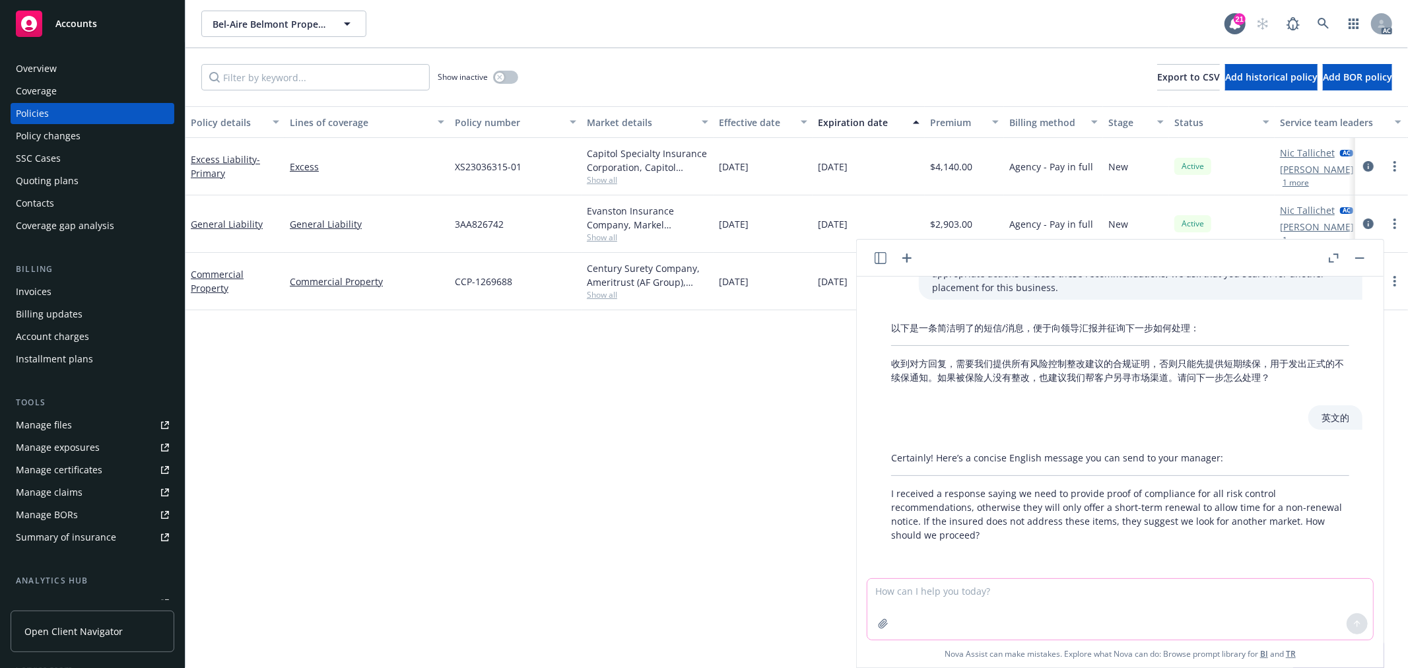
click at [1150, 591] on textarea at bounding box center [1121, 609] width 506 height 61
paste textarea "requirements from RT received. We have took the case back and sent the Indio to…"
type textarea "check grammar: requirements from RT received. We have took the case back and se…"
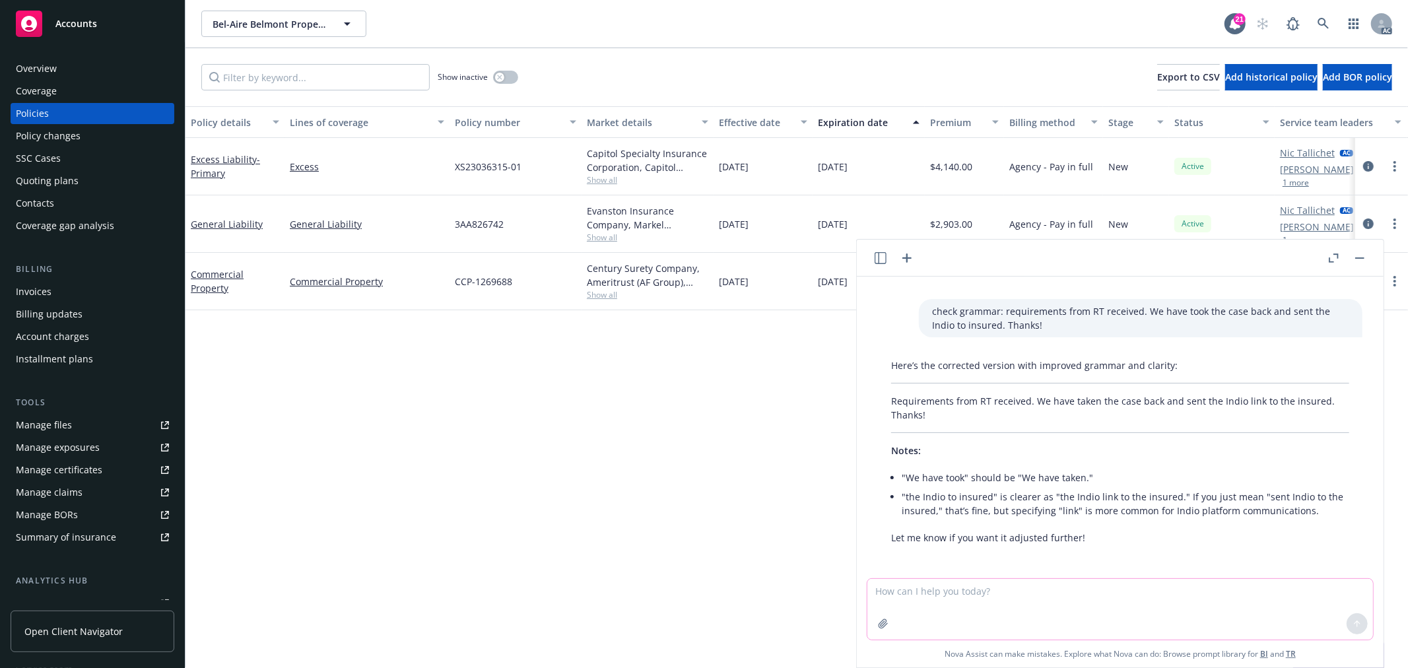
scroll to position [3134, 0]
drag, startPoint x: 933, startPoint y: 408, endPoint x: 859, endPoint y: 398, distance: 74.7
click at [870, 397] on div "Here’s the corrected version with improved grammar and clarity: Requirements fr…" at bounding box center [1121, 449] width 506 height 197
copy p "Requirements from RT received. We have taken the case back and sent the Indio l…"
click at [1015, 575] on div at bounding box center [1121, 572] width 506 height 16
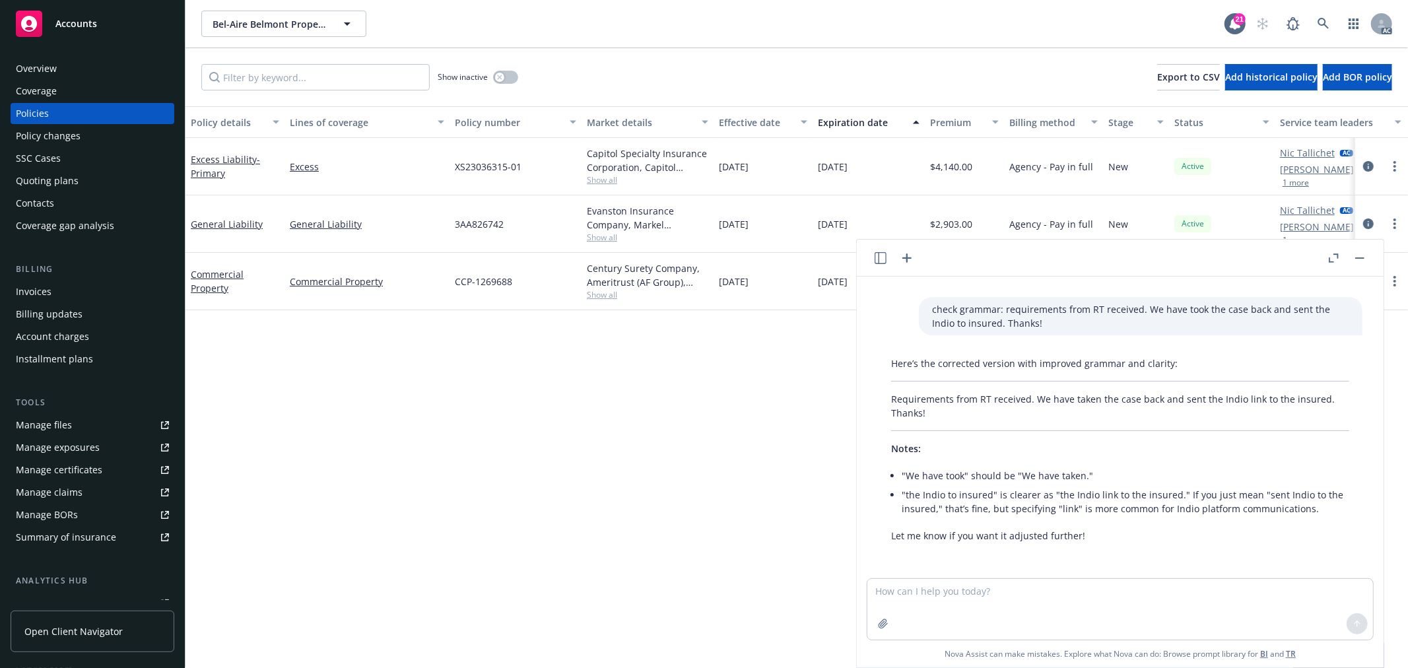
click at [1018, 579] on div "insured 说wiring的update year 是unknown，但是underwriter说“Are you able to get an upda…" at bounding box center [1120, 472] width 527 height 391
click at [1018, 579] on textarea at bounding box center [1121, 609] width 506 height 61
paste textarea "I am reaching out regarding the upcoming renewal for Workers' Compensation, eff…"
type textarea "check grammar: I am reaching out regarding the upcoming renewal for Workers' Co…"
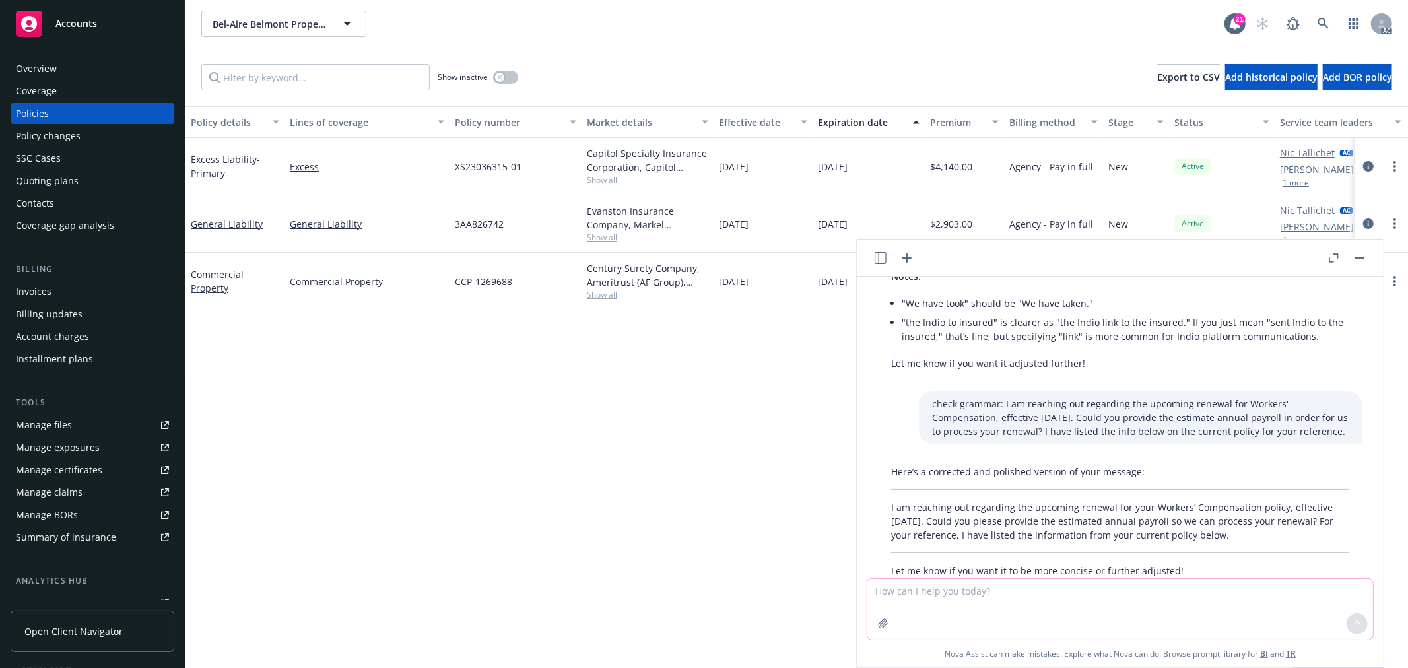
scroll to position [3342, 0]
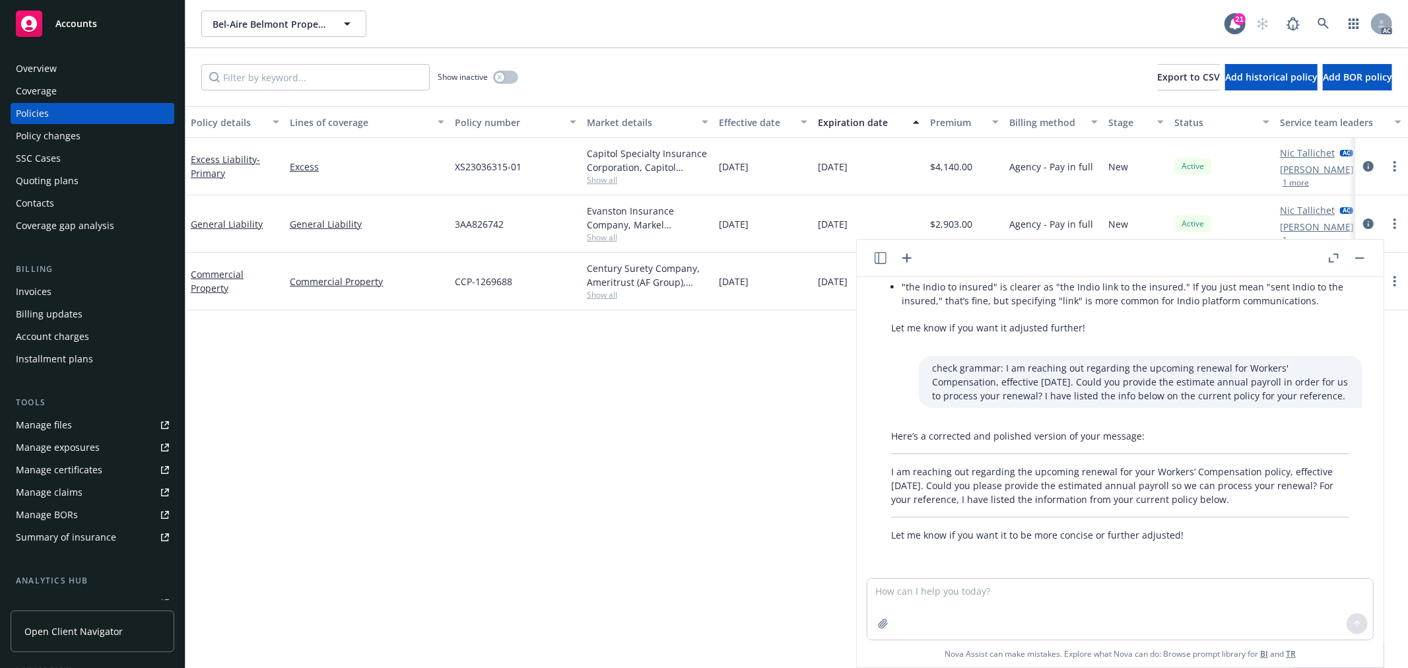
drag, startPoint x: 1245, startPoint y: 493, endPoint x: 886, endPoint y: 477, distance: 358.9
click at [886, 477] on div "Here’s a corrected and polished version of your message: I am reaching out rega…" at bounding box center [1120, 485] width 485 height 123
copy p "I am reaching out regarding the upcoming renewal for your Workers’ Compensation…"
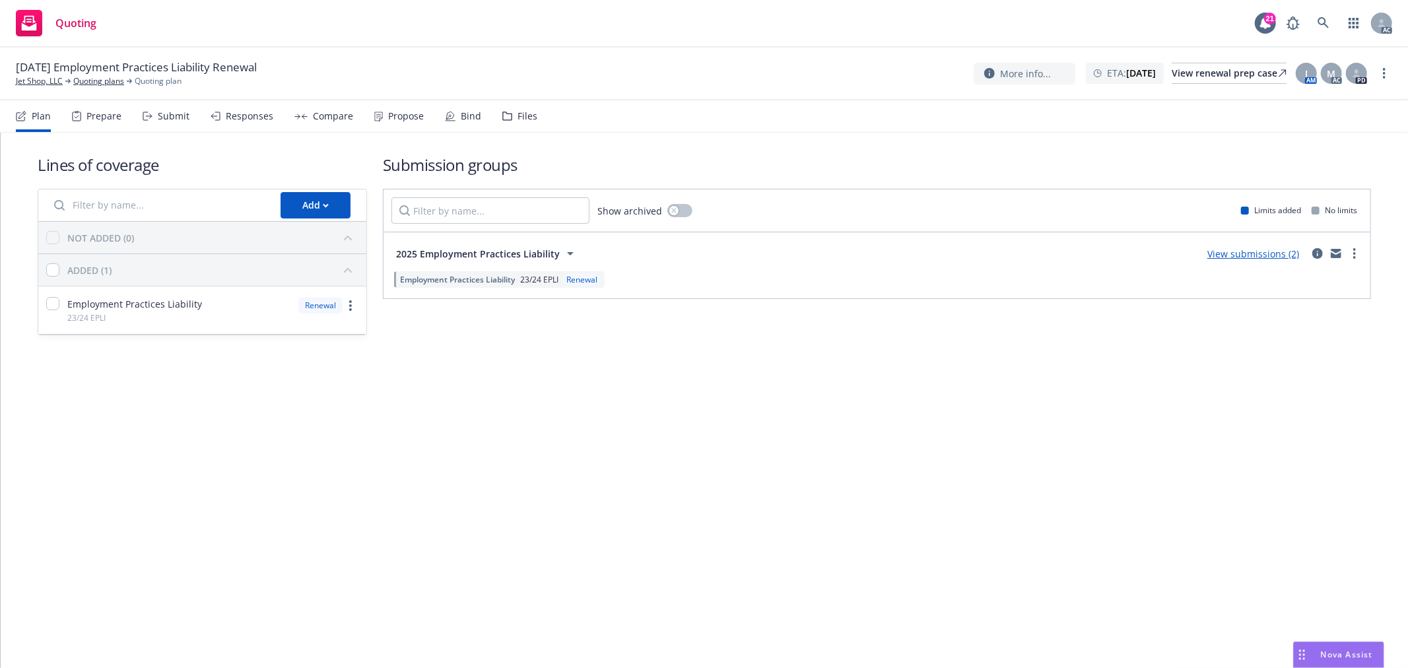
drag, startPoint x: 170, startPoint y: 114, endPoint x: 170, endPoint y: 124, distance: 9.9
click at [170, 114] on div "Submit" at bounding box center [174, 116] width 32 height 11
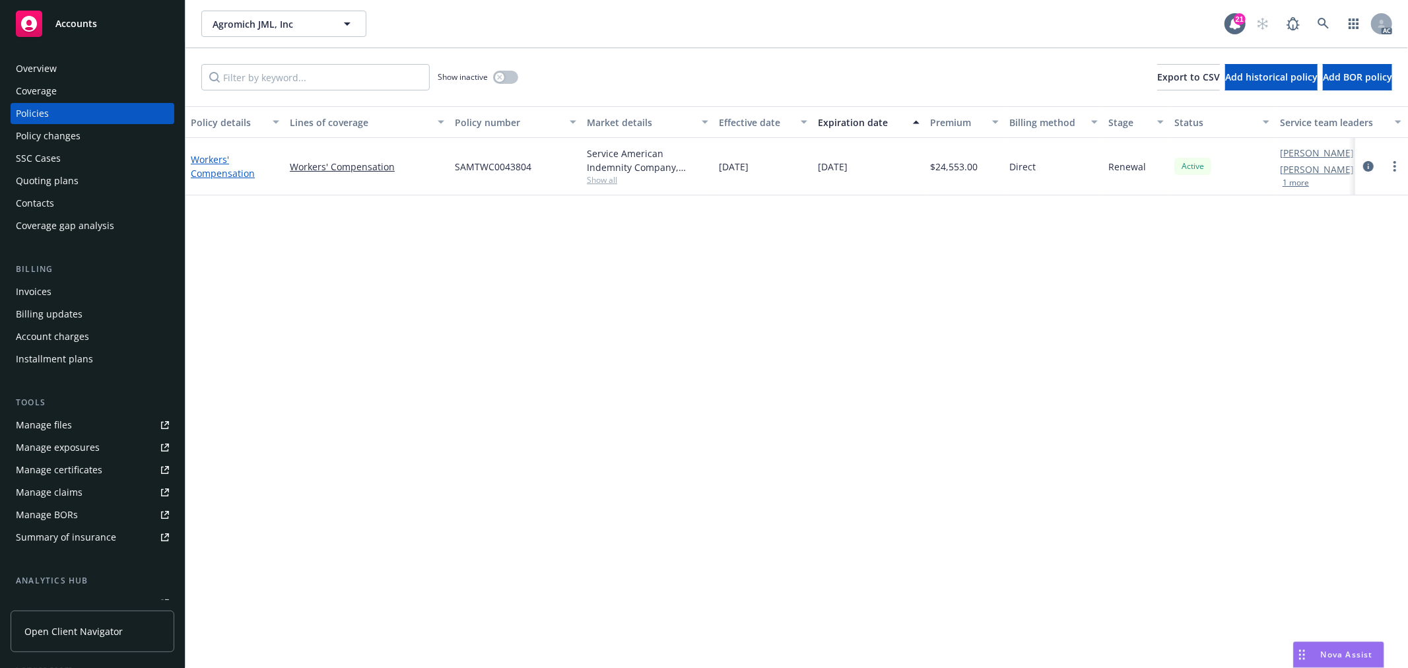
click at [211, 161] on link "Workers' Compensation" at bounding box center [223, 166] width 64 height 26
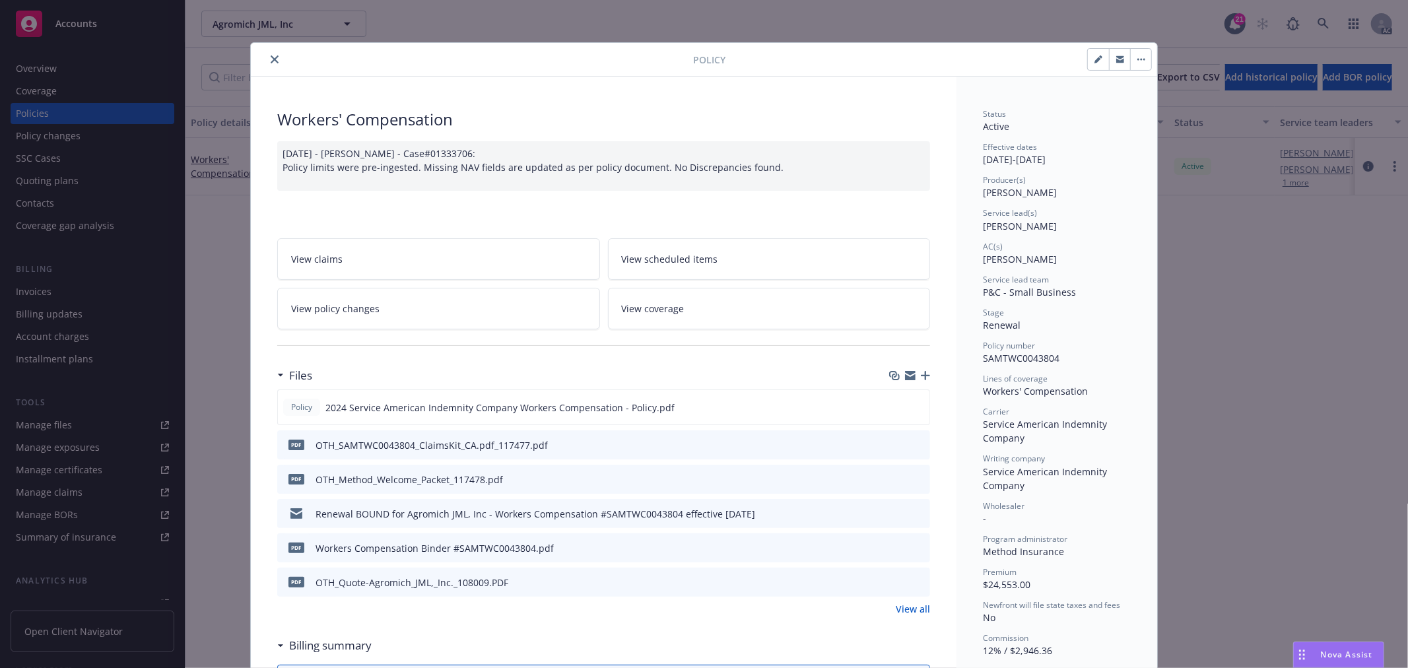
click at [451, 310] on link "View policy changes" at bounding box center [438, 309] width 323 height 42
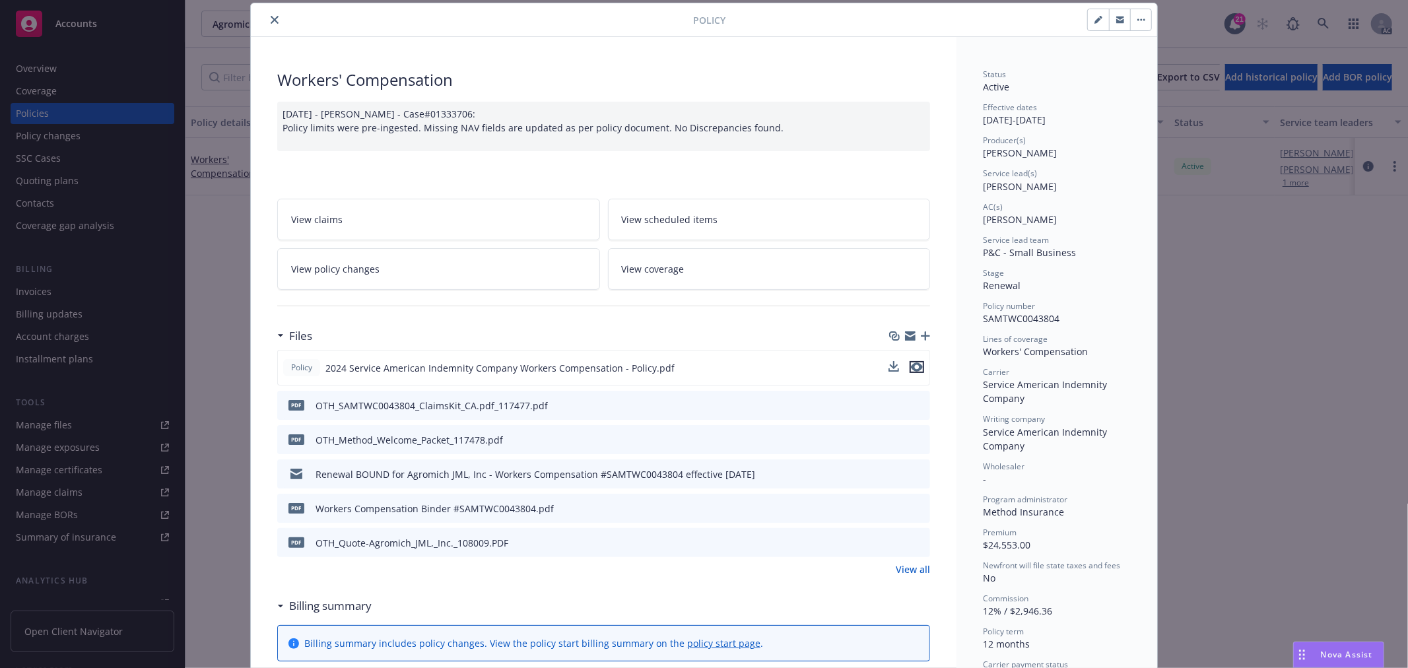
click at [911, 367] on icon "preview file" at bounding box center [917, 367] width 12 height 9
click at [913, 371] on button at bounding box center [919, 368] width 12 height 14
click at [913, 366] on icon "preview file" at bounding box center [917, 367] width 12 height 9
click at [267, 15] on button "close" at bounding box center [275, 20] width 16 height 16
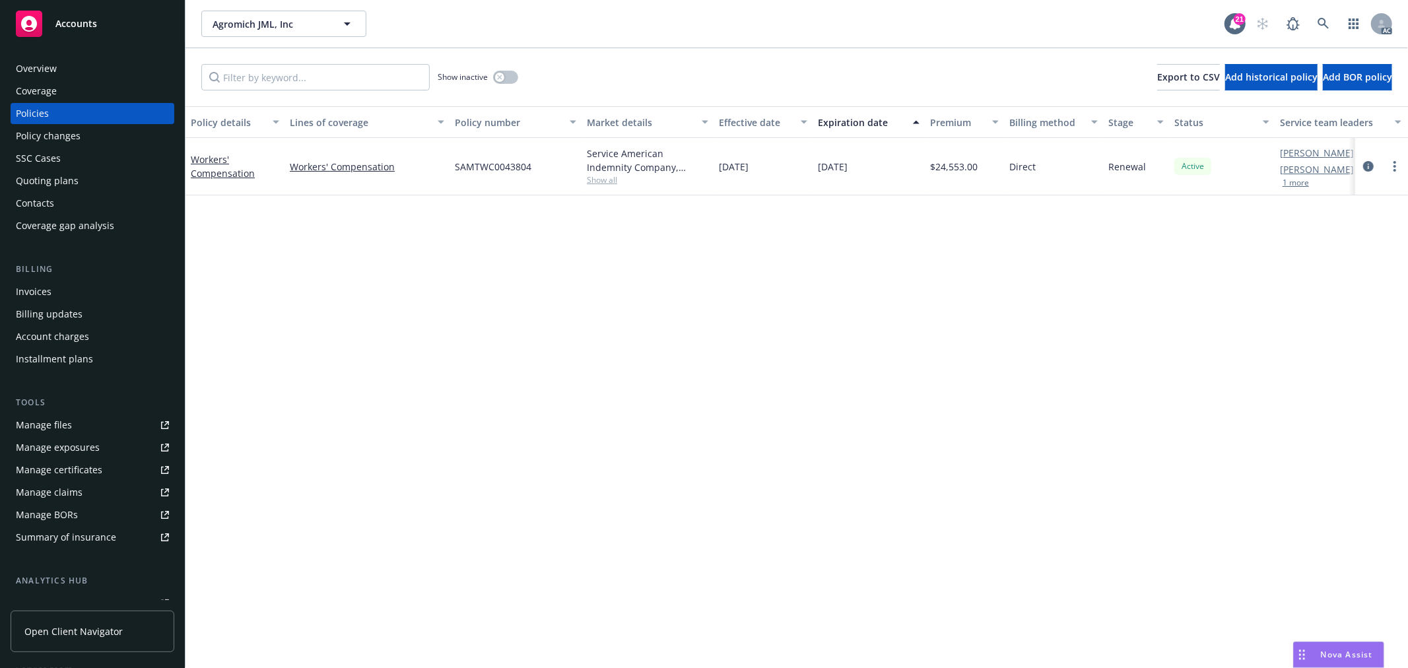
click at [38, 68] on div "Overview" at bounding box center [36, 68] width 41 height 21
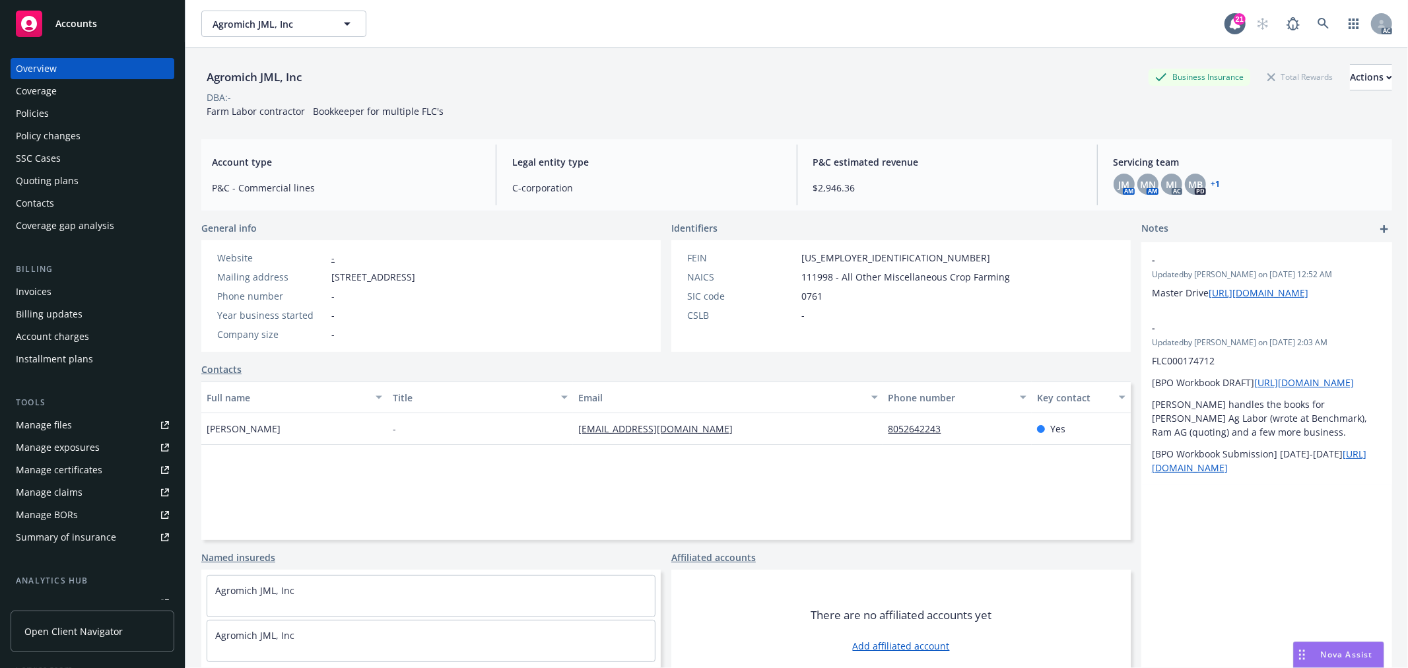
click at [218, 425] on span "Maria Castillo" at bounding box center [244, 429] width 74 height 14
copy span "Maria"
click at [42, 110] on div "Policies" at bounding box center [32, 113] width 33 height 21
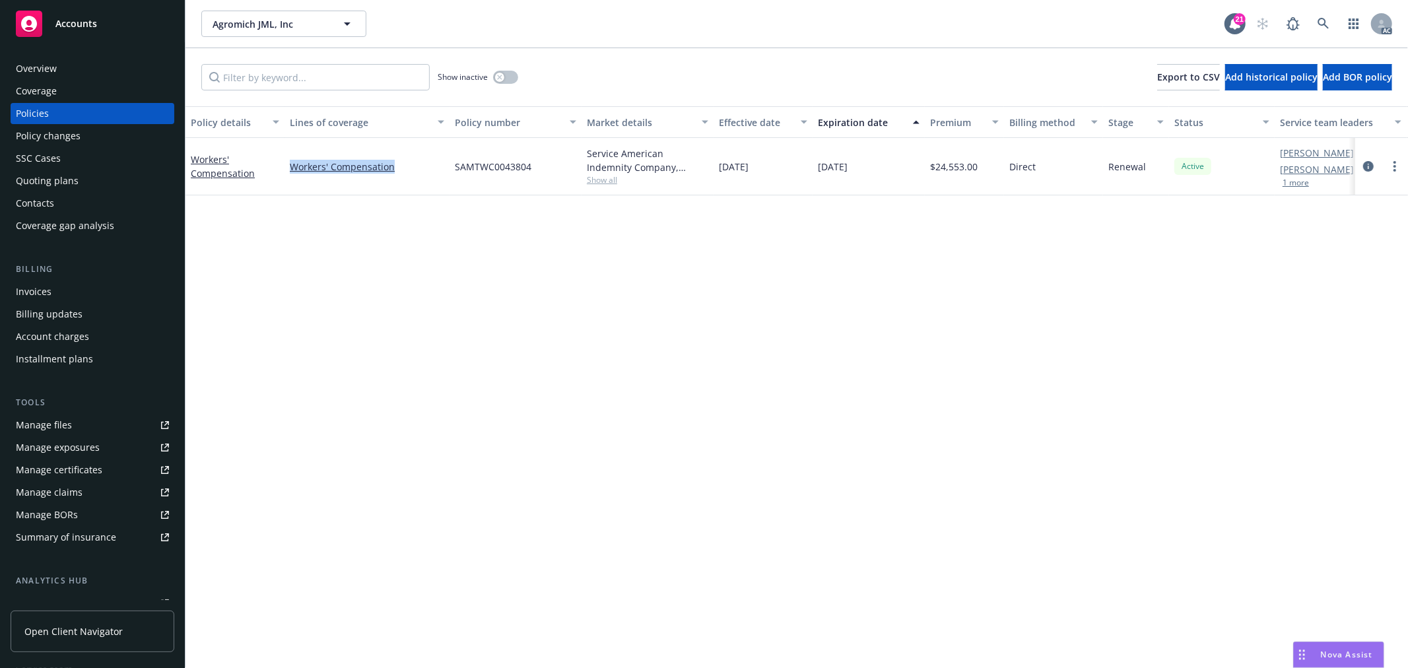
drag, startPoint x: 403, startPoint y: 167, endPoint x: 288, endPoint y: 163, distance: 115.6
click at [288, 163] on div "Workers' Compensation" at bounding box center [367, 166] width 165 height 57
copy link "Workers' Compensation"
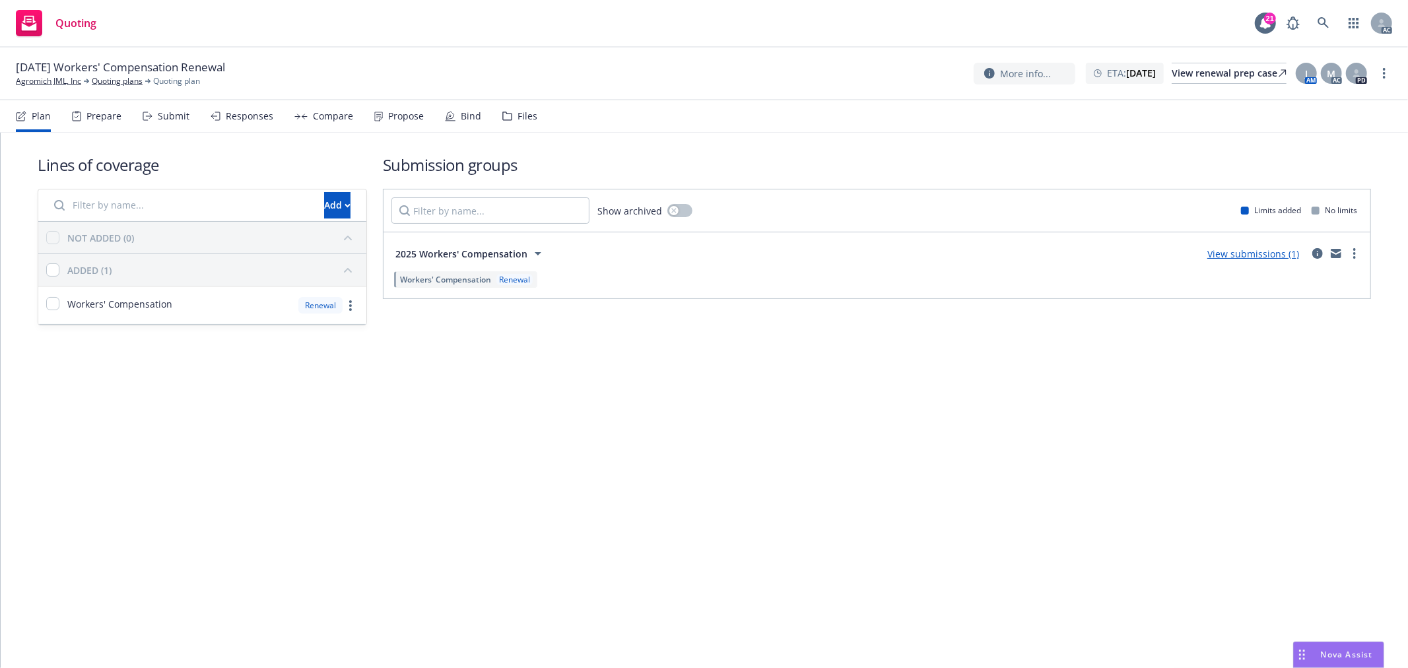
click at [147, 114] on icon at bounding box center [148, 116] width 10 height 9
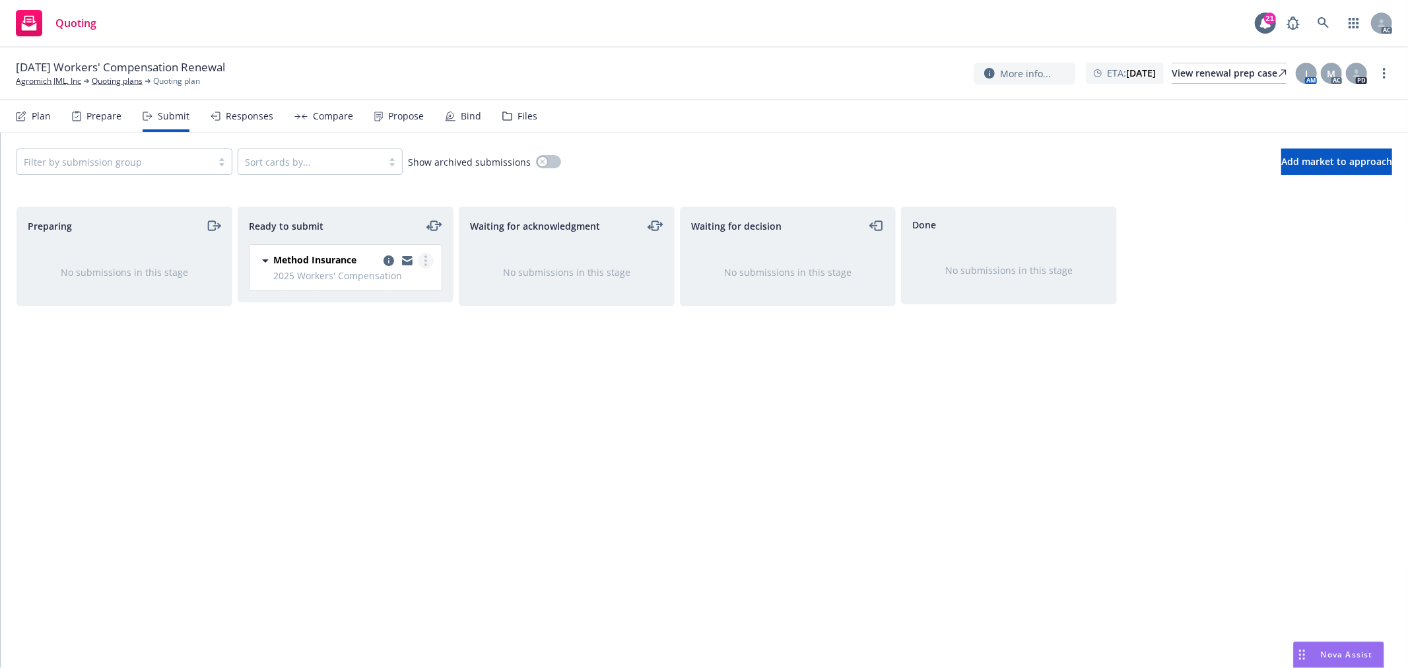
click at [425, 261] on circle "more" at bounding box center [426, 261] width 3 height 3
click at [407, 310] on span "Log acknowledgement" at bounding box center [366, 314] width 130 height 13
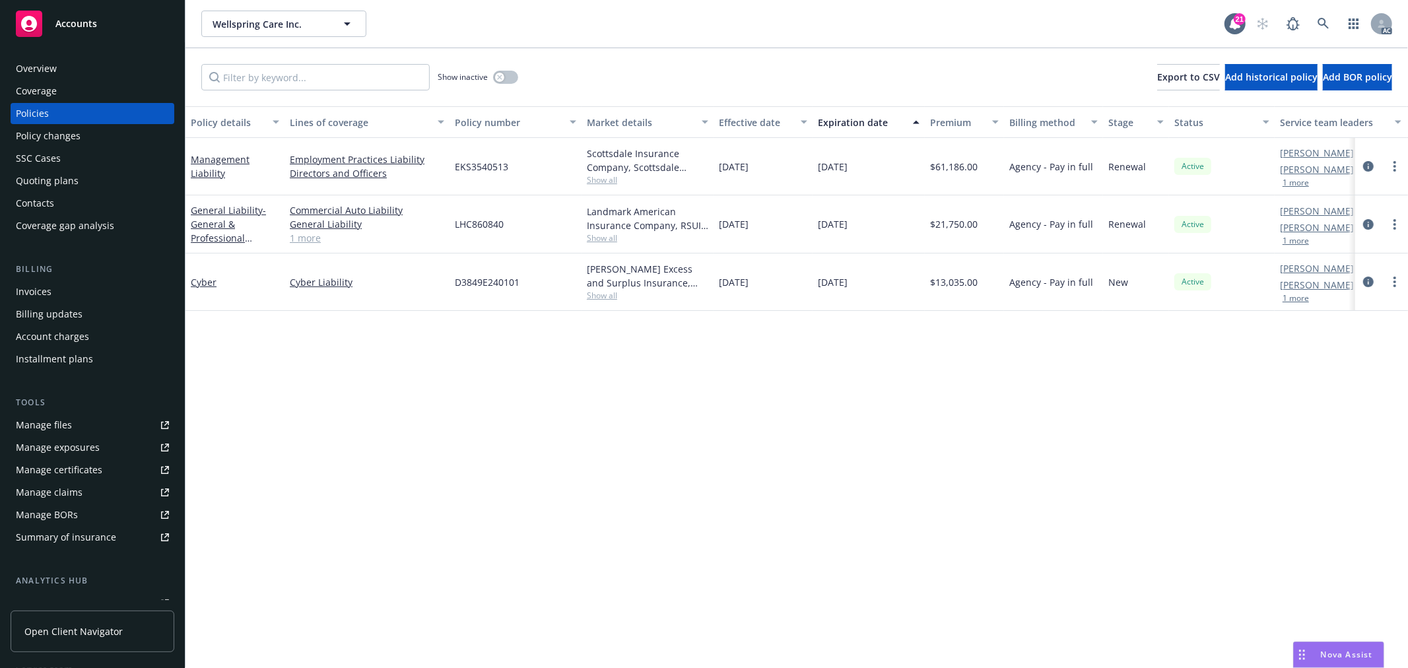
click at [207, 281] on link "Cyber" at bounding box center [204, 282] width 26 height 13
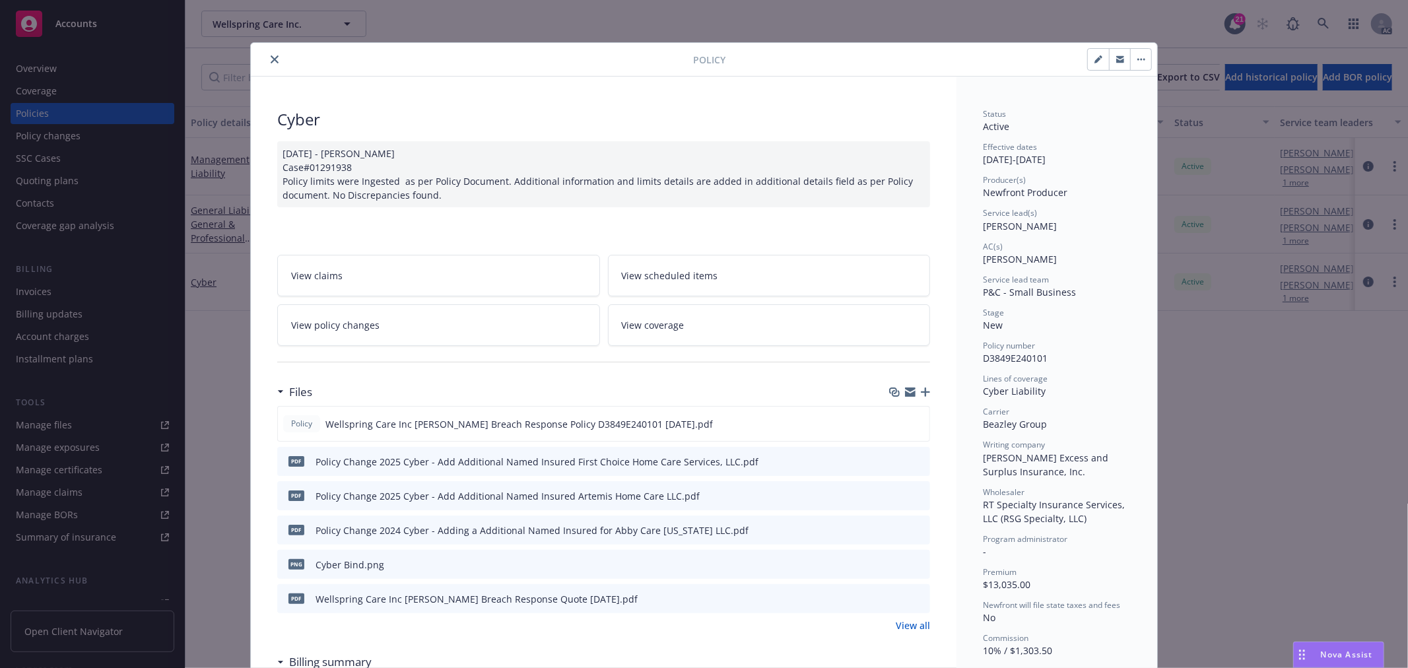
click at [491, 335] on link "View policy changes" at bounding box center [438, 325] width 323 height 42
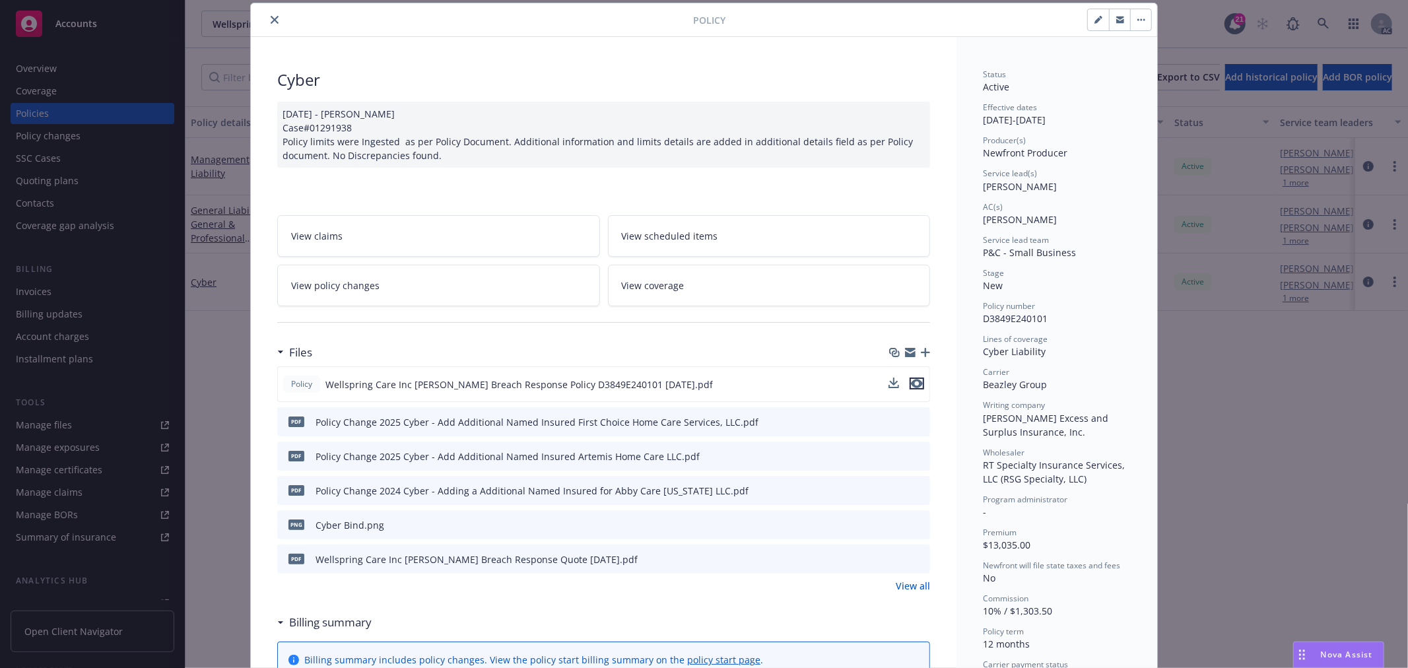
click at [913, 385] on icon "preview file" at bounding box center [917, 383] width 12 height 9
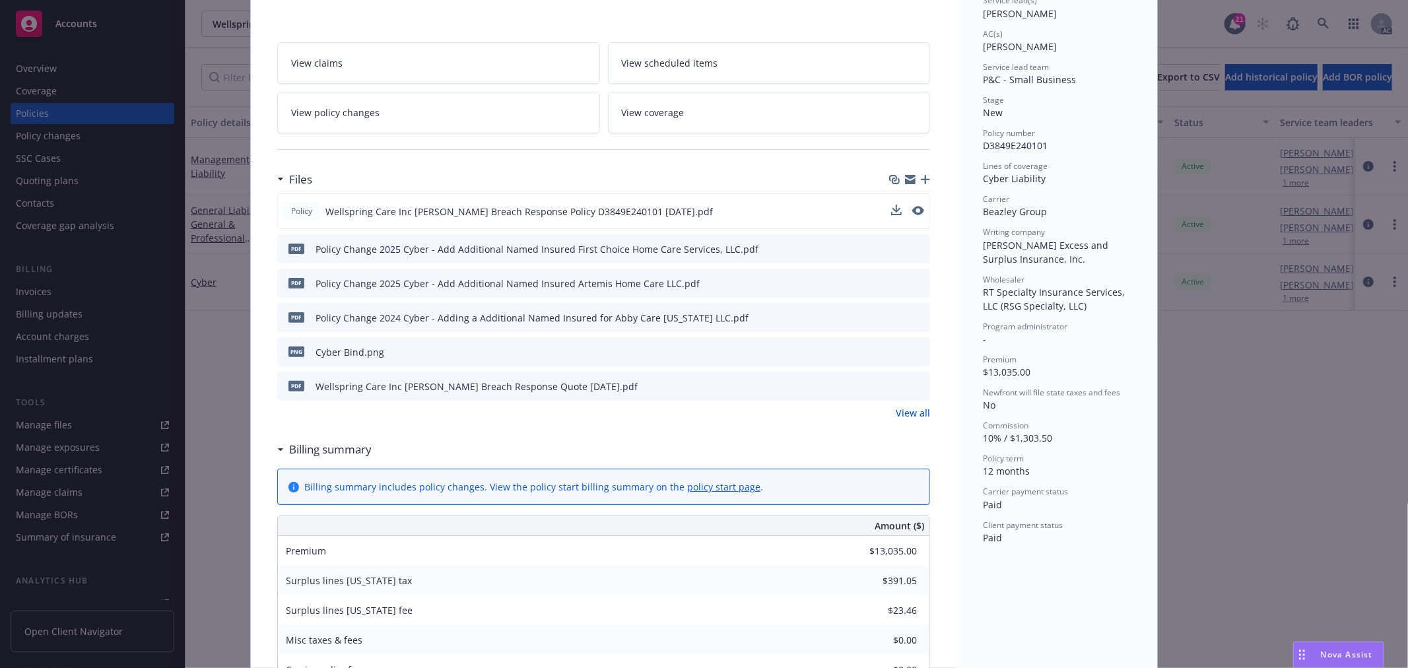
scroll to position [186, 0]
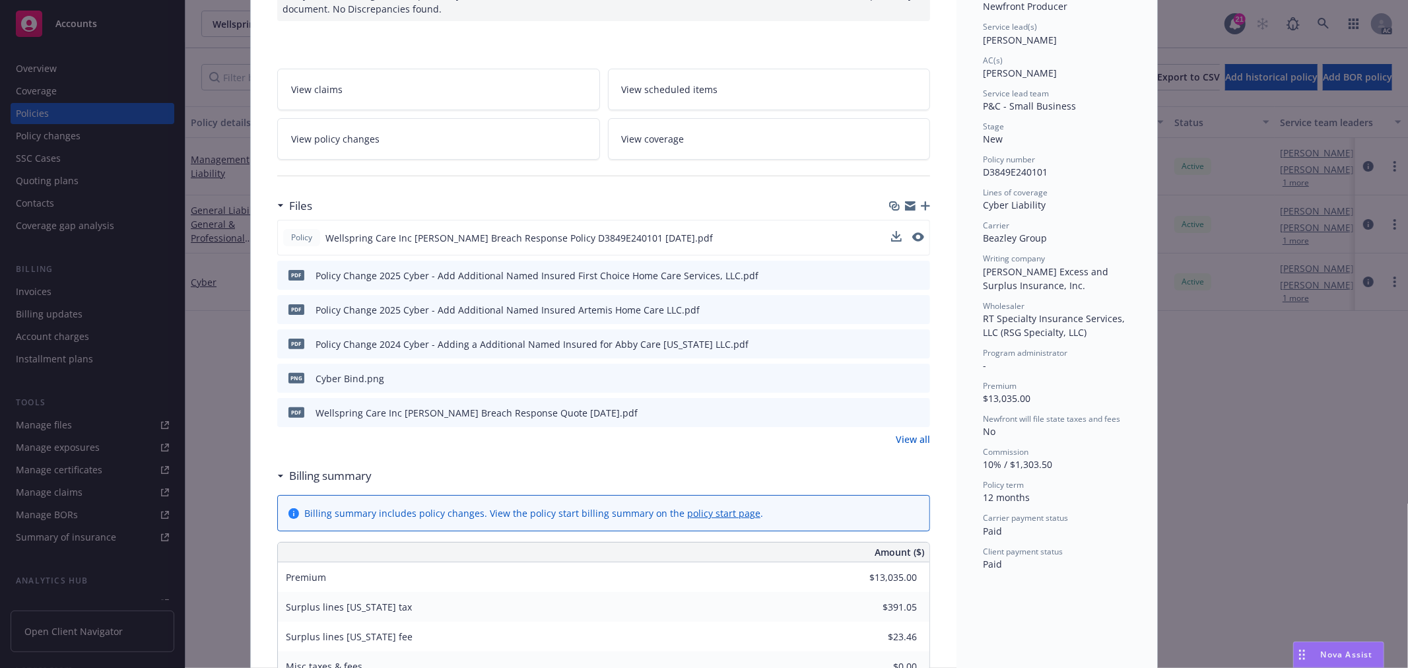
click at [909, 433] on link "View all" at bounding box center [913, 440] width 34 height 14
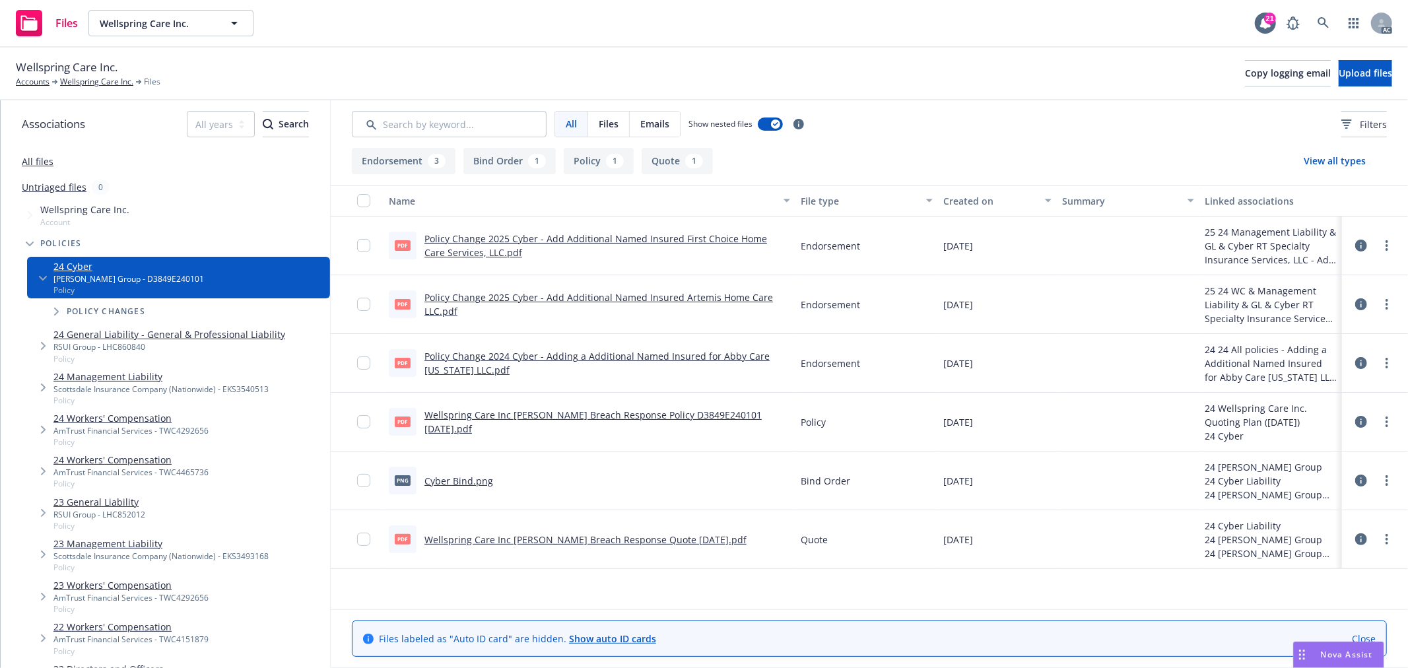
click at [499, 538] on link "Wellspring Care Inc [PERSON_NAME] Breach Response Quote [DATE].pdf" at bounding box center [586, 540] width 322 height 13
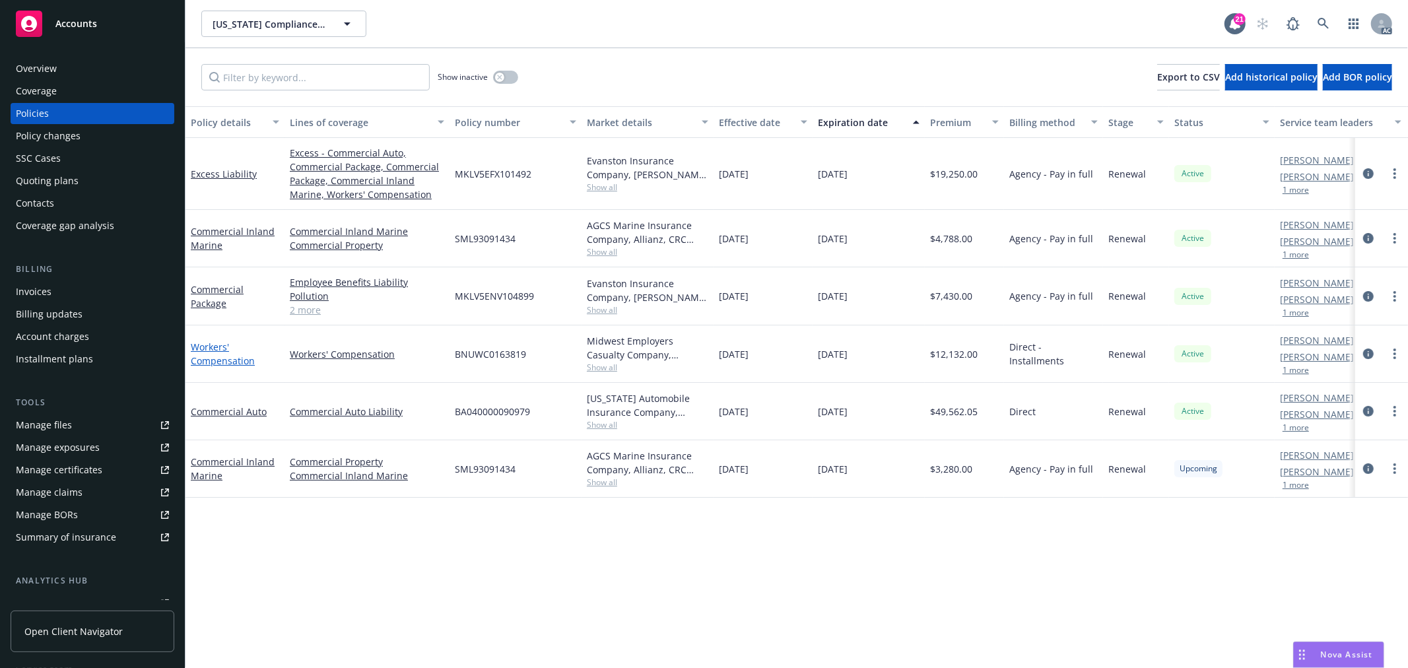
click at [217, 361] on link "Workers' Compensation" at bounding box center [223, 354] width 64 height 26
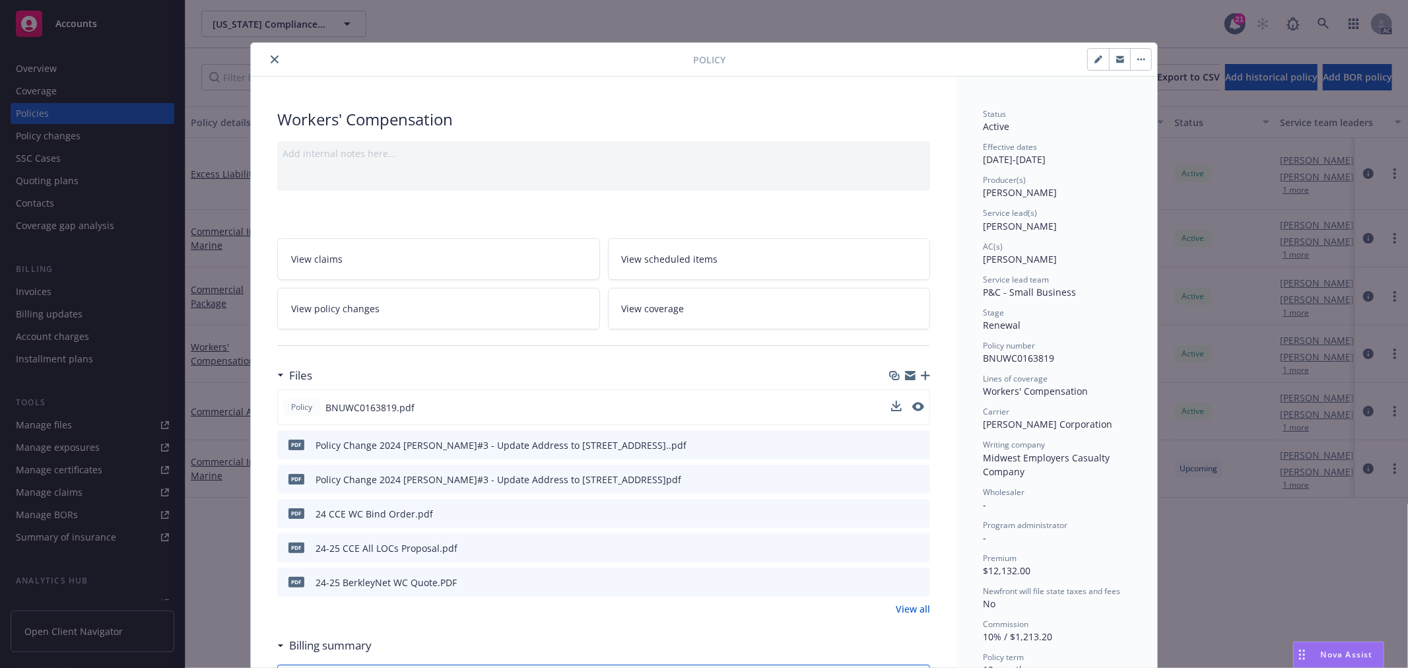
click at [905, 408] on div at bounding box center [907, 408] width 33 height 14
click at [913, 405] on icon "preview file" at bounding box center [917, 406] width 12 height 9
click at [276, 61] on button "close" at bounding box center [275, 60] width 16 height 16
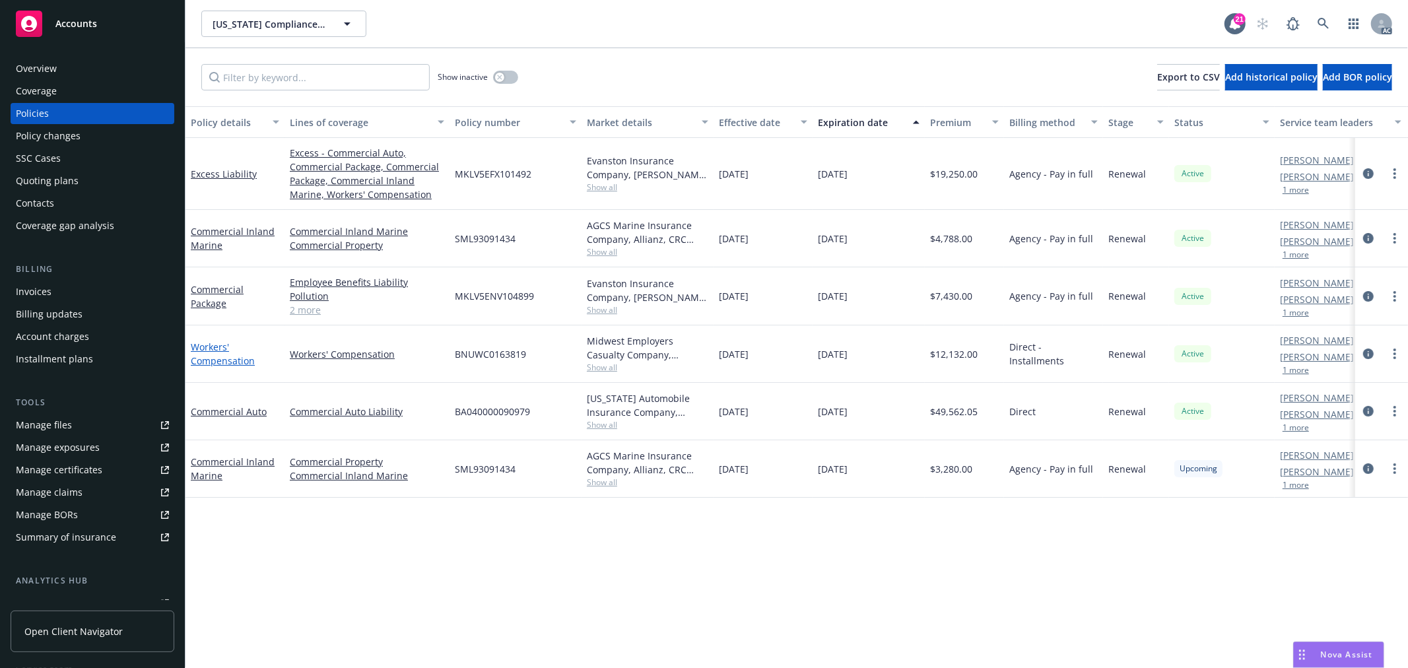
click at [215, 357] on link "Workers' Compensation" at bounding box center [223, 354] width 64 height 26
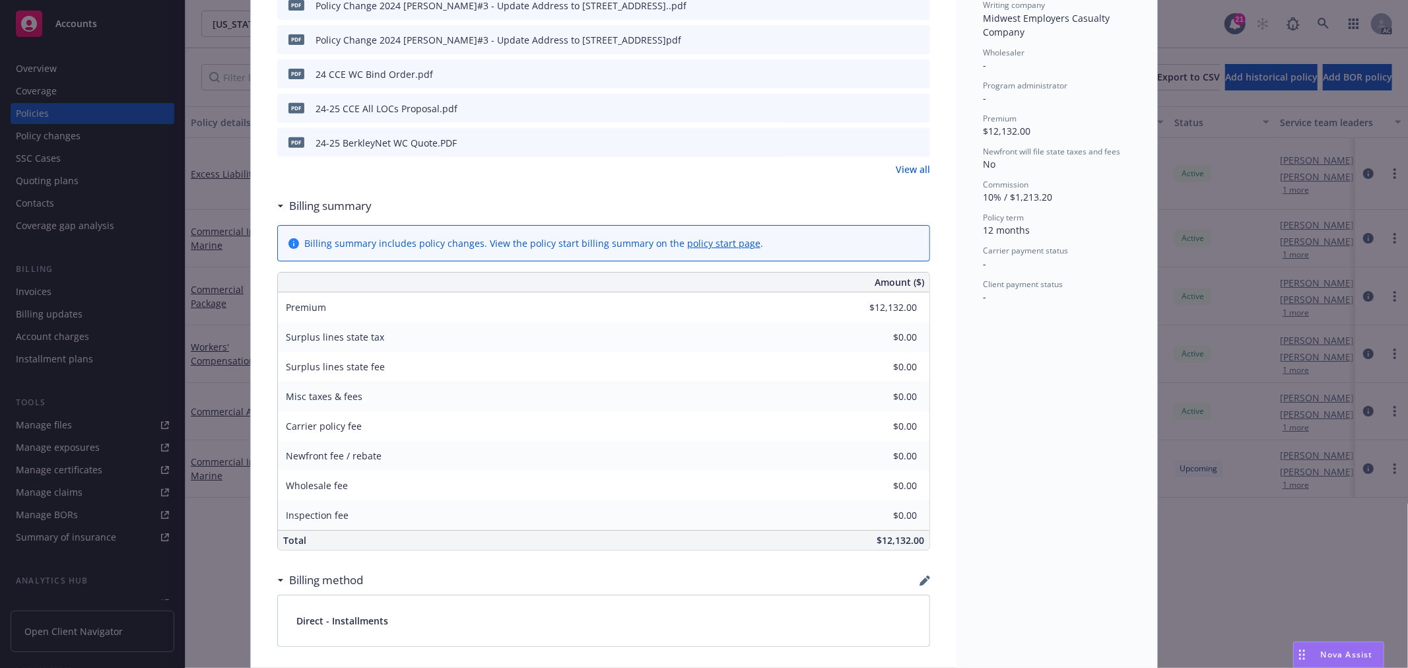
scroll to position [220, 0]
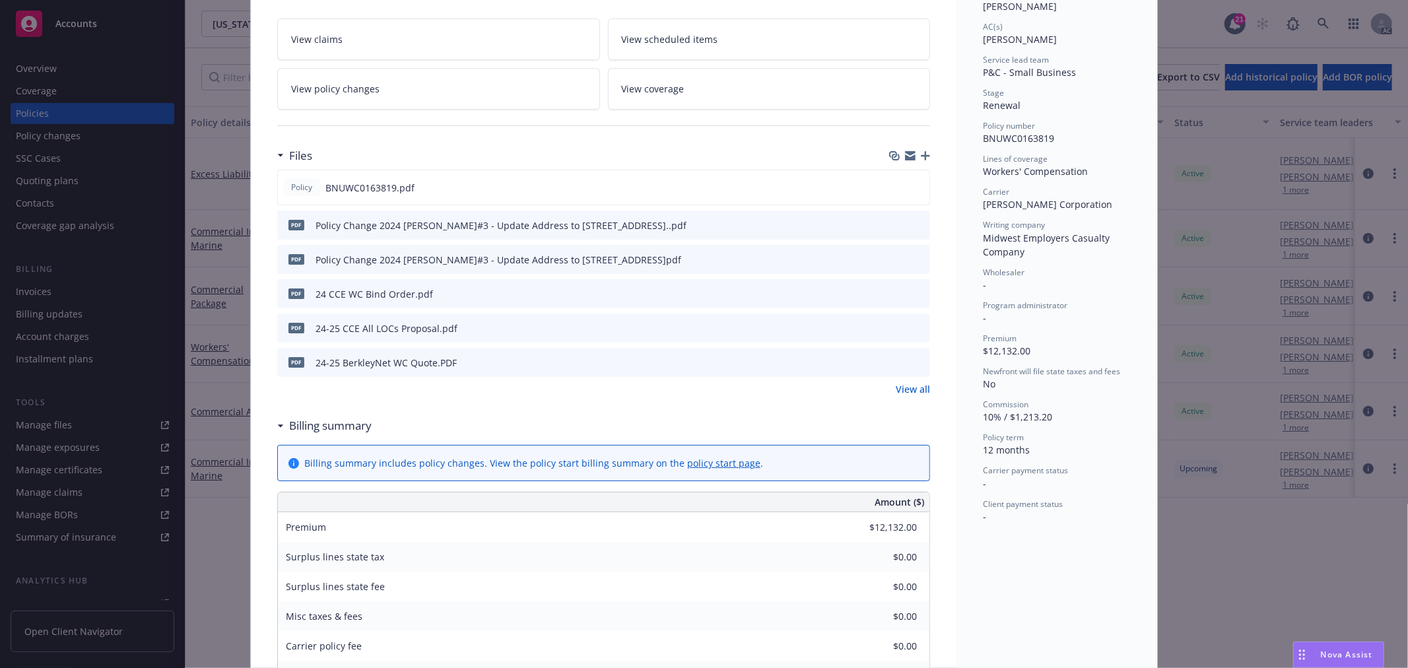
click at [500, 97] on link "View policy changes" at bounding box center [438, 89] width 323 height 42
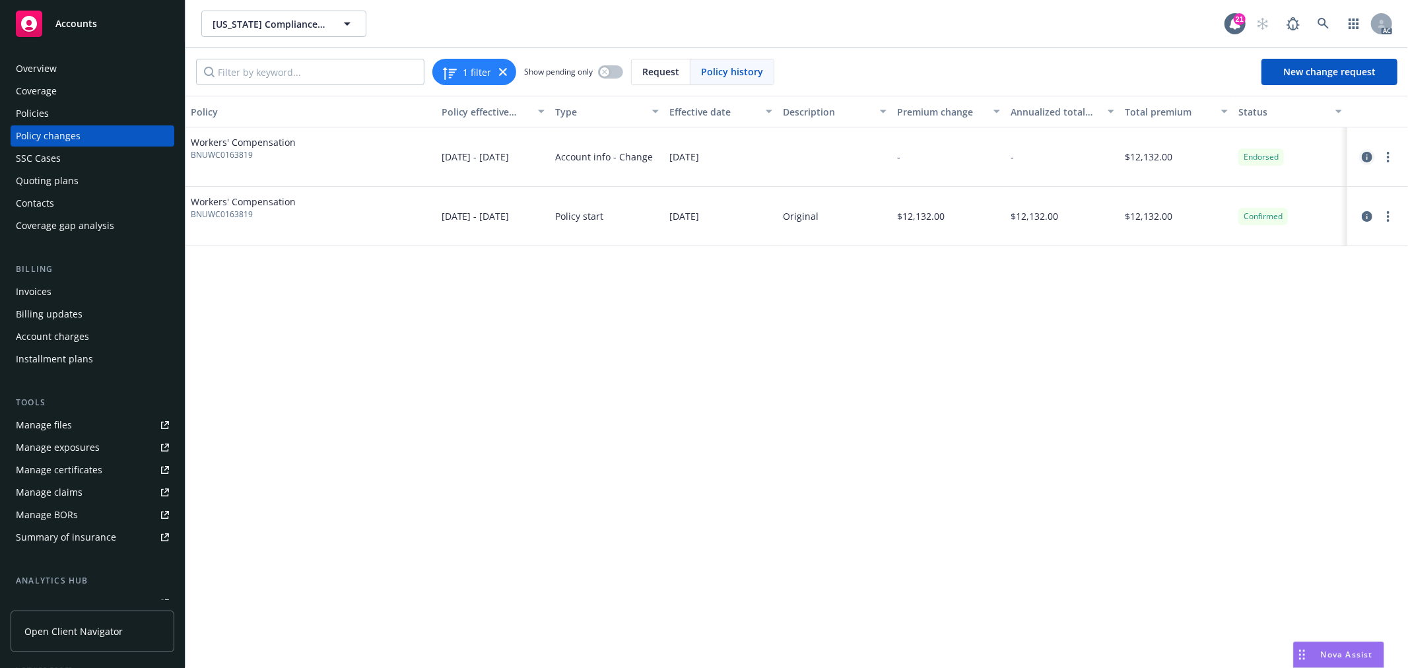
click at [1369, 158] on icon "circleInformation" at bounding box center [1367, 157] width 11 height 11
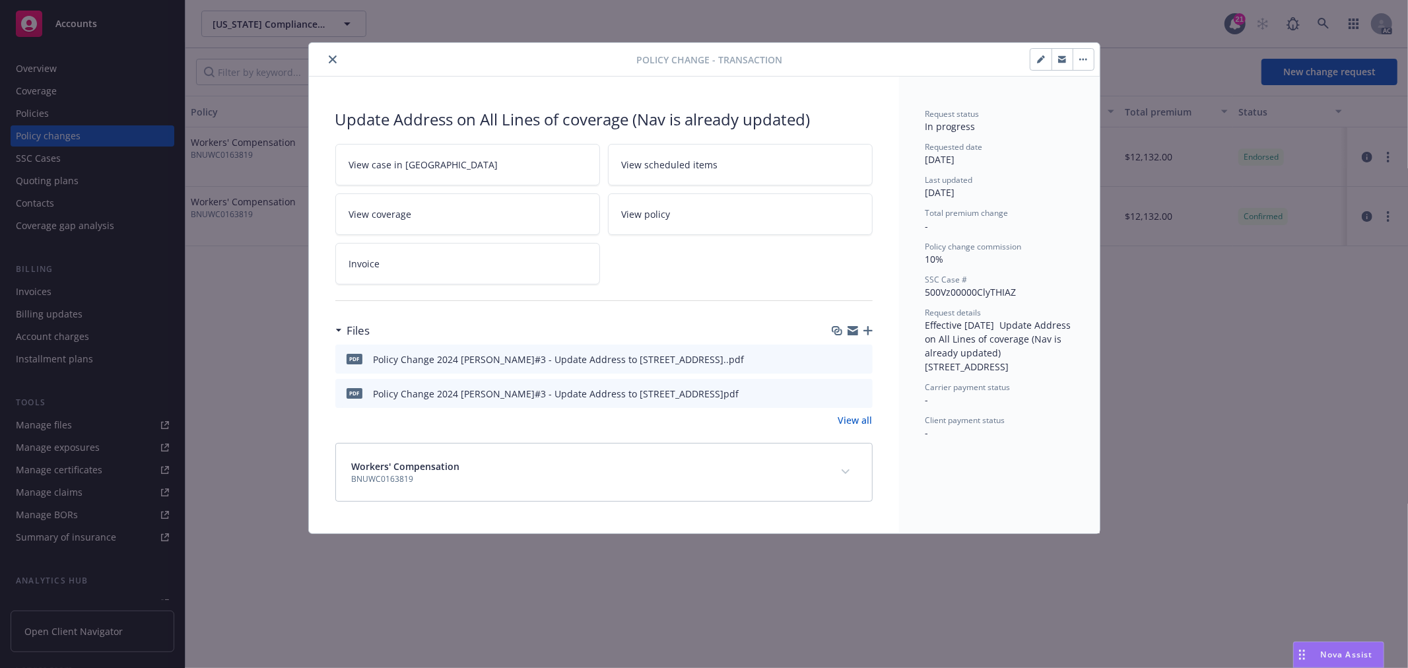
click at [856, 363] on button at bounding box center [862, 360] width 12 height 14
click at [860, 361] on icon "preview file" at bounding box center [860, 358] width 12 height 9
click at [335, 60] on icon "close" at bounding box center [333, 59] width 8 height 8
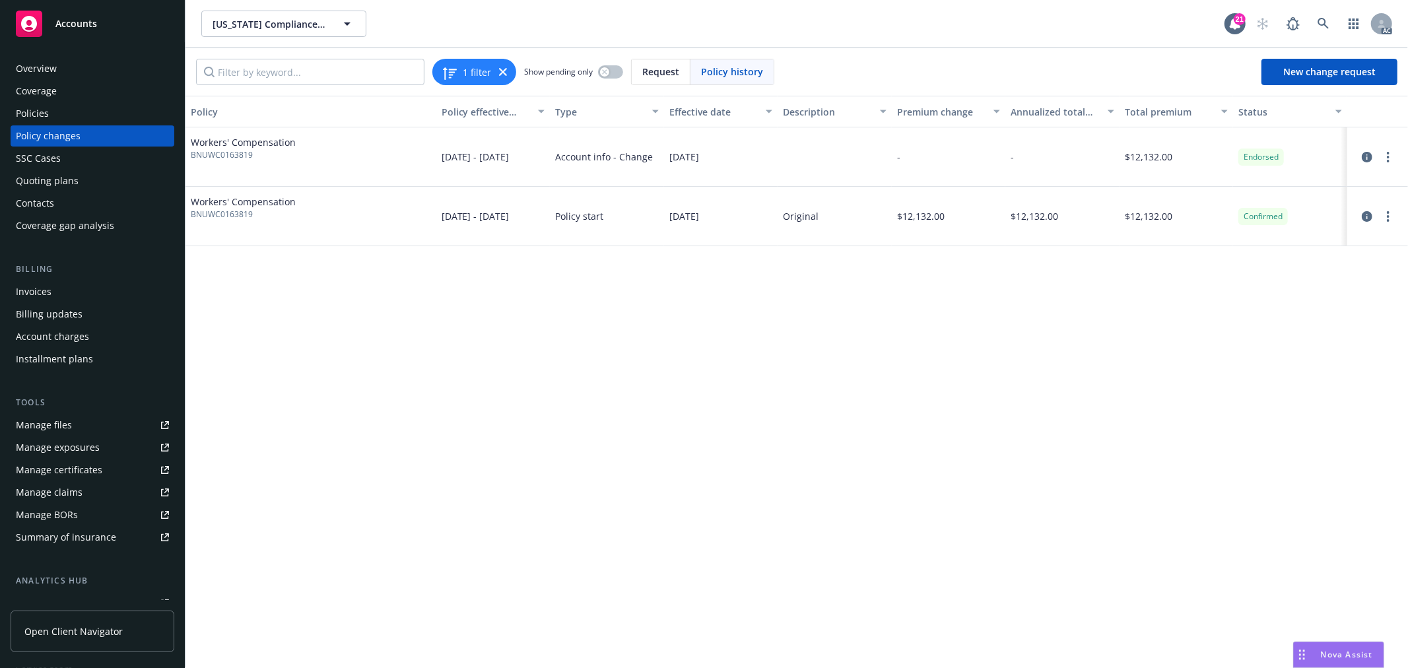
click at [51, 112] on div "Policies" at bounding box center [92, 113] width 153 height 21
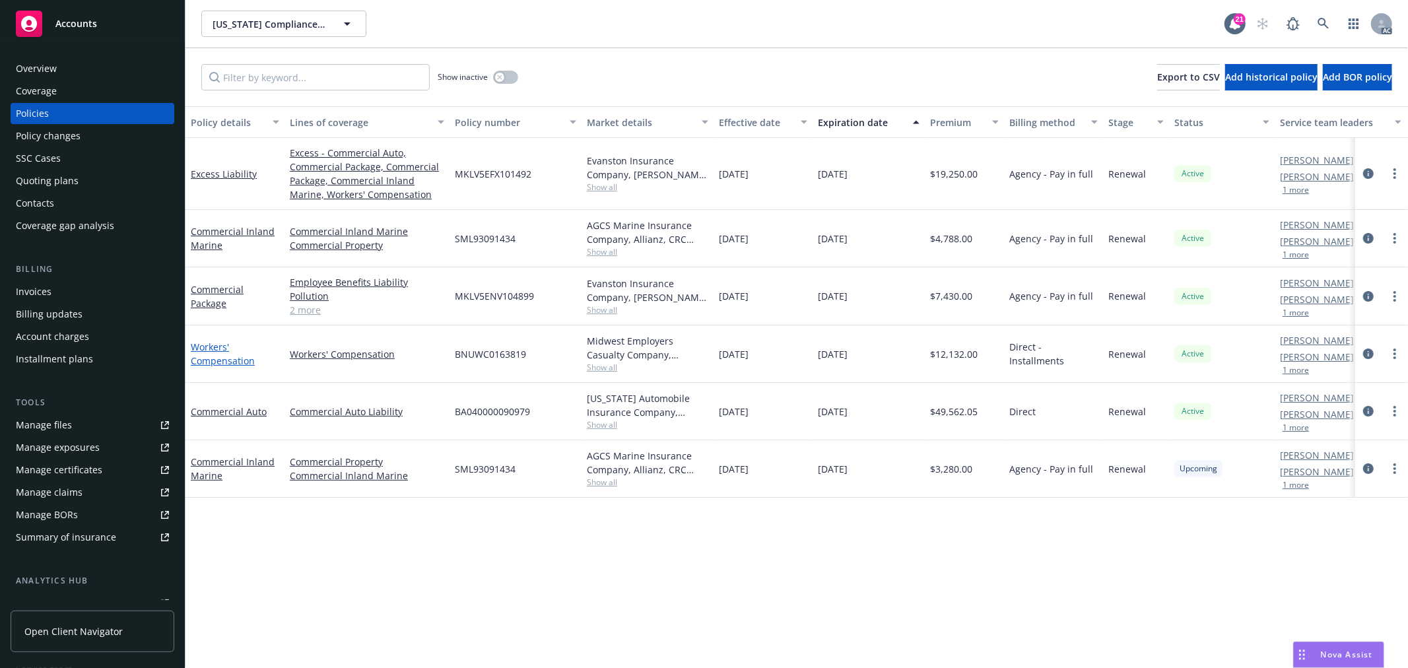
click at [207, 355] on link "Workers' Compensation" at bounding box center [223, 354] width 64 height 26
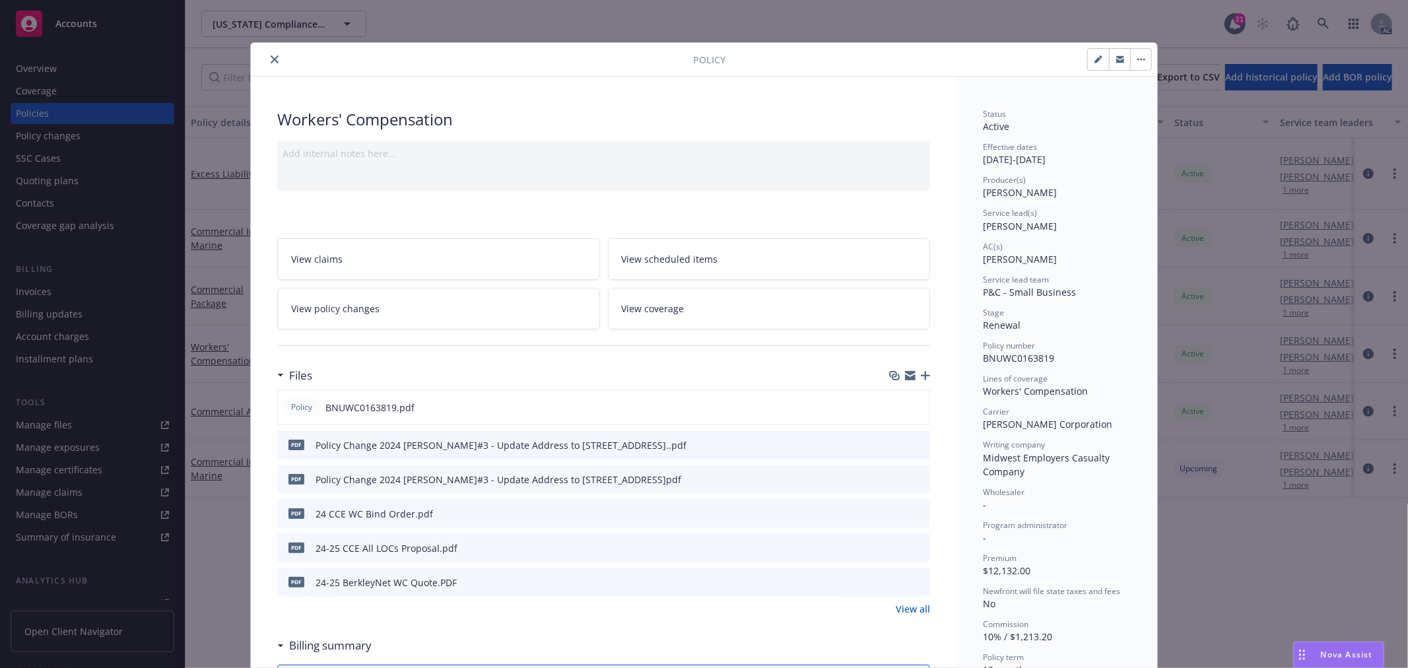
scroll to position [40, 0]
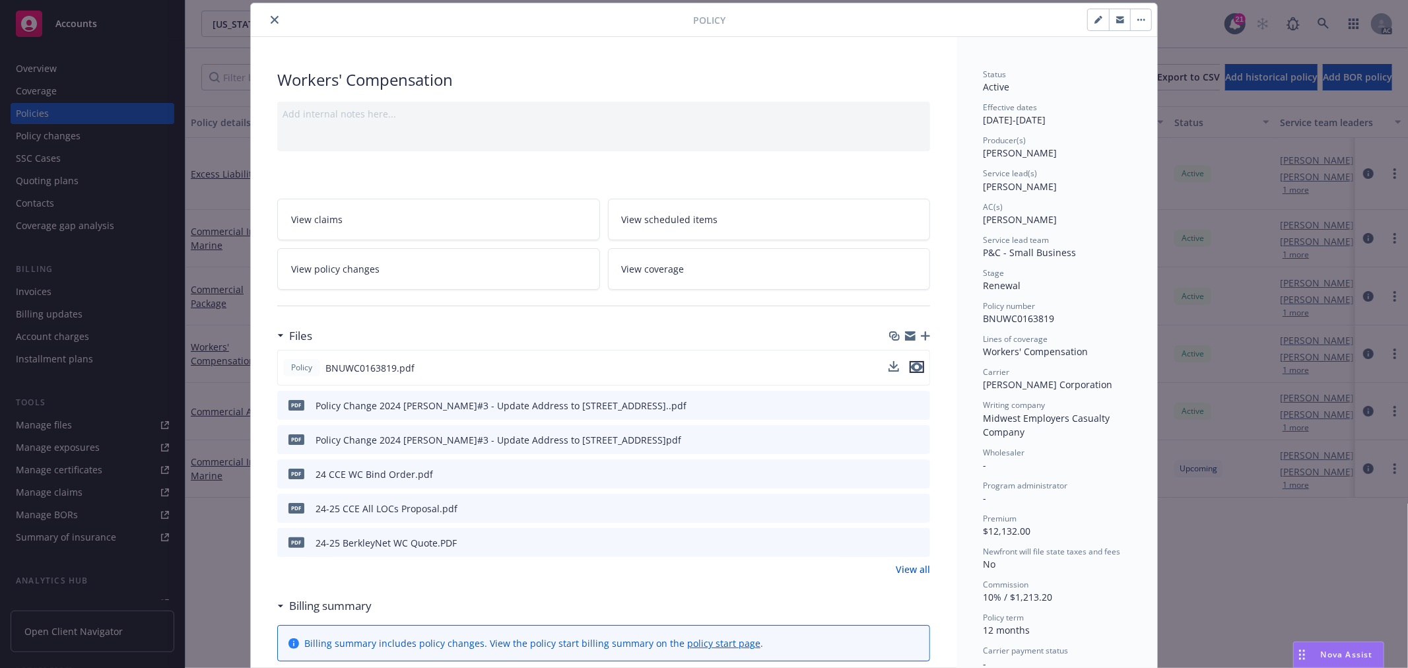
click at [914, 368] on icon "preview file" at bounding box center [917, 367] width 12 height 9
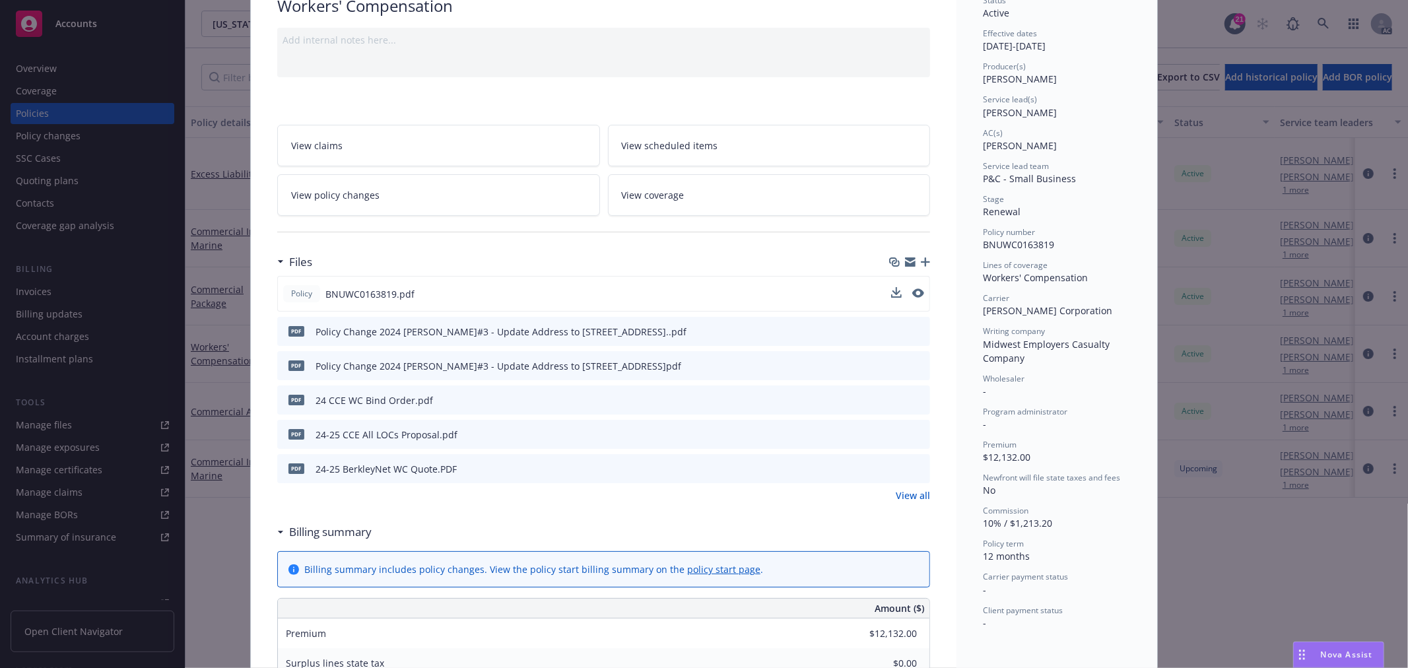
scroll to position [113, 0]
click at [473, 190] on link "View policy changes" at bounding box center [438, 196] width 323 height 42
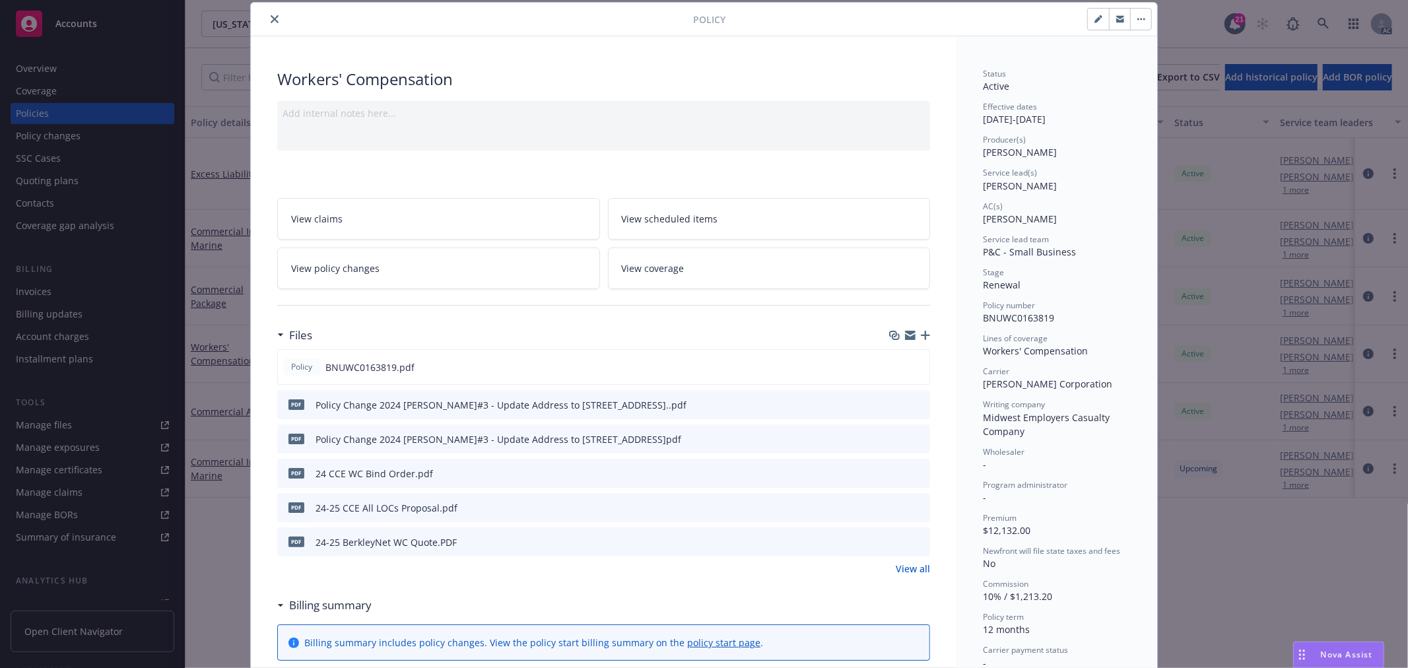
scroll to position [40, 0]
